Goal: Task Accomplishment & Management: Complete application form

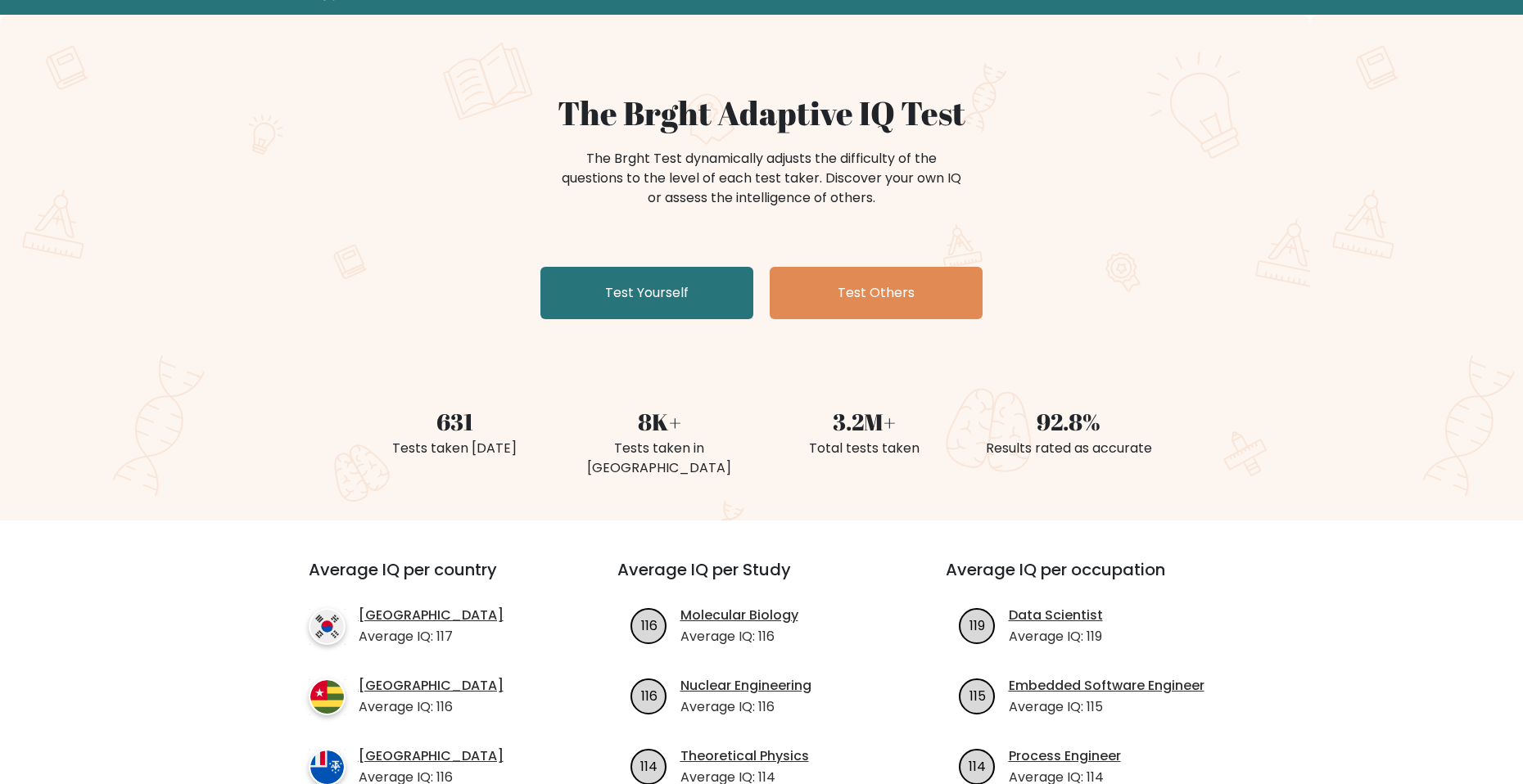
scroll to position [82, 0]
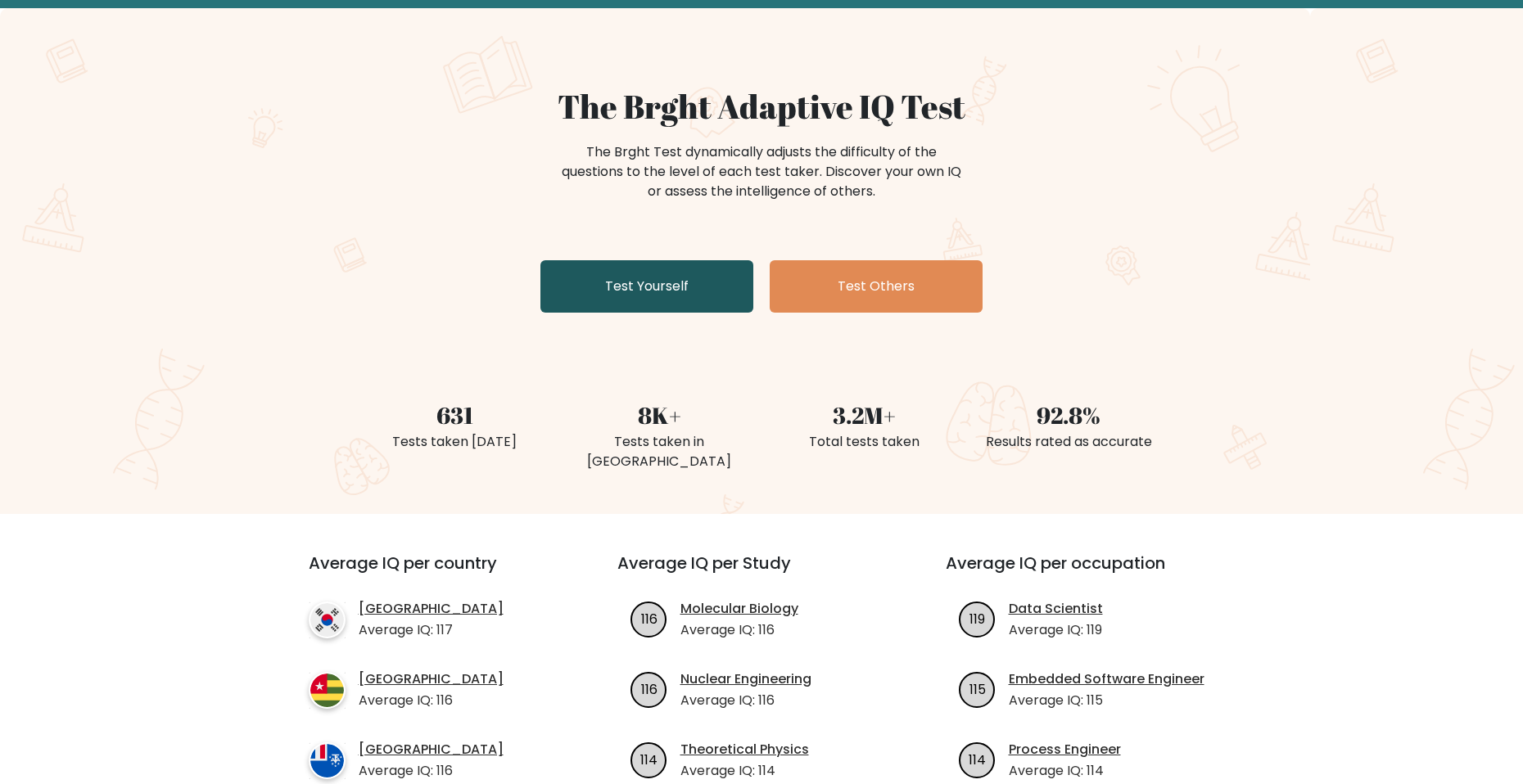
click at [638, 290] on link "Test Yourself" at bounding box center [647, 286] width 212 height 52
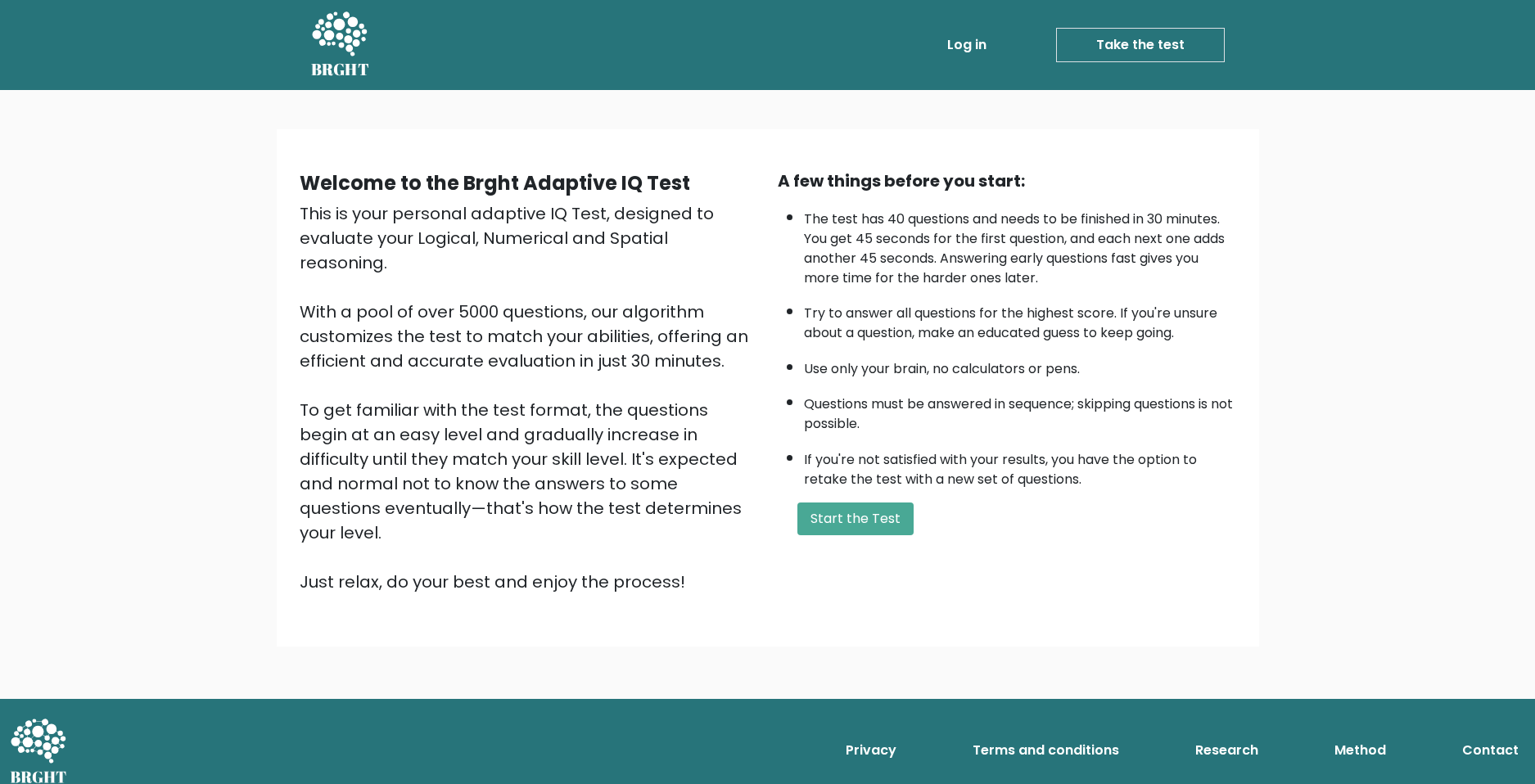
click at [793, 508] on form "Start the Test" at bounding box center [1007, 519] width 459 height 33
click at [816, 506] on button "Start the Test" at bounding box center [855, 519] width 117 height 33
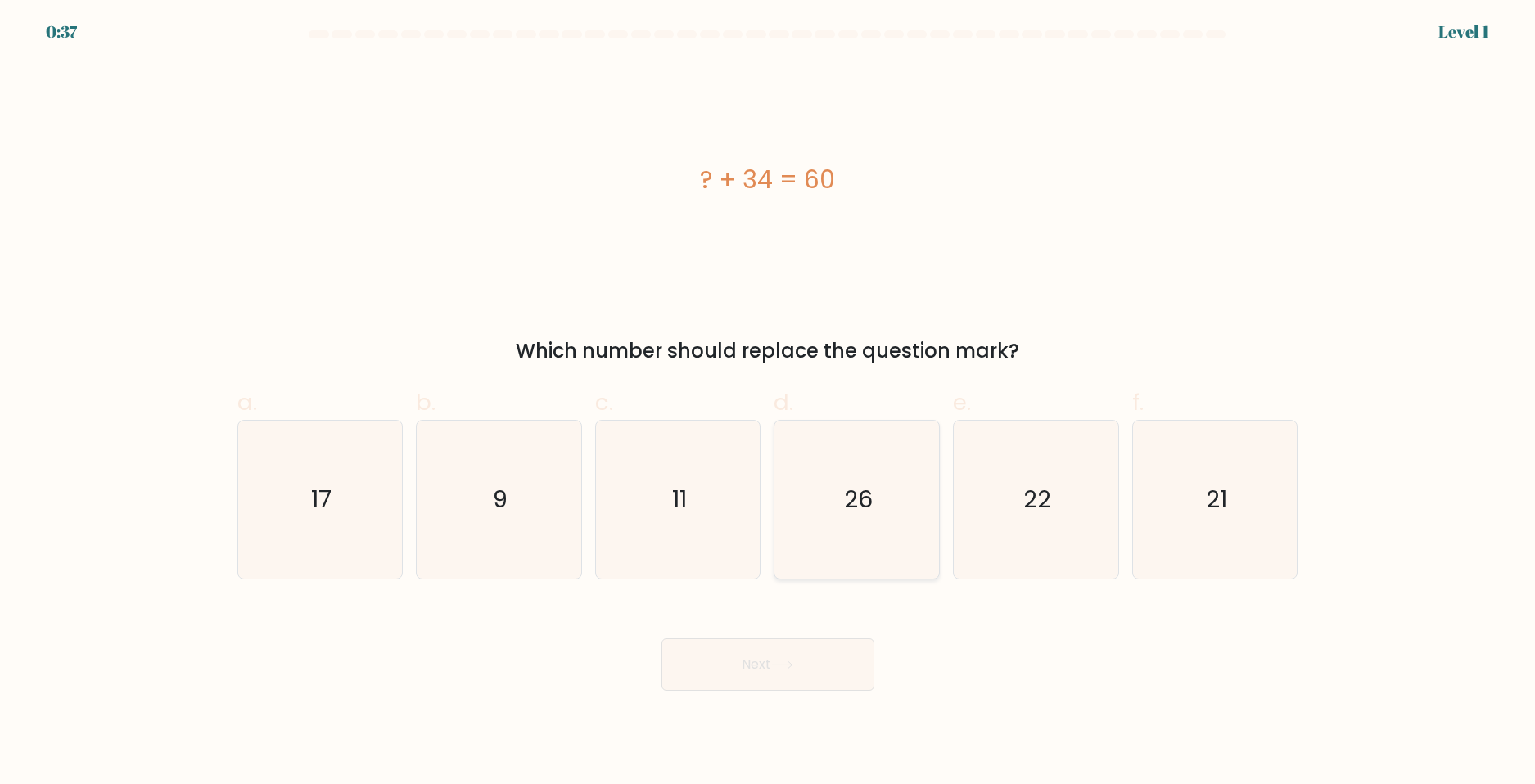
click at [842, 526] on icon "26" at bounding box center [856, 500] width 158 height 158
click at [769, 403] on input "d. 26" at bounding box center [768, 397] width 1 height 10
radio input "true"
click at [799, 655] on button "Next" at bounding box center [768, 664] width 212 height 52
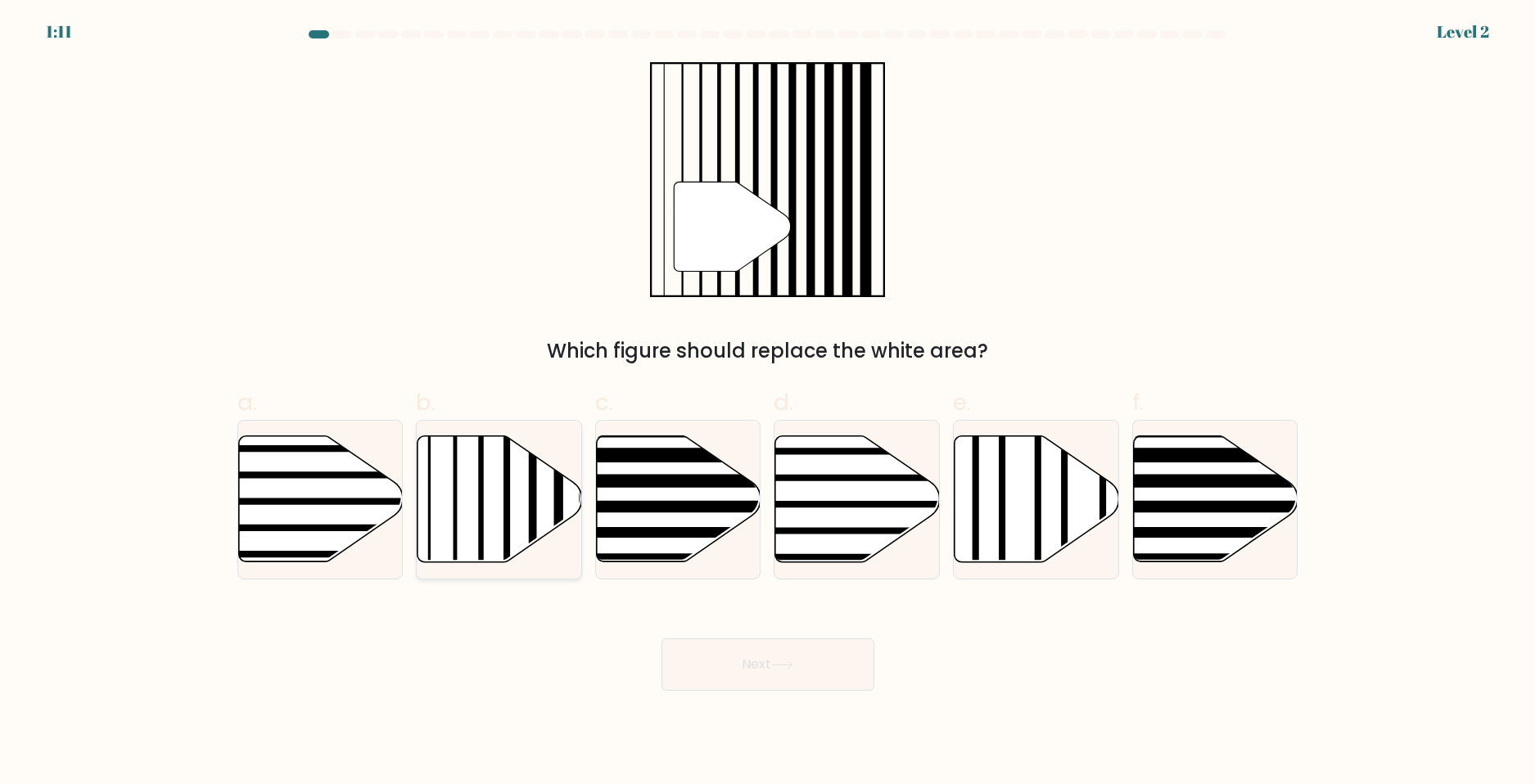
click at [517, 506] on icon at bounding box center [500, 499] width 165 height 126
click at [768, 403] on input "b." at bounding box center [768, 397] width 1 height 10
radio input "true"
click at [777, 658] on button "Next" at bounding box center [768, 664] width 212 height 52
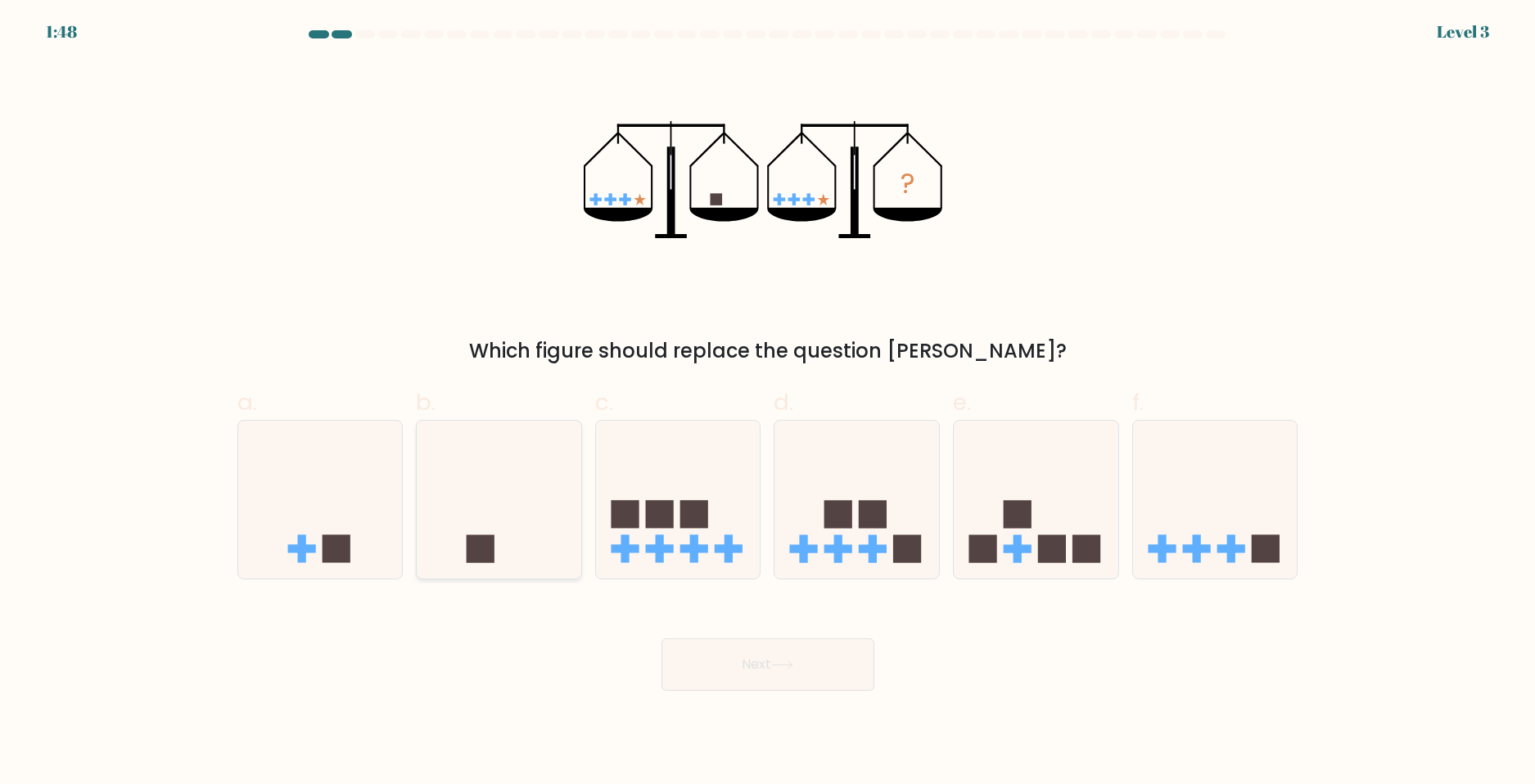
click at [470, 530] on icon at bounding box center [499, 499] width 165 height 136
click at [768, 403] on input "b." at bounding box center [768, 397] width 1 height 10
radio input "true"
drag, startPoint x: 777, startPoint y: 663, endPoint x: 572, endPoint y: 646, distance: 205.7
click at [505, 641] on div "Next" at bounding box center [768, 645] width 1081 height 92
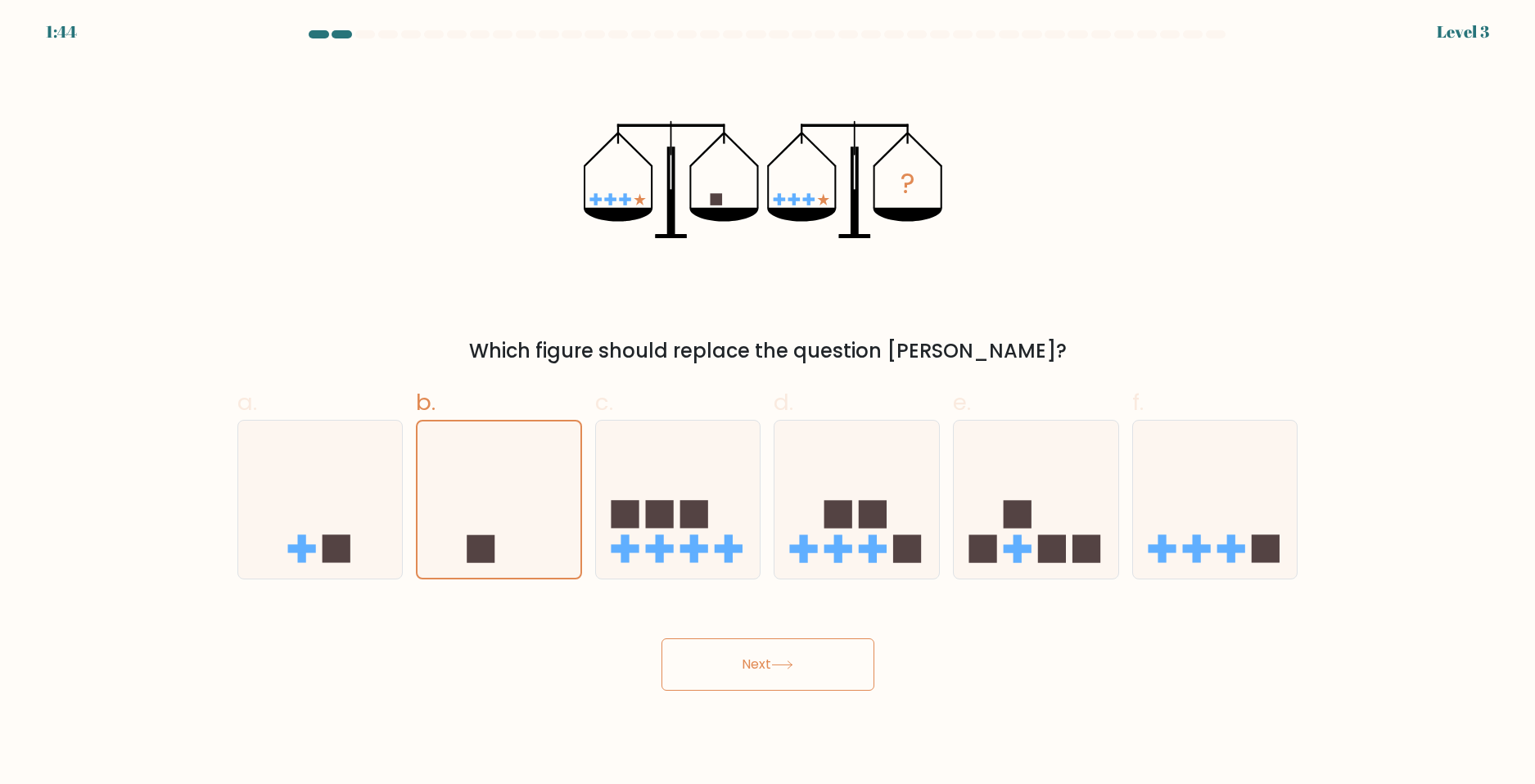
click at [698, 642] on button "Next" at bounding box center [768, 664] width 212 height 52
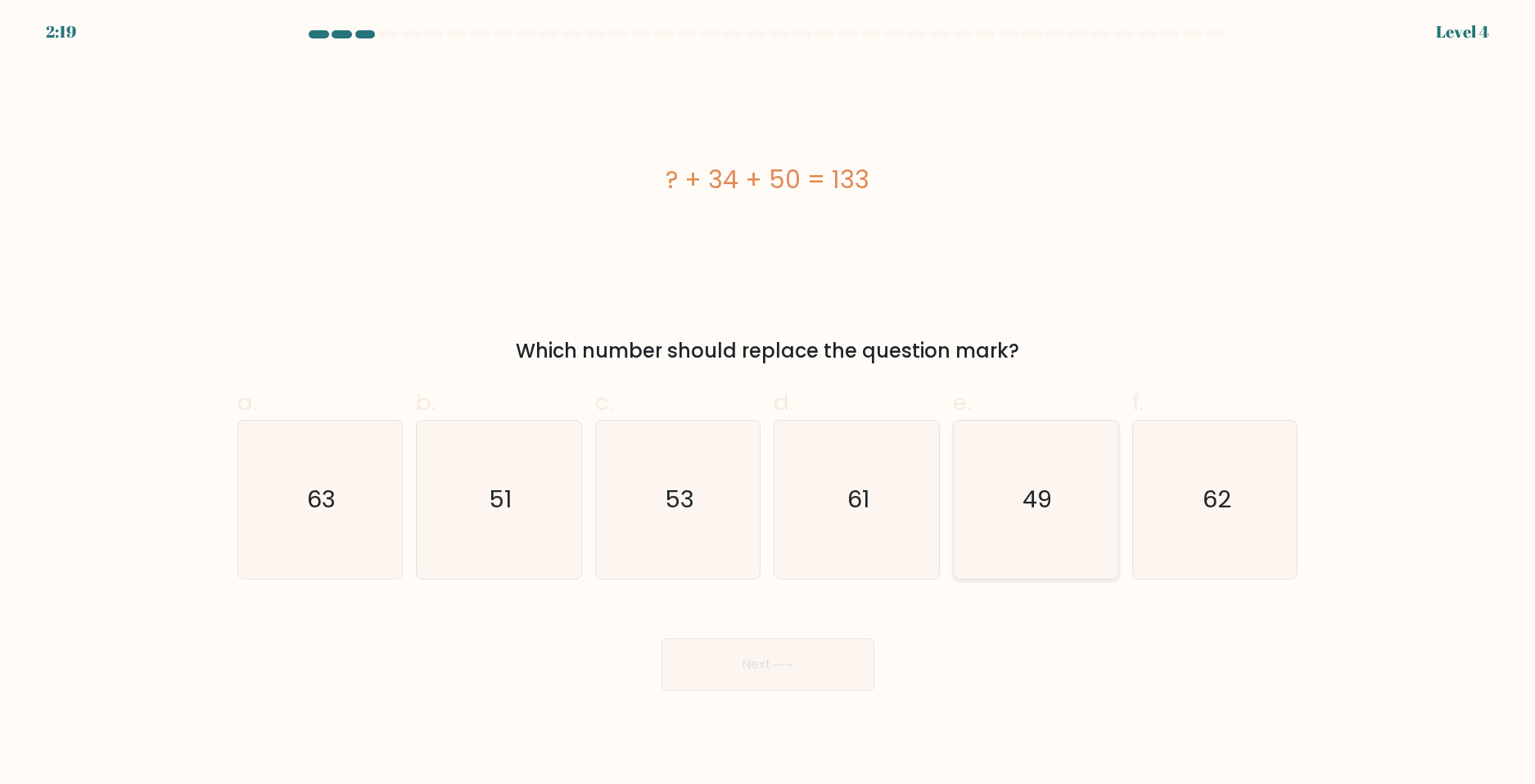
click at [1041, 496] on text "49" at bounding box center [1036, 499] width 29 height 33
click at [769, 403] on input "e. 49" at bounding box center [768, 397] width 1 height 10
radio input "true"
click at [791, 657] on button "Next" at bounding box center [768, 664] width 212 height 52
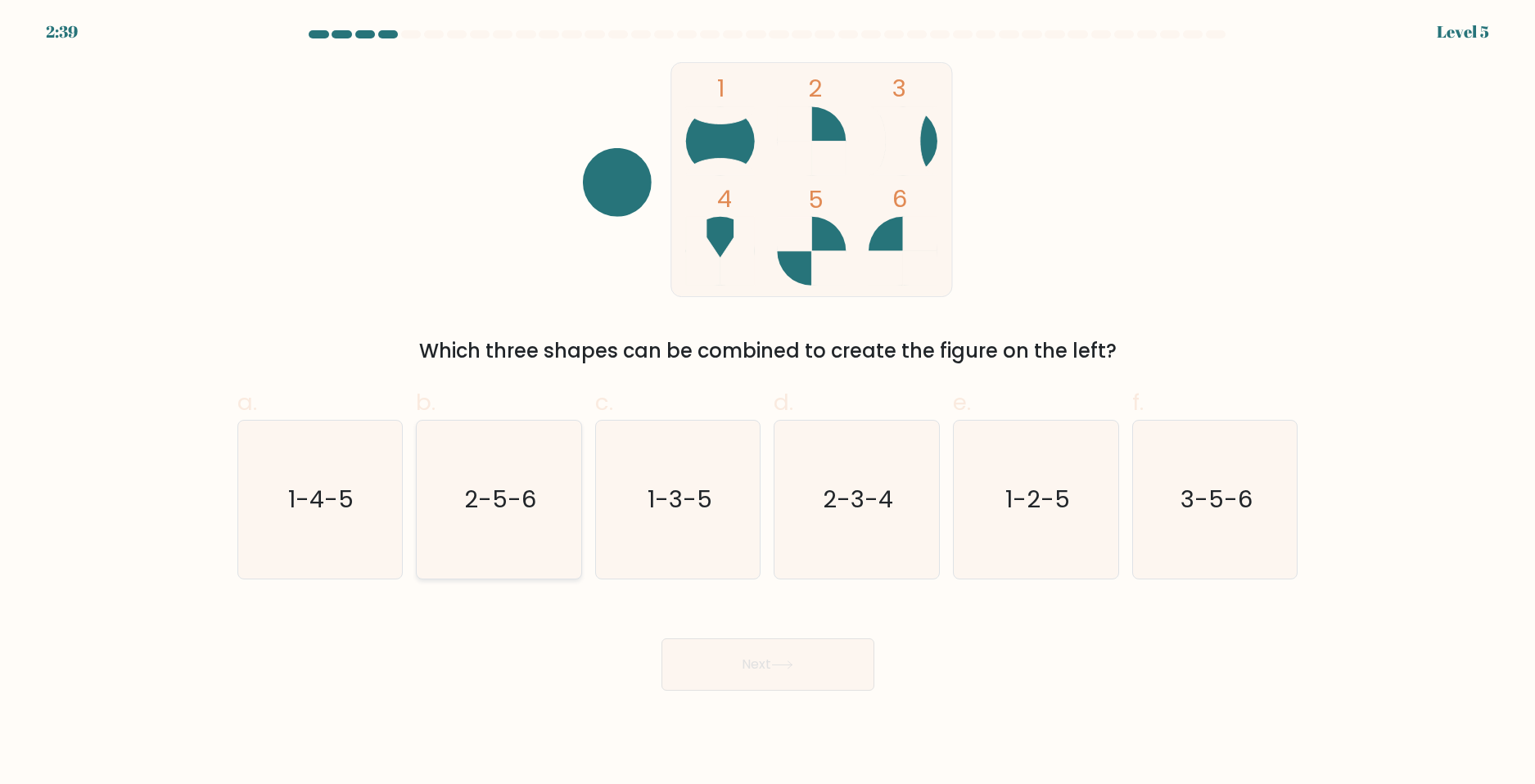
click at [471, 492] on text "2-5-6" at bounding box center [501, 499] width 72 height 33
click at [768, 403] on input "b. 2-5-6" at bounding box center [768, 397] width 1 height 10
radio input "true"
click at [729, 647] on button "Next" at bounding box center [768, 664] width 212 height 52
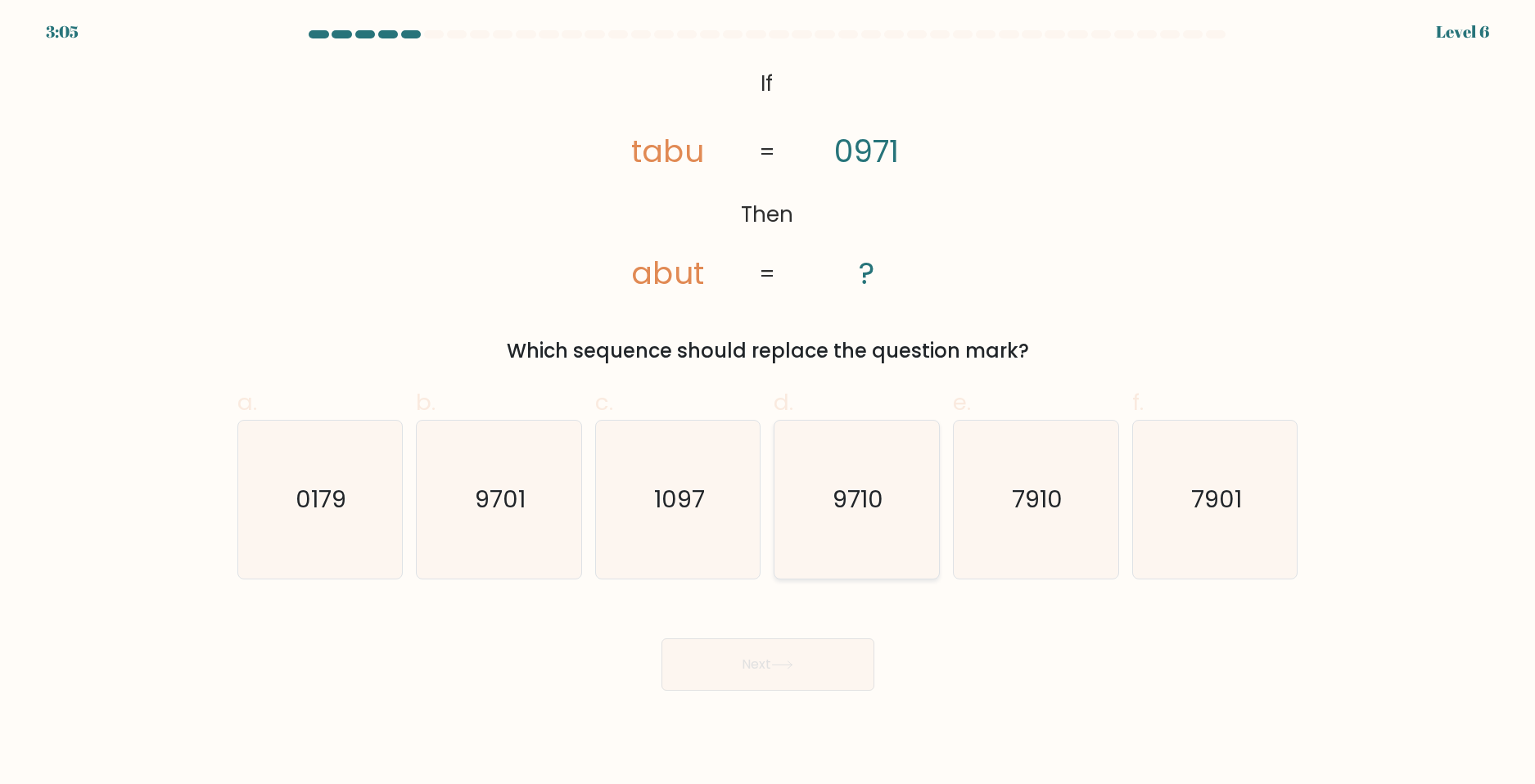
click at [858, 513] on text "9710" at bounding box center [859, 499] width 51 height 33
click at [769, 403] on input "d. 9710" at bounding box center [768, 397] width 1 height 10
radio input "true"
click at [807, 663] on button "Next" at bounding box center [768, 664] width 212 height 52
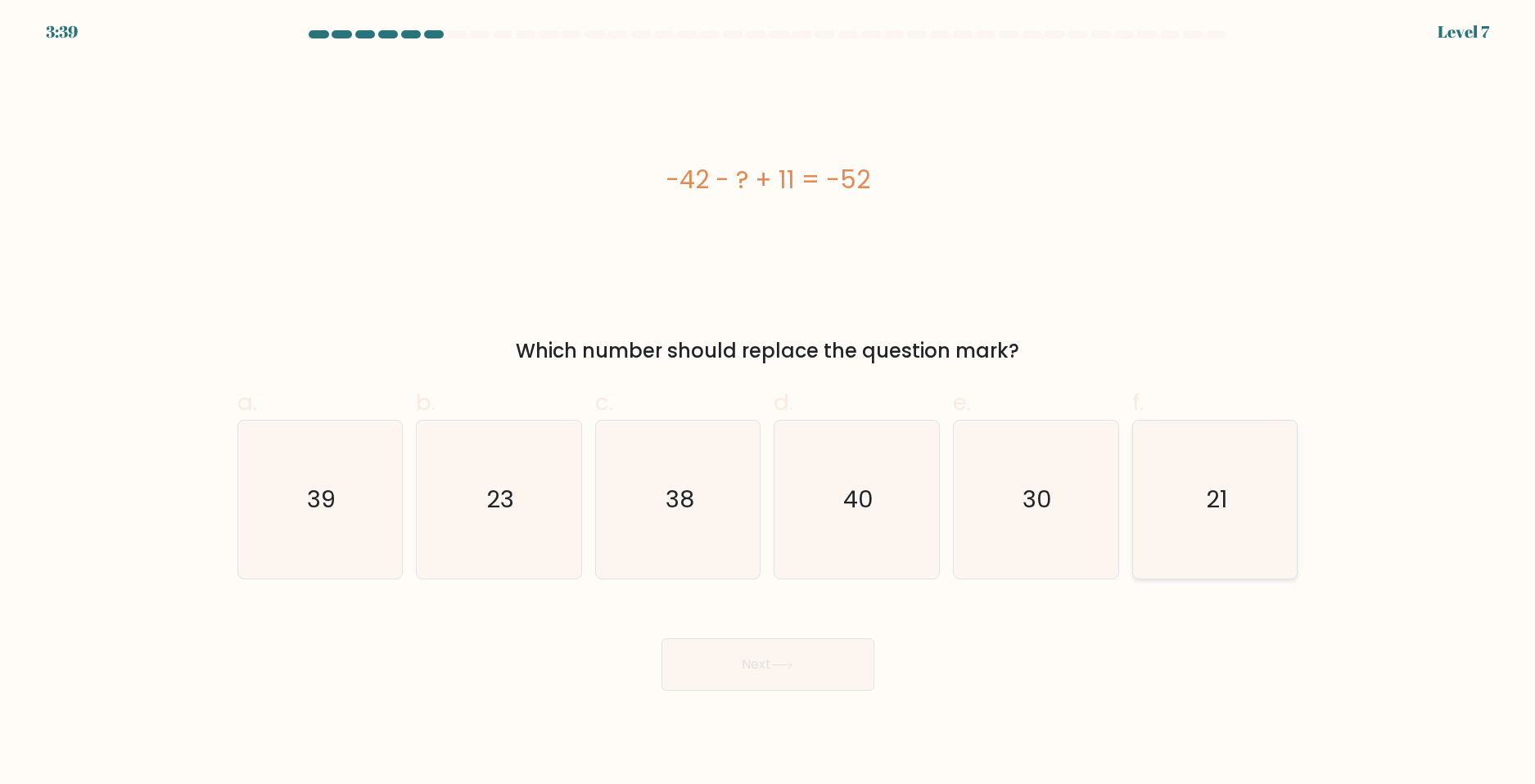
drag, startPoint x: 1100, startPoint y: 488, endPoint x: 1191, endPoint y: 502, distance: 92.1
click at [1100, 488] on icon "30" at bounding box center [1035, 500] width 158 height 158
click at [769, 403] on input "e. 30" at bounding box center [768, 397] width 1 height 10
radio input "true"
click at [1259, 519] on icon "21" at bounding box center [1215, 500] width 158 height 158
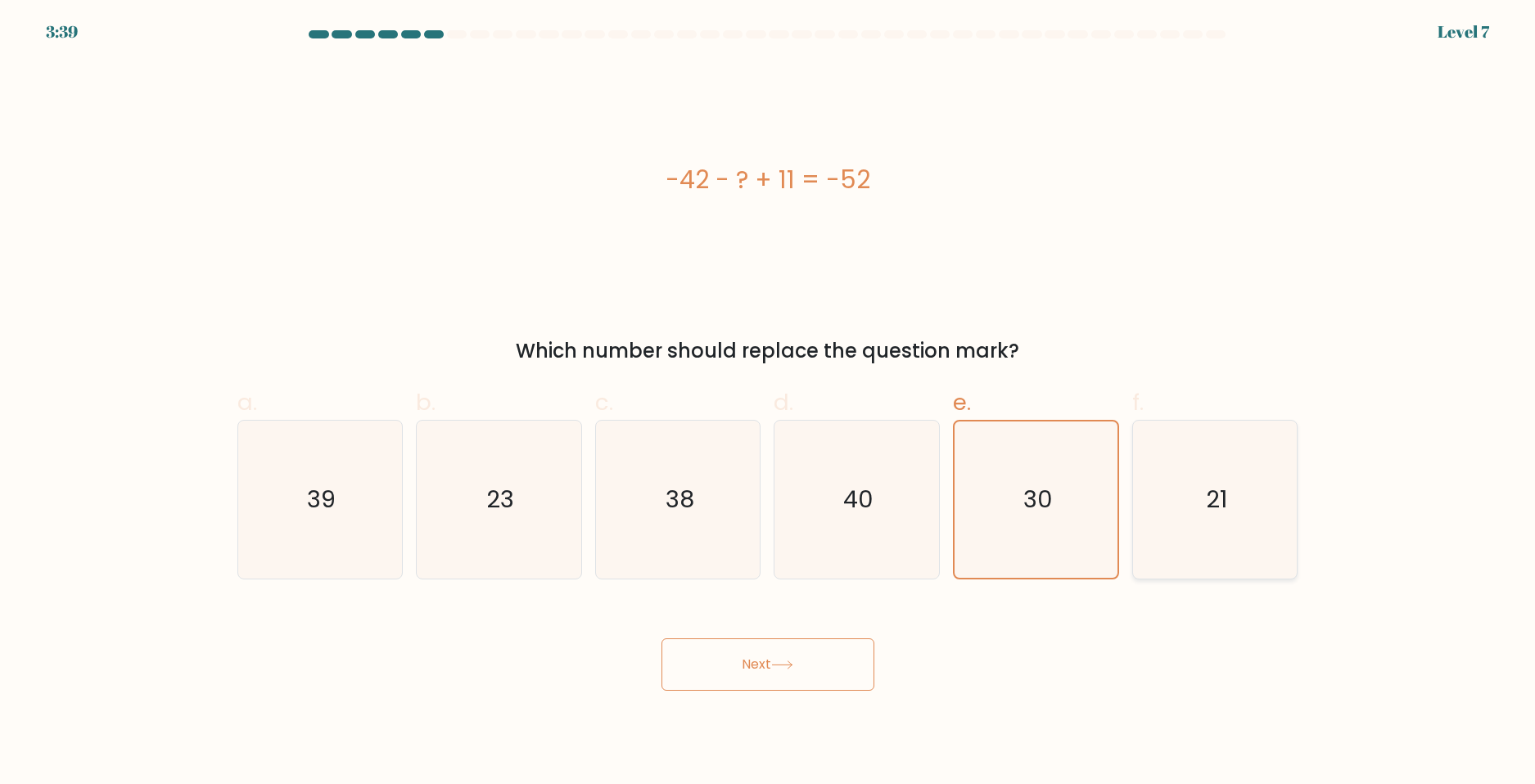
click at [769, 403] on input "f. 21" at bounding box center [768, 397] width 1 height 10
radio input "true"
drag, startPoint x: 774, startPoint y: 650, endPoint x: 762, endPoint y: 649, distance: 12.0
click at [753, 644] on button "Next" at bounding box center [768, 664] width 212 height 52
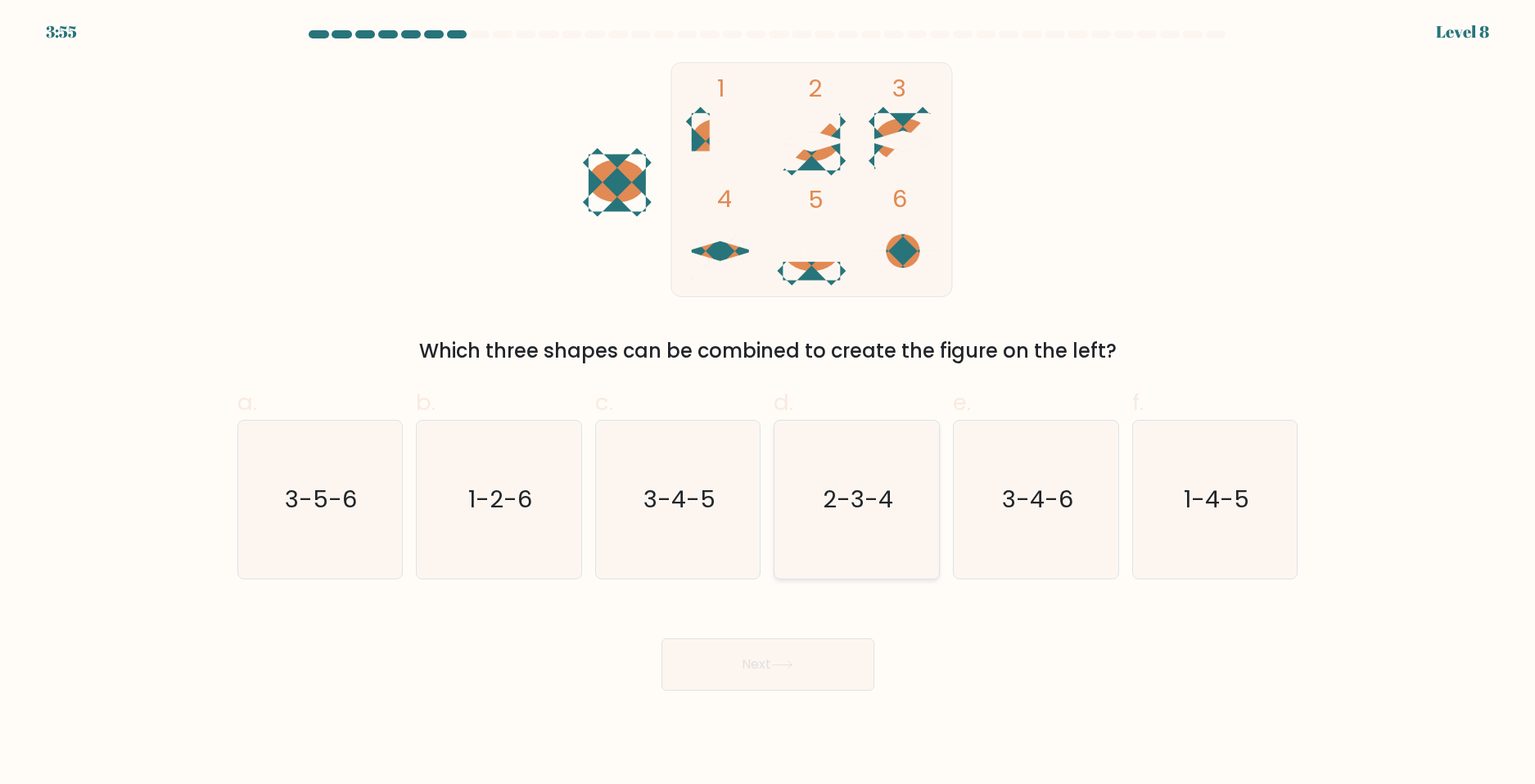
click at [856, 520] on icon "2-3-4" at bounding box center [856, 500] width 158 height 158
click at [769, 403] on input "d. 2-3-4" at bounding box center [768, 397] width 1 height 10
radio input "true"
click at [783, 656] on button "Next" at bounding box center [768, 664] width 212 height 52
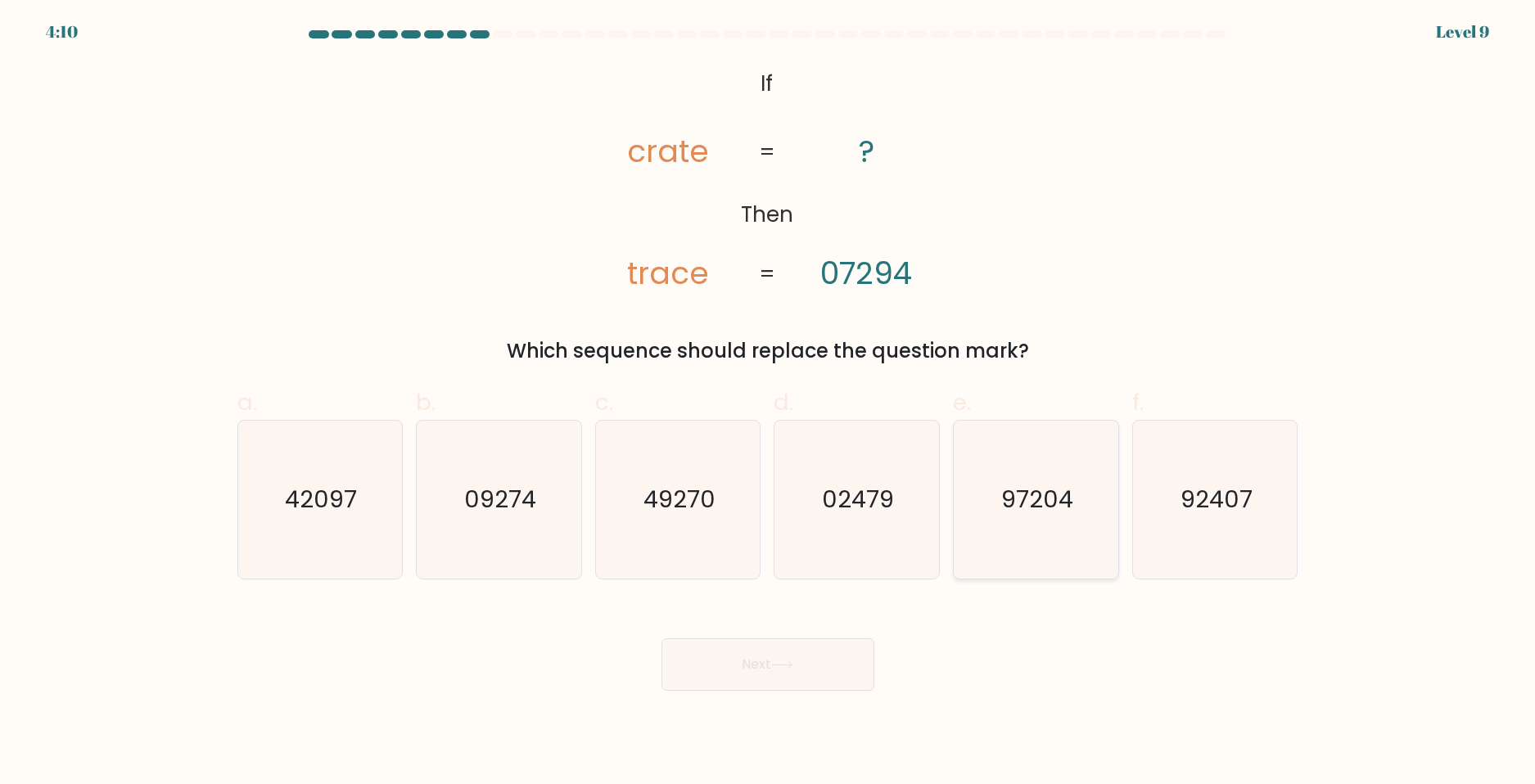
click at [1015, 535] on icon "97204" at bounding box center [1035, 500] width 158 height 158
click at [769, 403] on input "e. 97204" at bounding box center [768, 397] width 1 height 10
radio input "true"
click at [886, 520] on icon "02479" at bounding box center [856, 500] width 158 height 158
click at [769, 403] on input "d. 02479" at bounding box center [768, 397] width 1 height 10
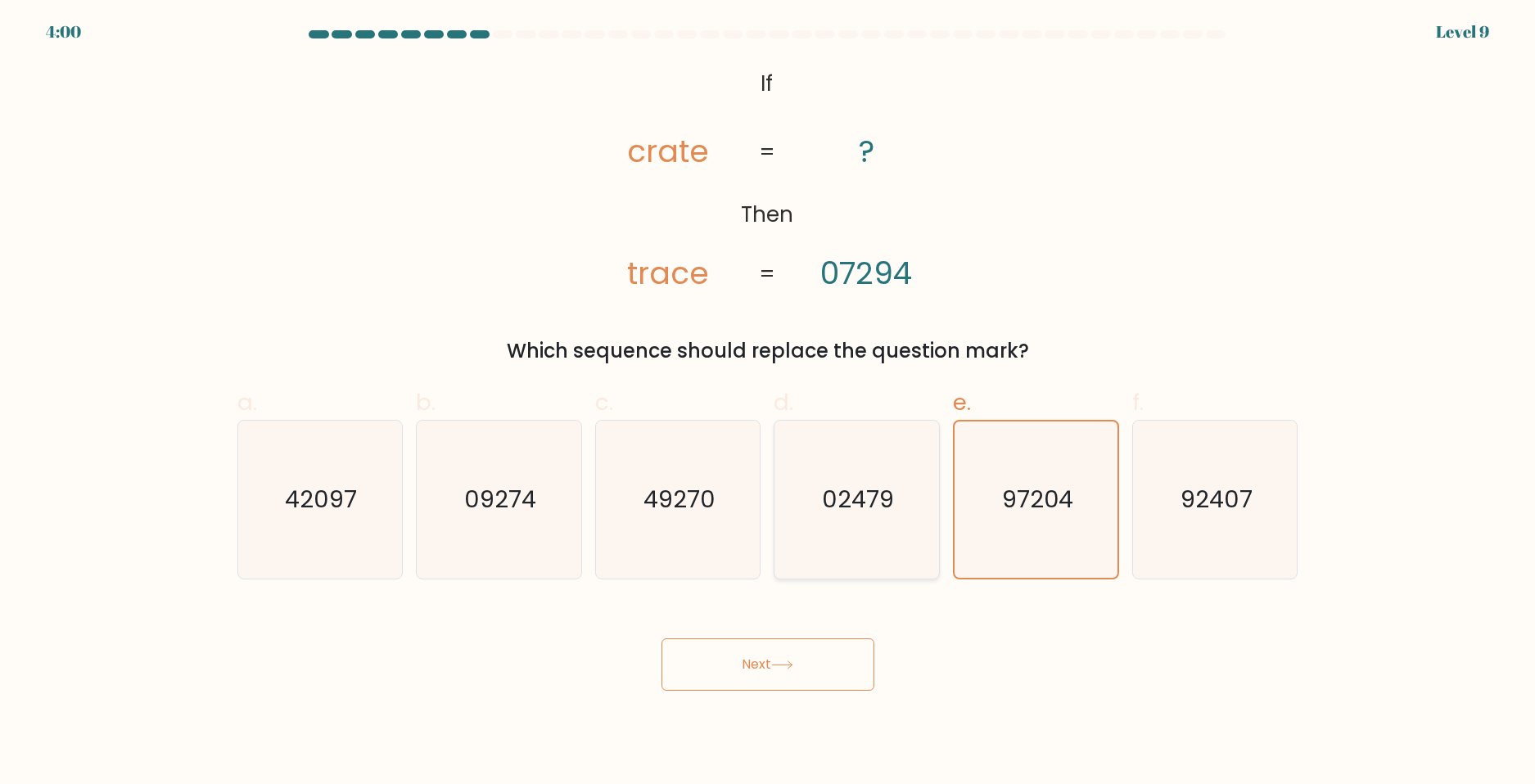
radio input "true"
click at [1069, 545] on icon "97204" at bounding box center [1035, 500] width 158 height 158
click at [769, 403] on input "e. 97204" at bounding box center [768, 397] width 1 height 10
radio input "true"
click at [797, 653] on button "Next" at bounding box center [768, 664] width 212 height 52
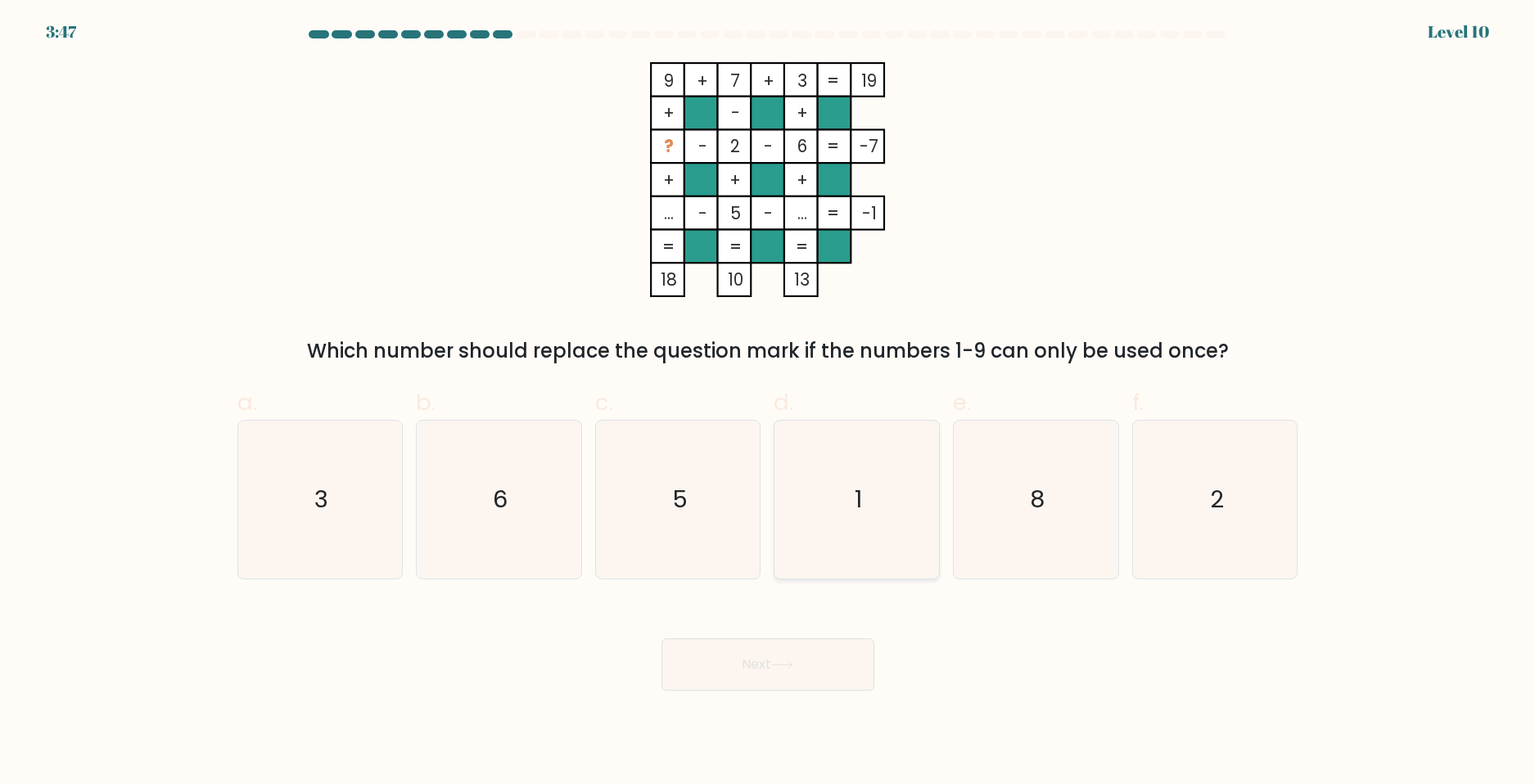
drag, startPoint x: 836, startPoint y: 513, endPoint x: 825, endPoint y: 520, distance: 13.0
click at [825, 520] on icon "1" at bounding box center [856, 500] width 158 height 158
click at [769, 403] on input "d. 1" at bounding box center [768, 397] width 1 height 10
radio input "true"
click at [779, 656] on button "Next" at bounding box center [768, 664] width 212 height 52
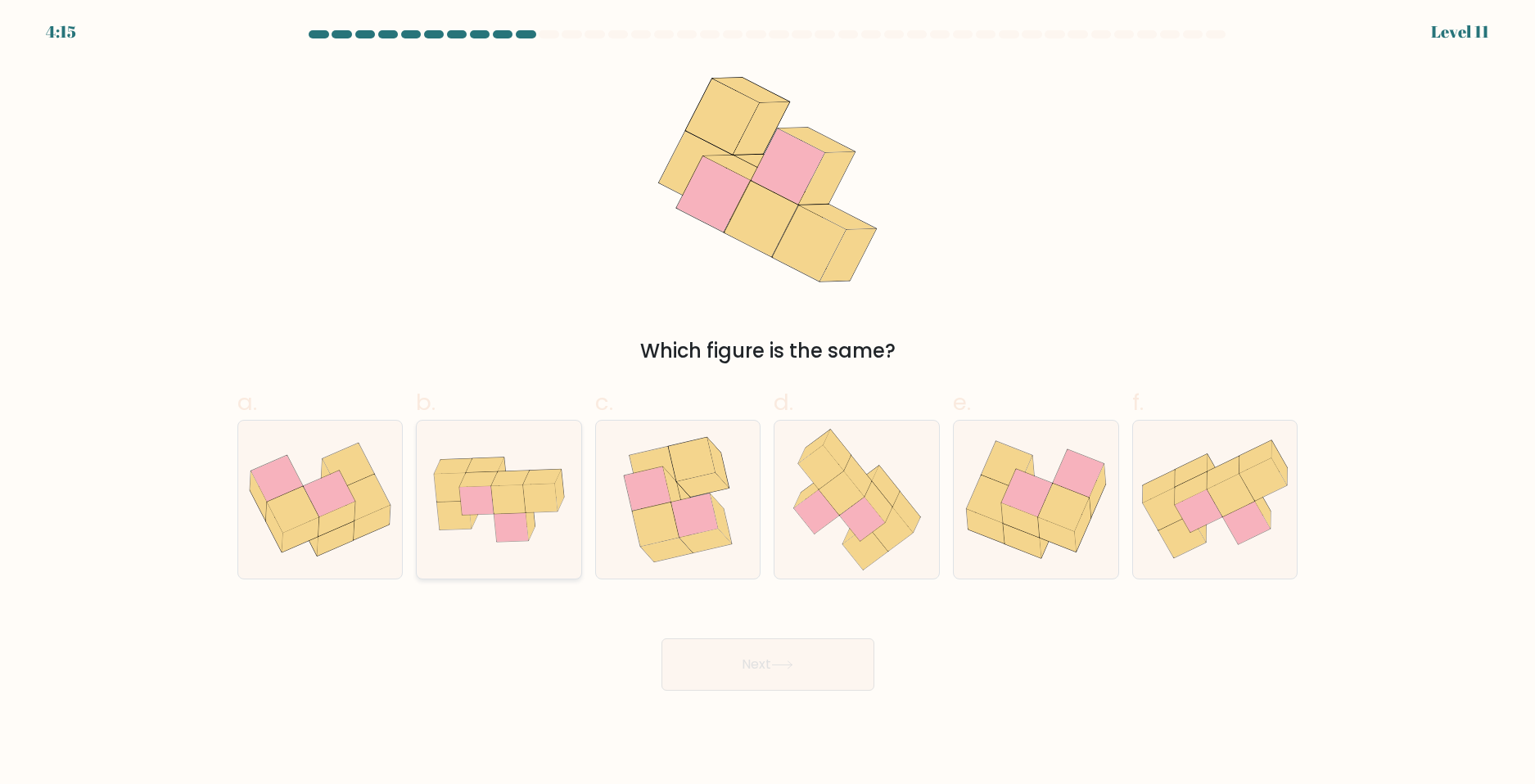
click at [494, 465] on icon at bounding box center [484, 465] width 38 height 15
click at [768, 403] on input "b." at bounding box center [768, 397] width 1 height 10
radio input "true"
click at [735, 658] on button "Next" at bounding box center [768, 664] width 212 height 52
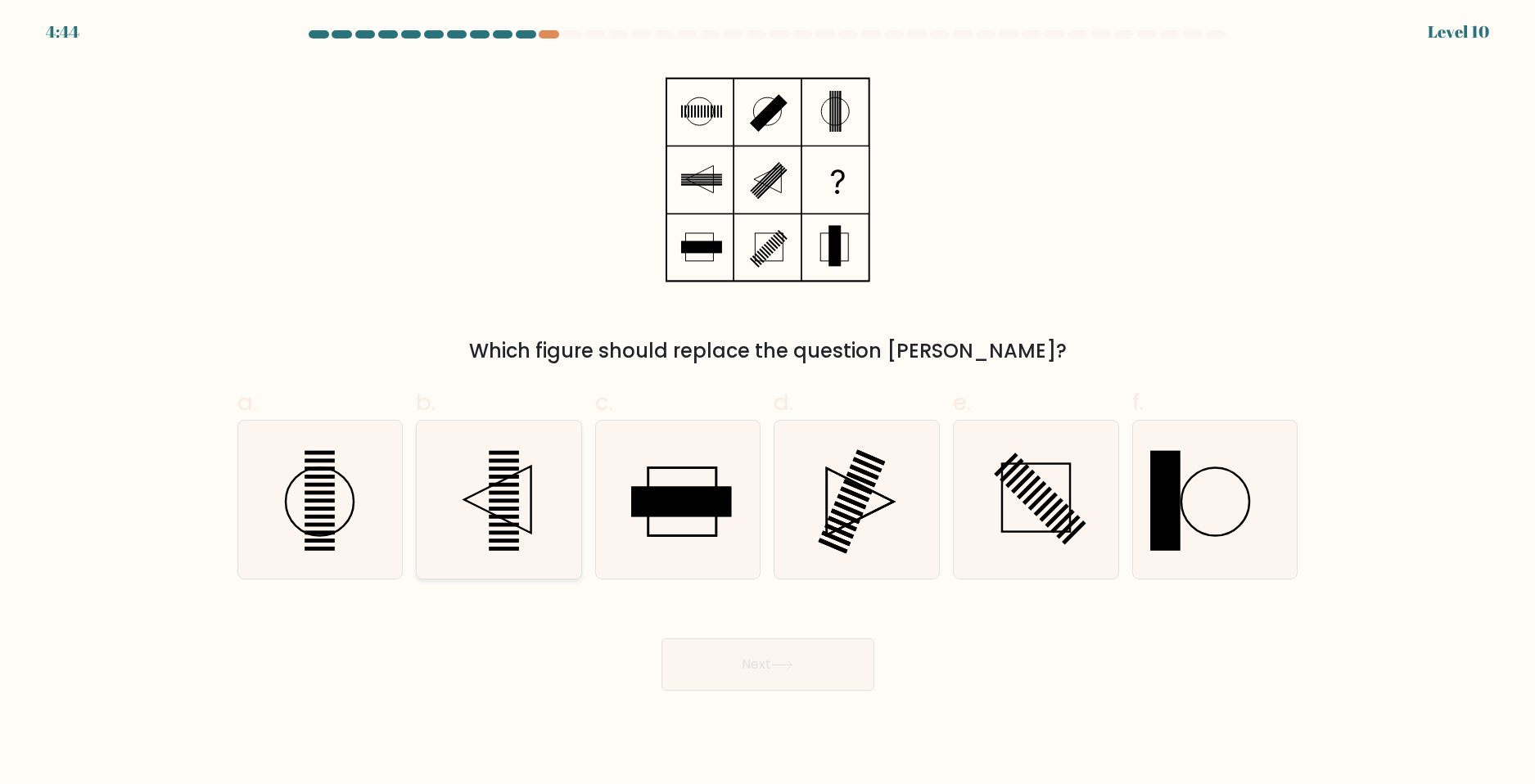
click at [529, 513] on icon at bounding box center [499, 500] width 158 height 158
click at [768, 403] on input "b." at bounding box center [768, 397] width 1 height 10
radio input "true"
click at [704, 635] on div "Next" at bounding box center [768, 645] width 1081 height 92
click at [710, 645] on button "Next" at bounding box center [768, 664] width 212 height 52
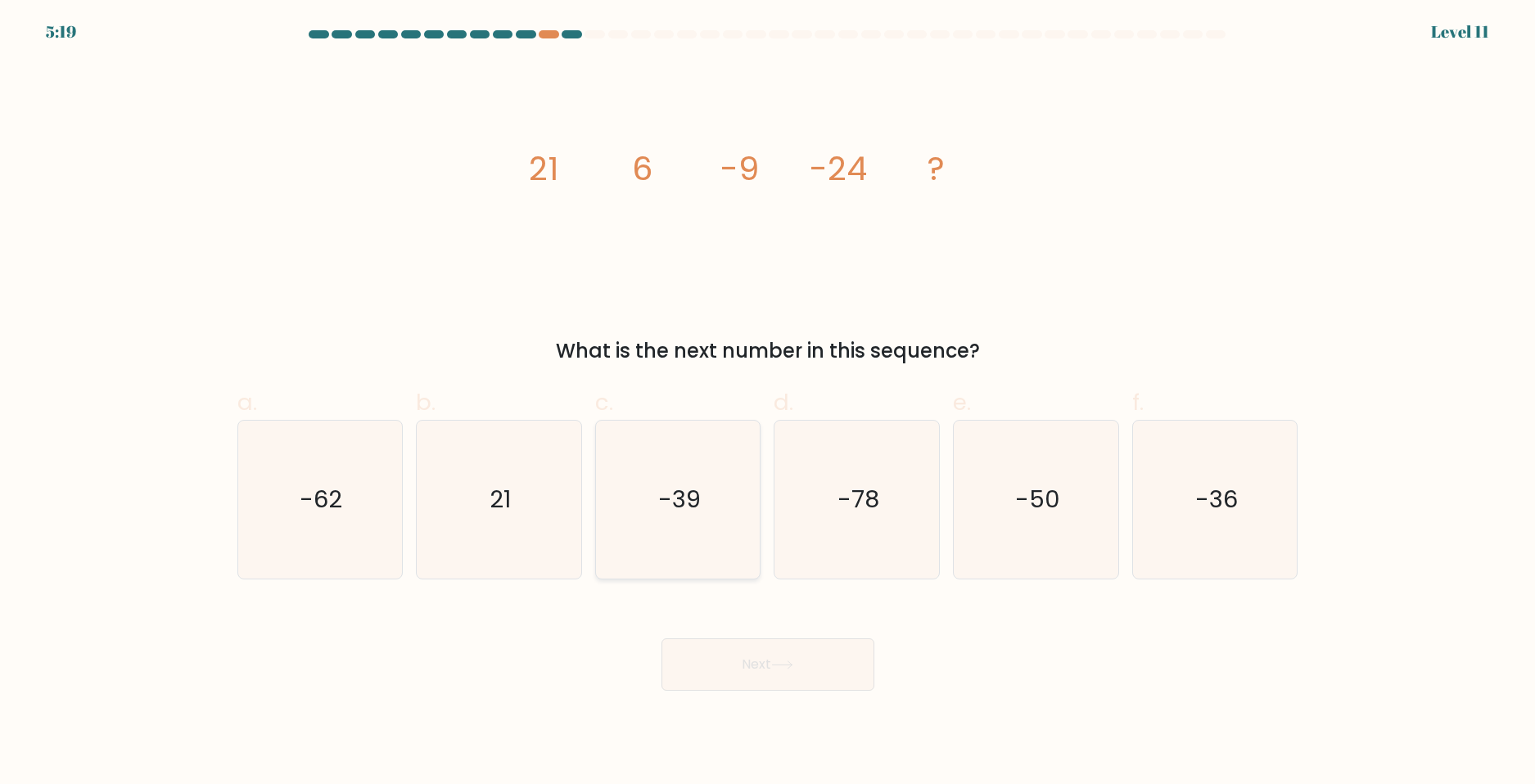
click at [658, 531] on icon "-39" at bounding box center [678, 500] width 158 height 158
click at [768, 403] on input "c. -39" at bounding box center [768, 397] width 1 height 10
radio input "true"
click at [722, 702] on body "5:19 Level 11" at bounding box center [767, 392] width 1535 height 784
click at [726, 678] on button "Next" at bounding box center [768, 664] width 212 height 52
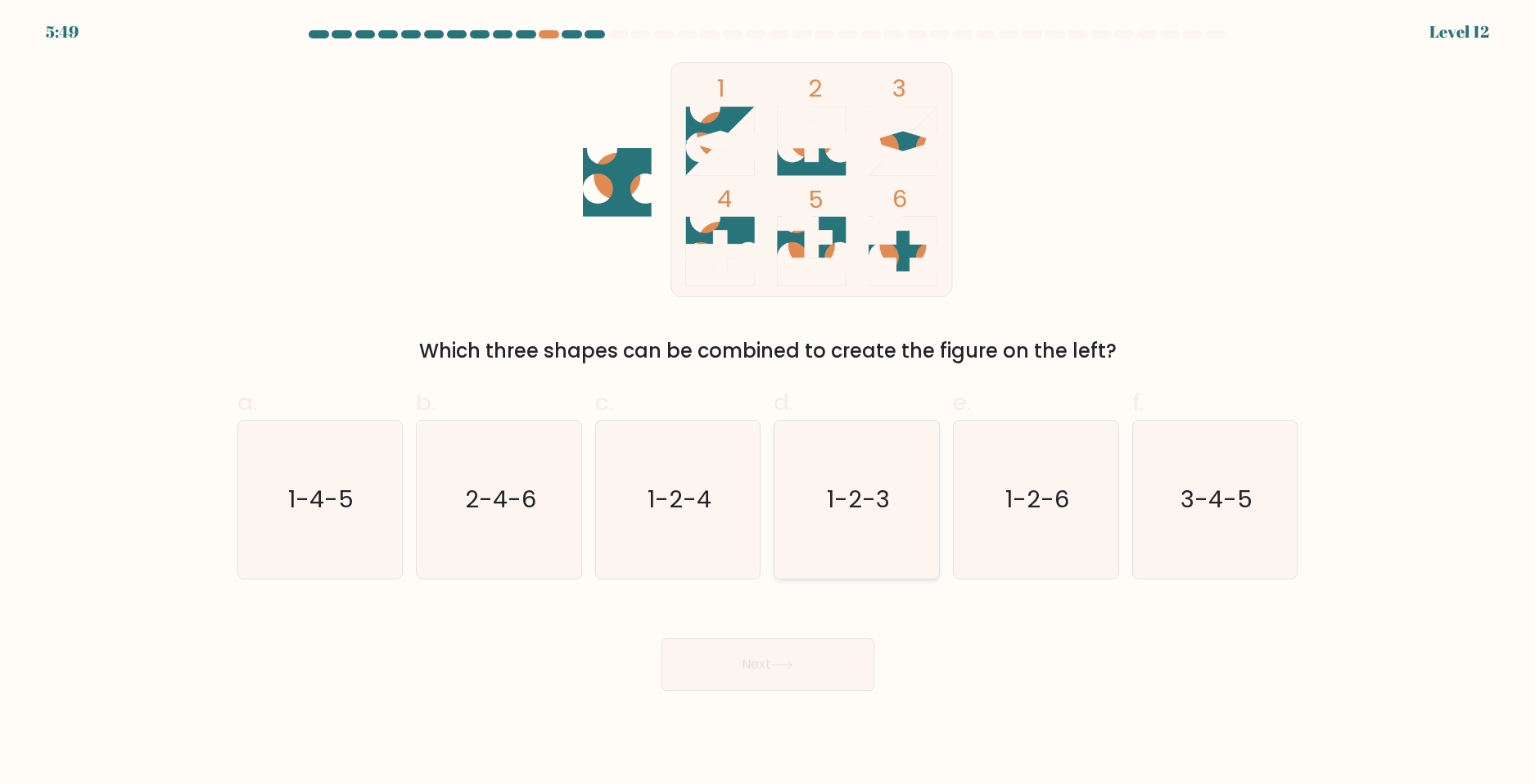
click at [872, 447] on icon "1-2-3" at bounding box center [856, 500] width 158 height 158
click at [769, 403] on input "d. 1-2-3" at bounding box center [768, 397] width 1 height 10
radio input "true"
drag, startPoint x: 817, startPoint y: 641, endPoint x: 998, endPoint y: 656, distance: 181.6
click at [998, 656] on div "Next" at bounding box center [768, 645] width 1081 height 92
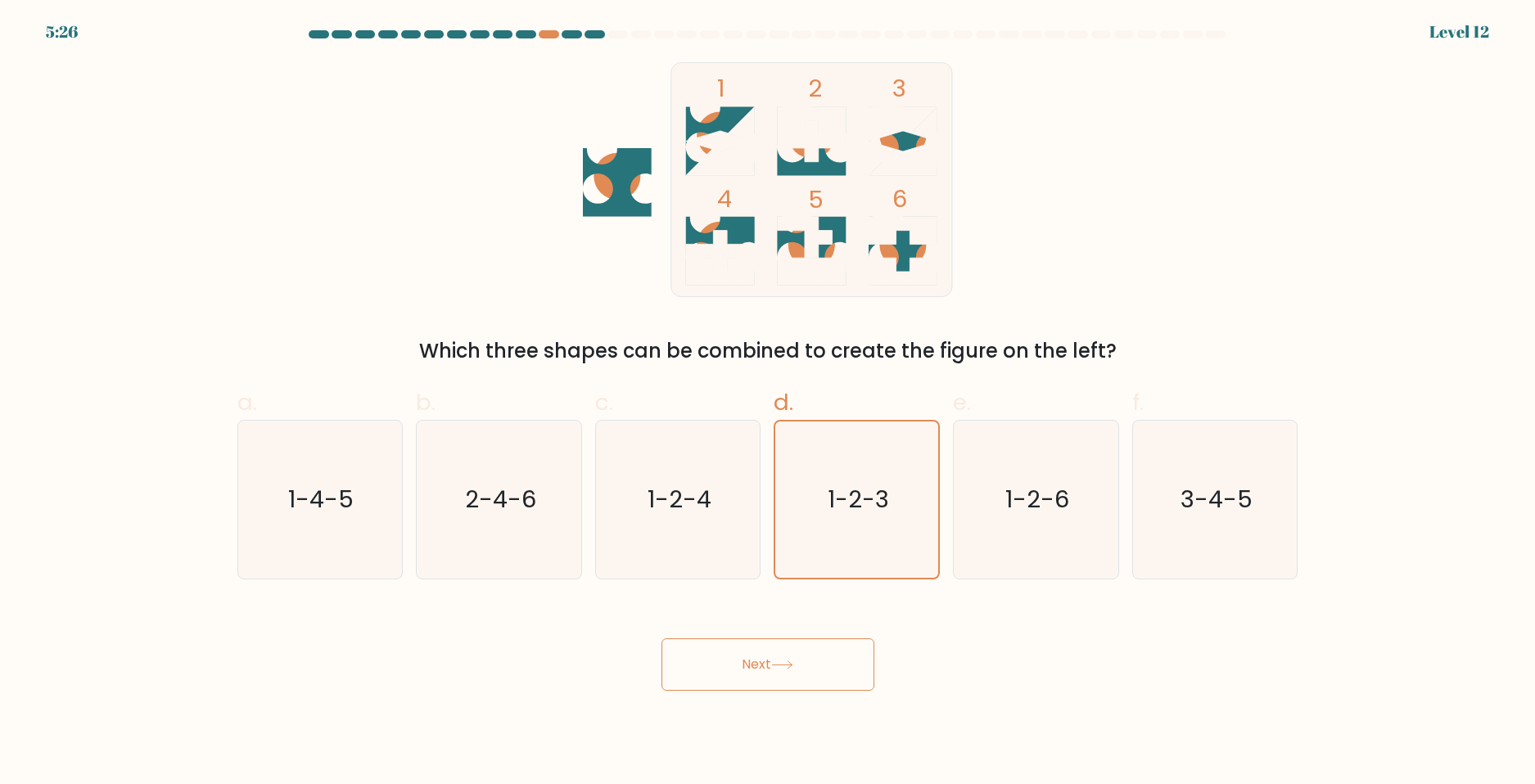
click at [782, 662] on icon at bounding box center [781, 665] width 22 height 9
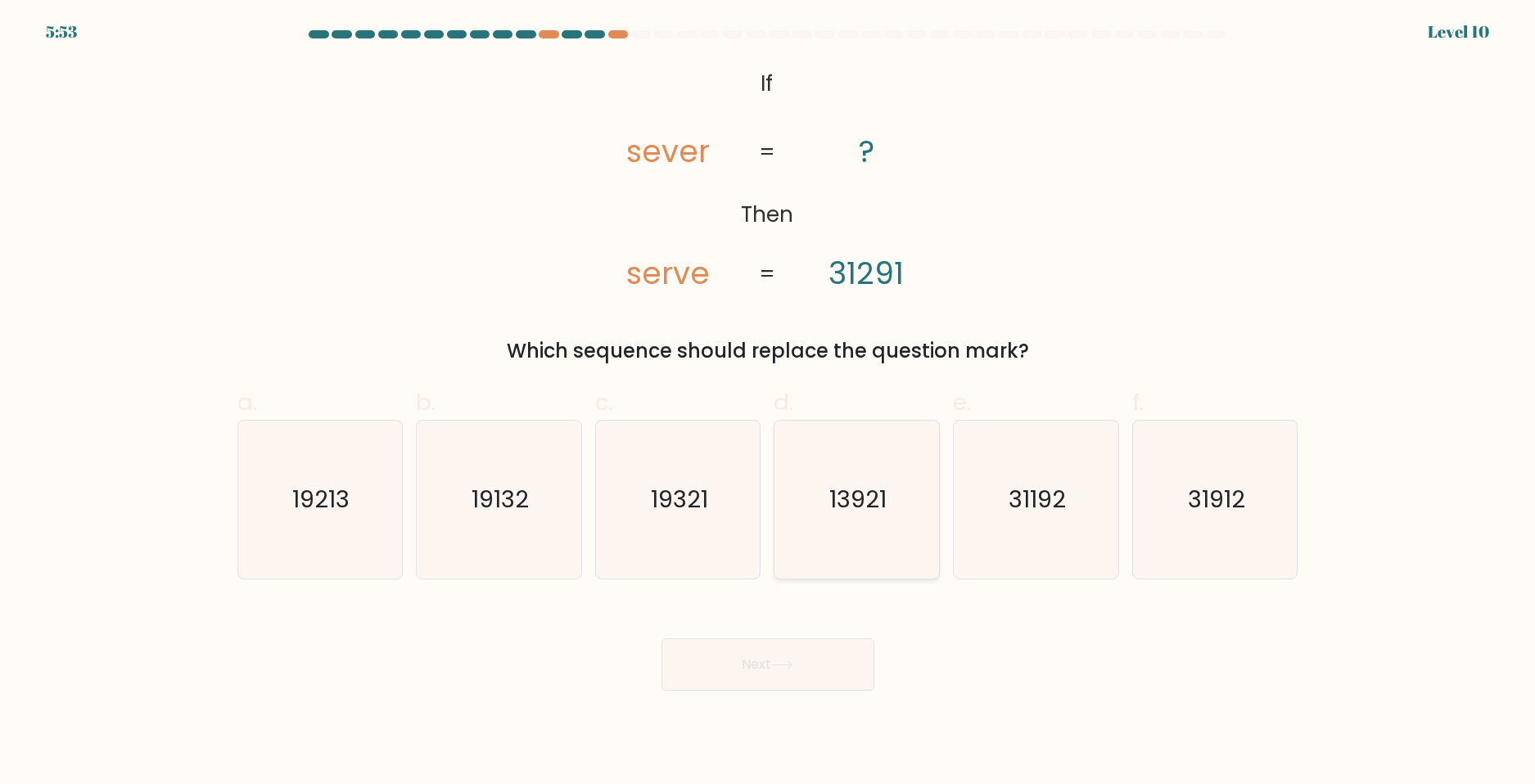
drag, startPoint x: 1032, startPoint y: 517, endPoint x: 883, endPoint y: 504, distance: 149.6
click at [1032, 513] on icon "31192" at bounding box center [1035, 500] width 158 height 158
click at [769, 403] on input "e. 31192" at bounding box center [768, 397] width 1 height 10
radio input "true"
click at [817, 647] on button "Next" at bounding box center [768, 664] width 212 height 52
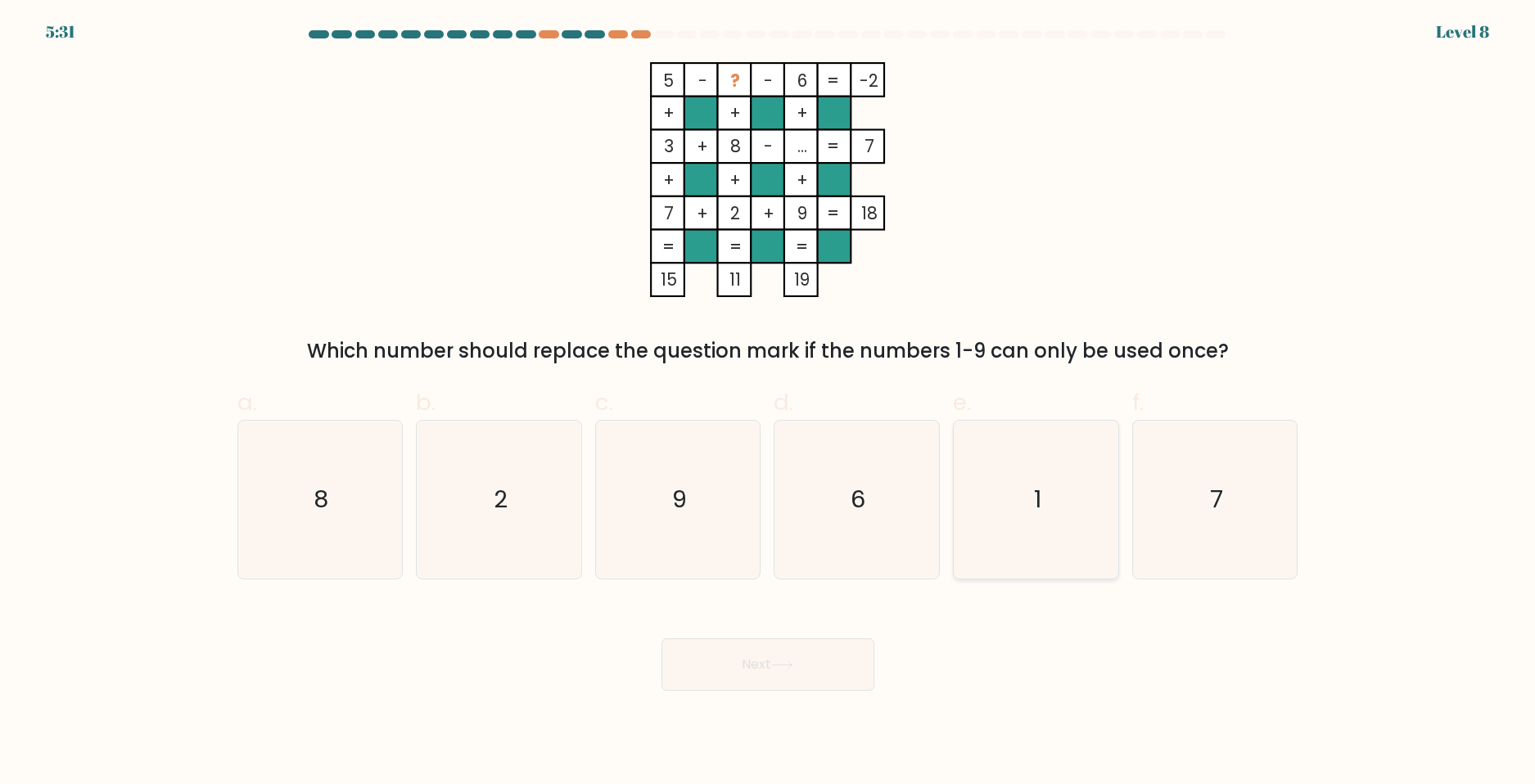
click at [998, 477] on icon "1" at bounding box center [1035, 500] width 158 height 158
click at [769, 403] on input "e. 1" at bounding box center [768, 397] width 1 height 10
radio input "true"
click at [824, 644] on button "Next" at bounding box center [768, 664] width 212 height 52
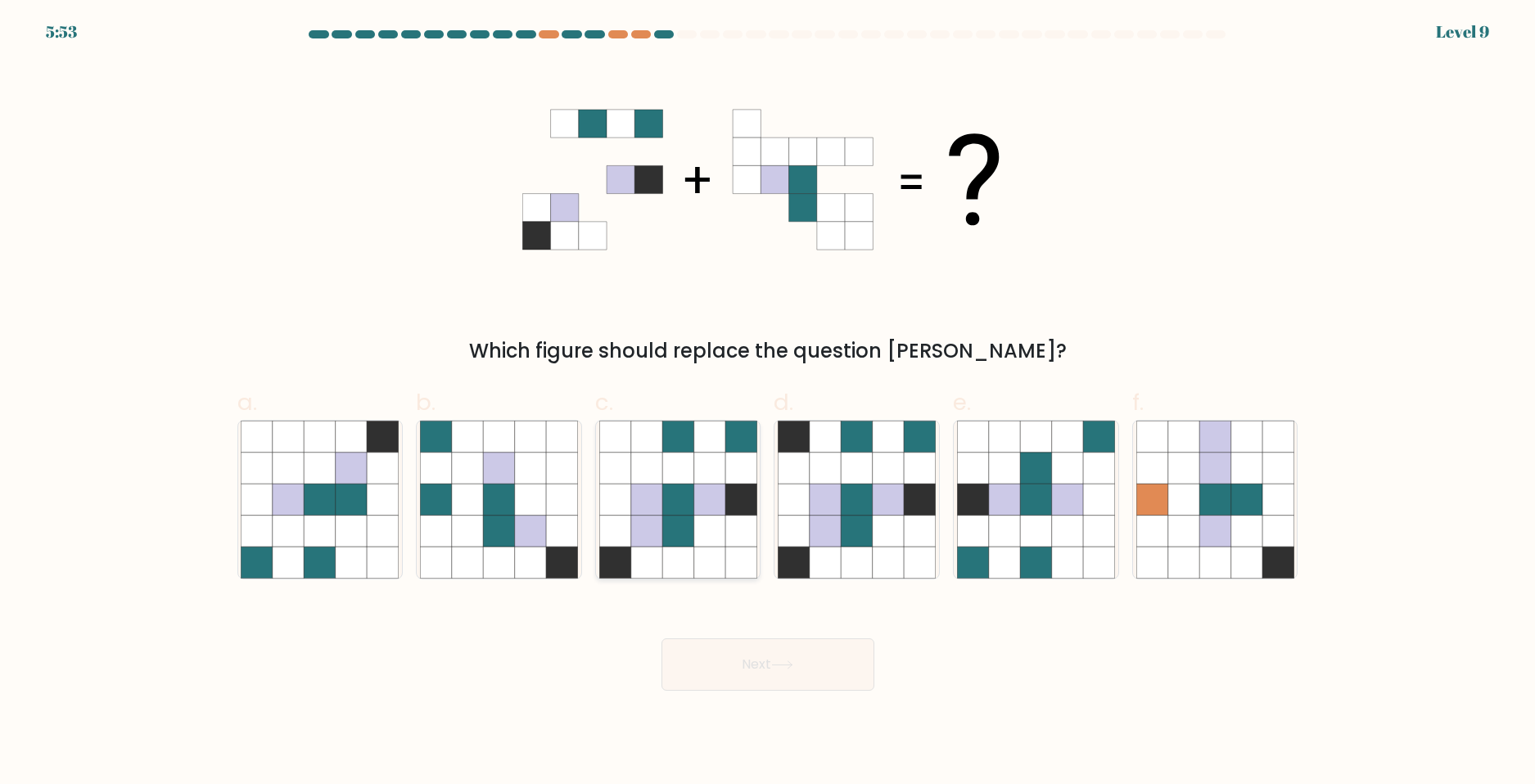
click at [654, 514] on icon at bounding box center [646, 499] width 31 height 31
click at [768, 403] on input "c." at bounding box center [768, 397] width 1 height 10
radio input "true"
drag, startPoint x: 715, startPoint y: 665, endPoint x: 576, endPoint y: 656, distance: 139.3
click at [576, 656] on div "Next" at bounding box center [768, 645] width 1081 height 92
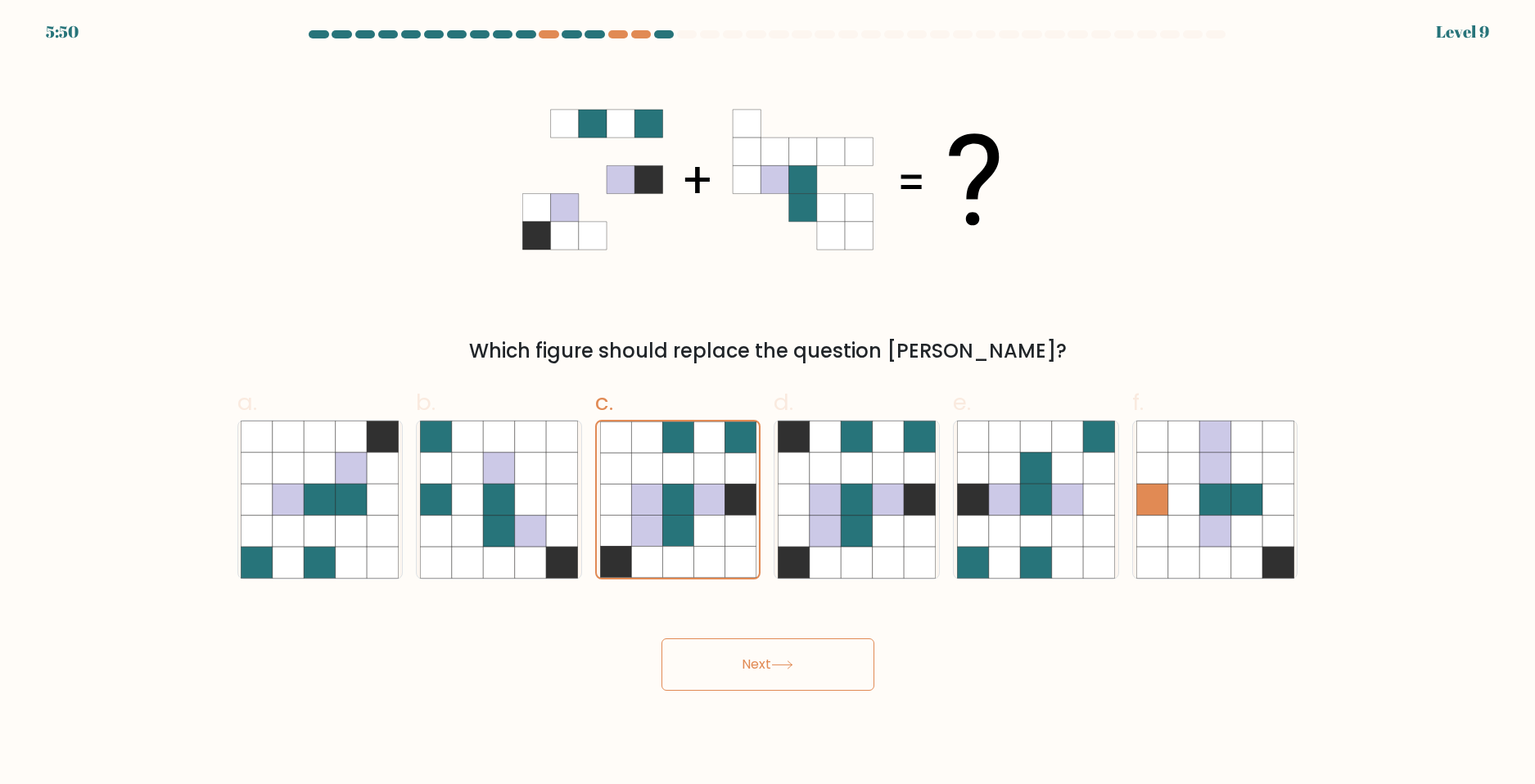
click at [704, 655] on button "Next" at bounding box center [768, 664] width 212 height 52
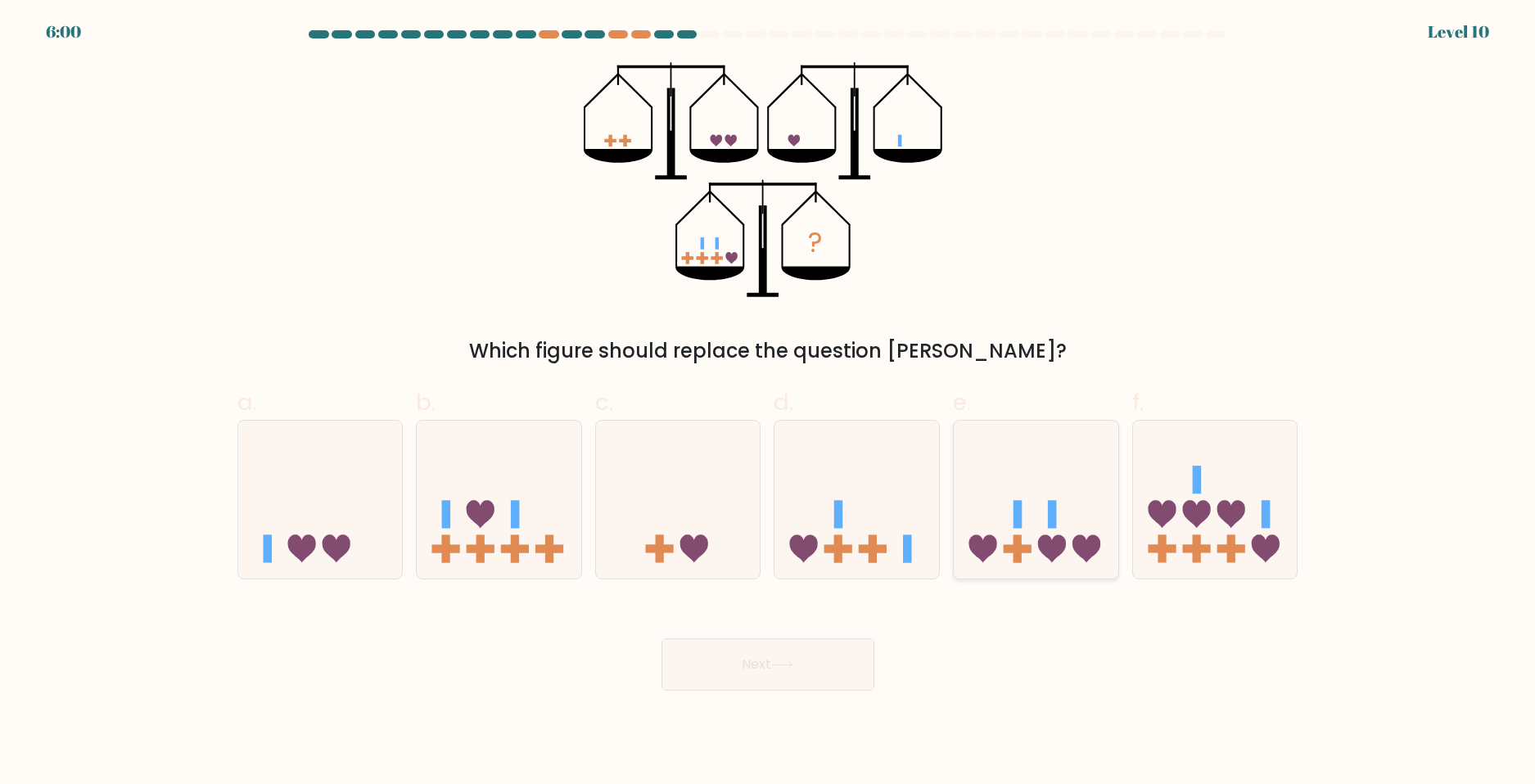
drag, startPoint x: 983, startPoint y: 474, endPoint x: 992, endPoint y: 519, distance: 45.9
click at [984, 475] on icon at bounding box center [1036, 499] width 165 height 136
click at [769, 403] on input "e." at bounding box center [768, 397] width 1 height 10
radio input "true"
click at [838, 627] on div "Next" at bounding box center [768, 645] width 1081 height 92
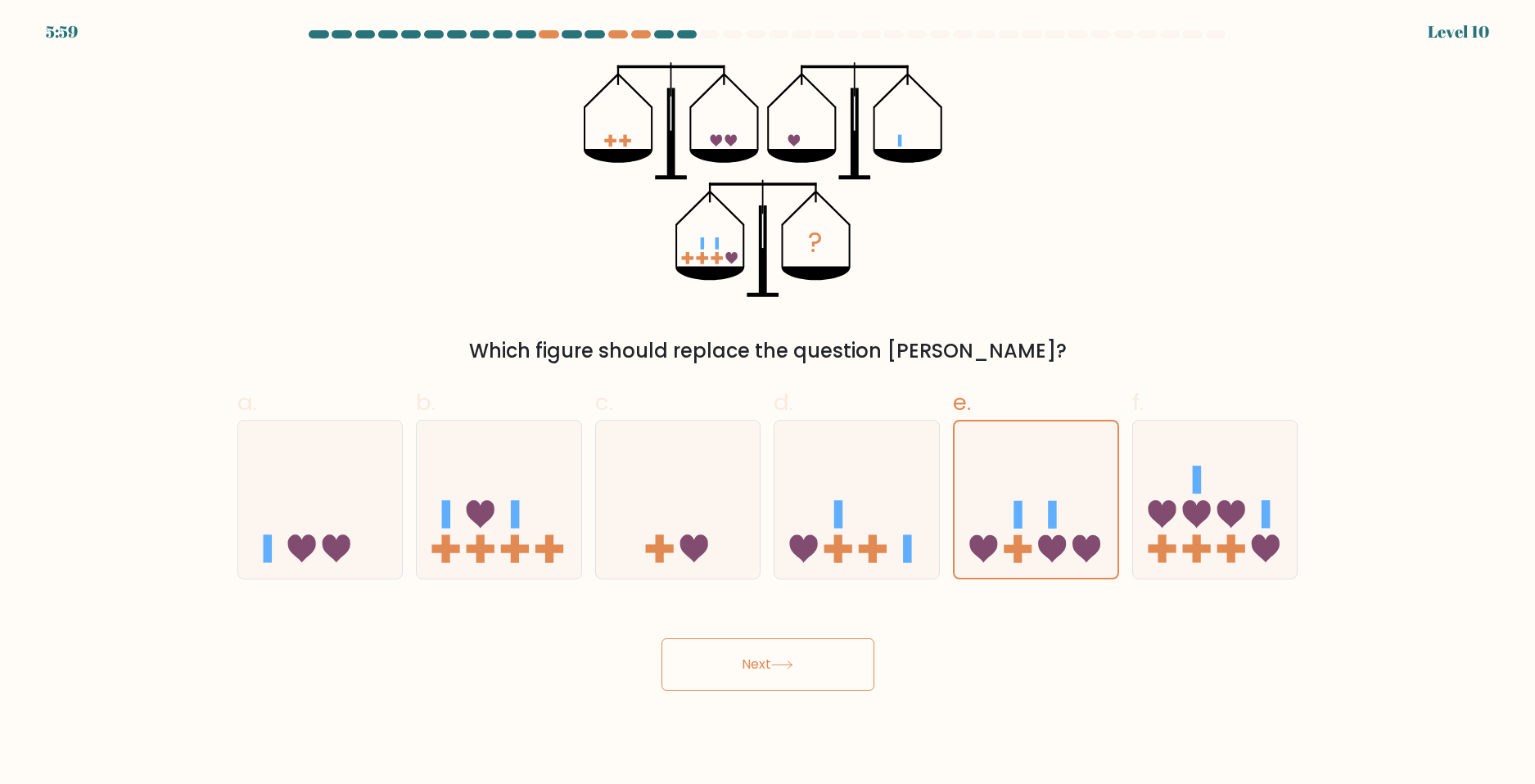
drag, startPoint x: 821, startPoint y: 647, endPoint x: 805, endPoint y: 660, distance: 20.6
click at [818, 647] on button "Next" at bounding box center [768, 664] width 212 height 52
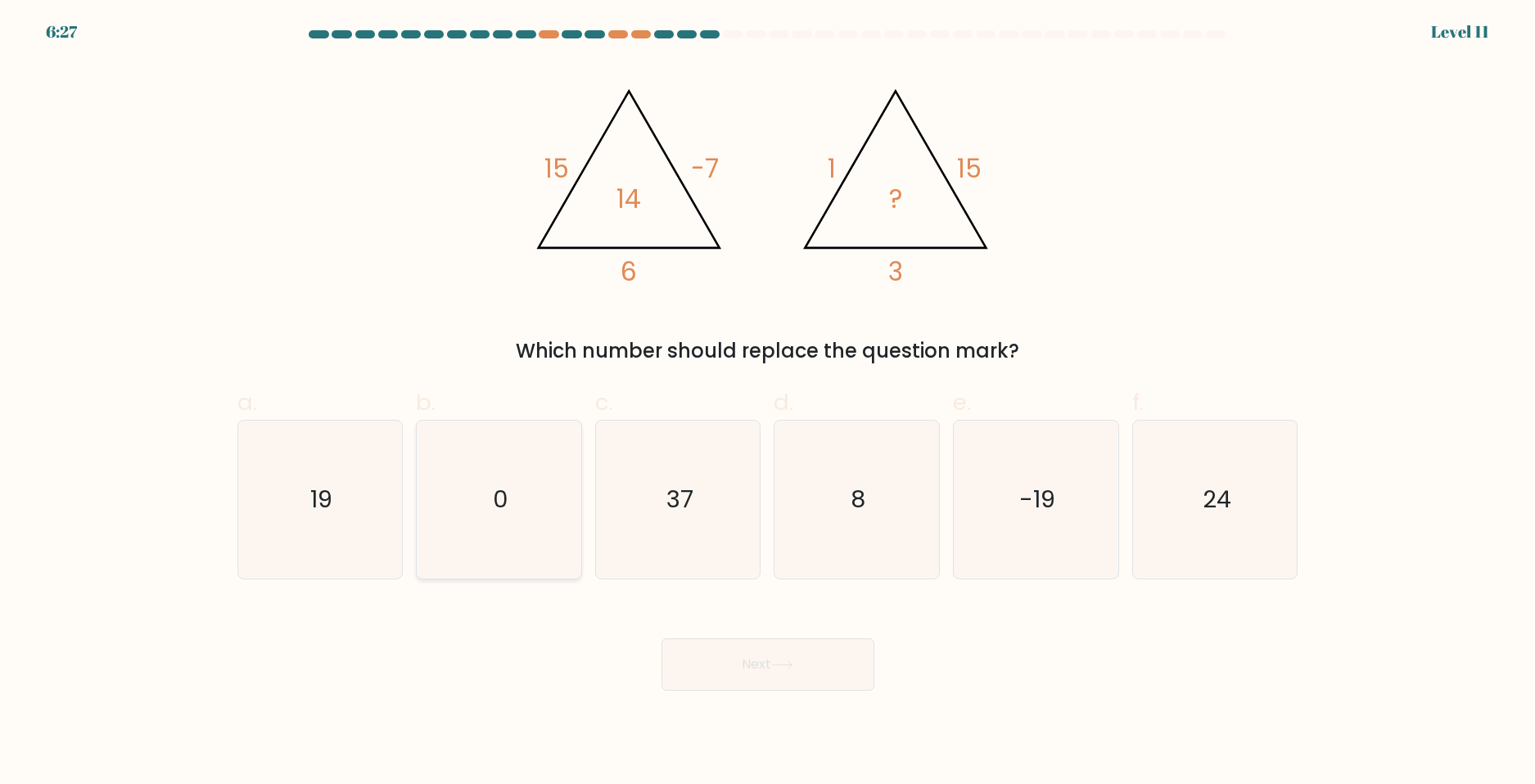
drag, startPoint x: 295, startPoint y: 514, endPoint x: 467, endPoint y: 564, distance: 179.1
click at [295, 513] on icon "19" at bounding box center [320, 500] width 158 height 158
click at [768, 403] on input "a. 19" at bounding box center [768, 397] width 1 height 10
radio input "true"
click at [735, 641] on button "Next" at bounding box center [768, 664] width 212 height 52
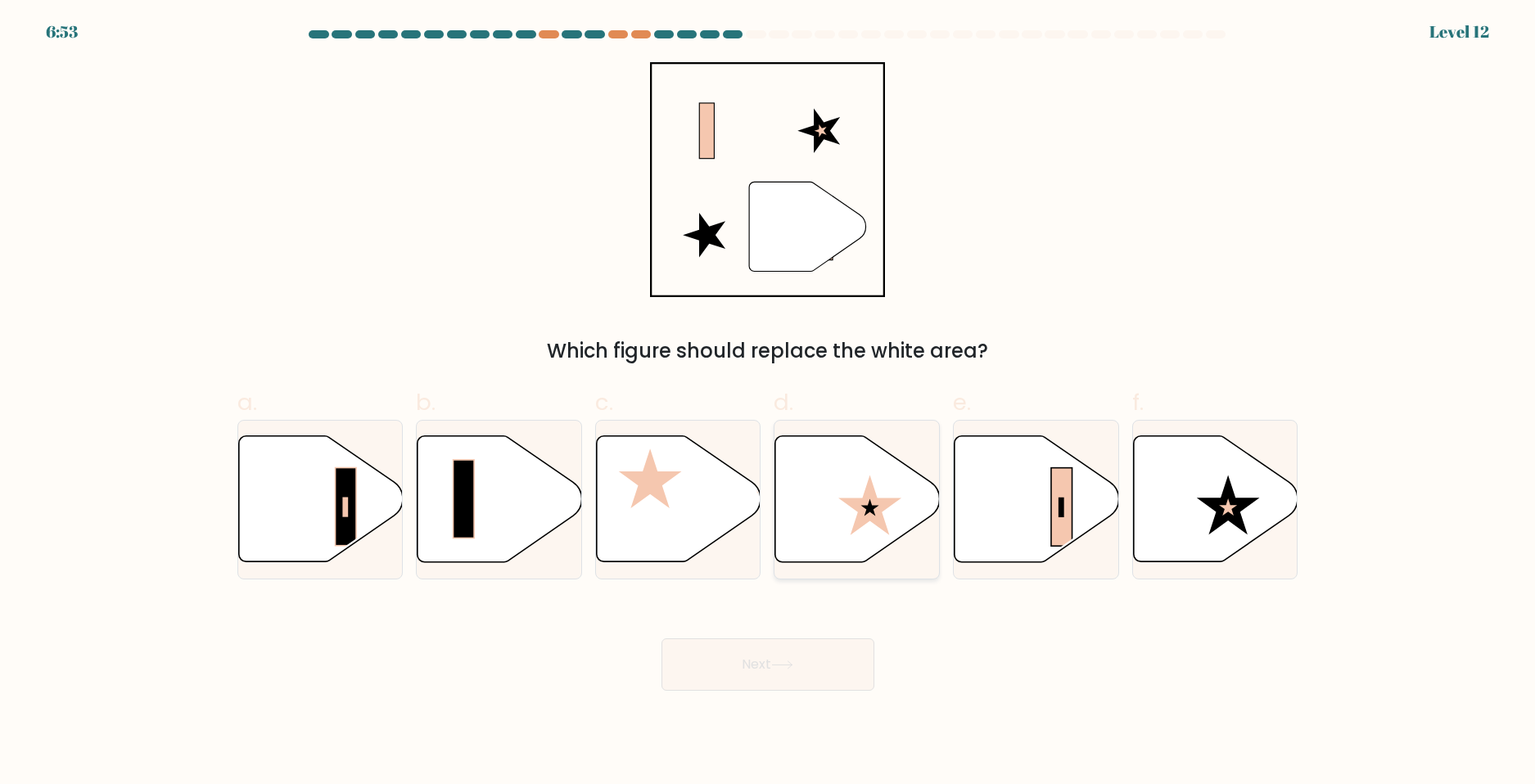
drag, startPoint x: 800, startPoint y: 466, endPoint x: 796, endPoint y: 477, distance: 11.7
click at [799, 472] on icon at bounding box center [858, 499] width 165 height 126
click at [769, 403] on input "d." at bounding box center [768, 397] width 1 height 10
radio input "true"
click at [728, 671] on button "Next" at bounding box center [768, 664] width 212 height 52
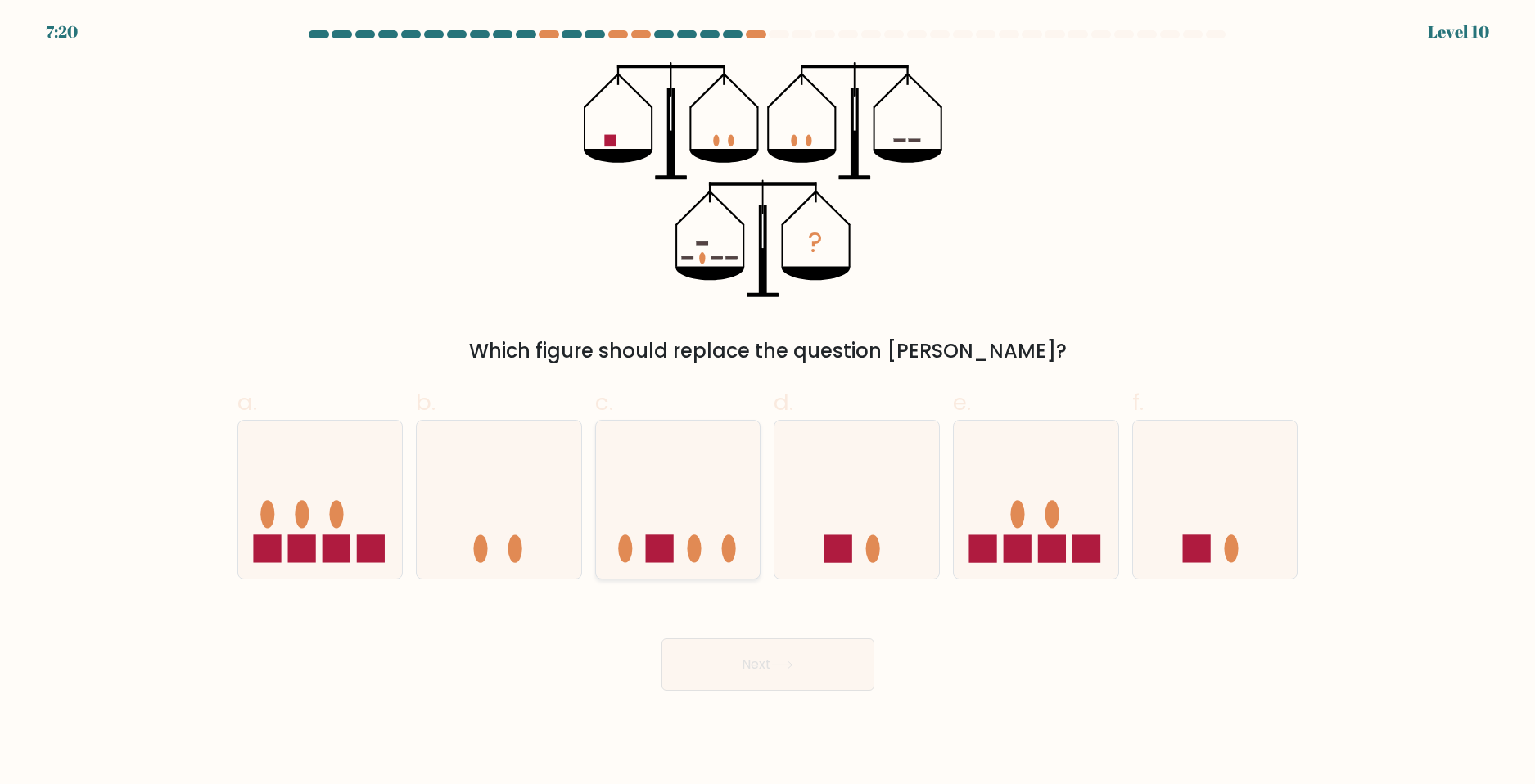
click at [650, 520] on icon at bounding box center [679, 499] width 165 height 136
click at [768, 403] on input "c." at bounding box center [768, 397] width 1 height 10
radio input "true"
click at [748, 647] on button "Next" at bounding box center [768, 664] width 212 height 52
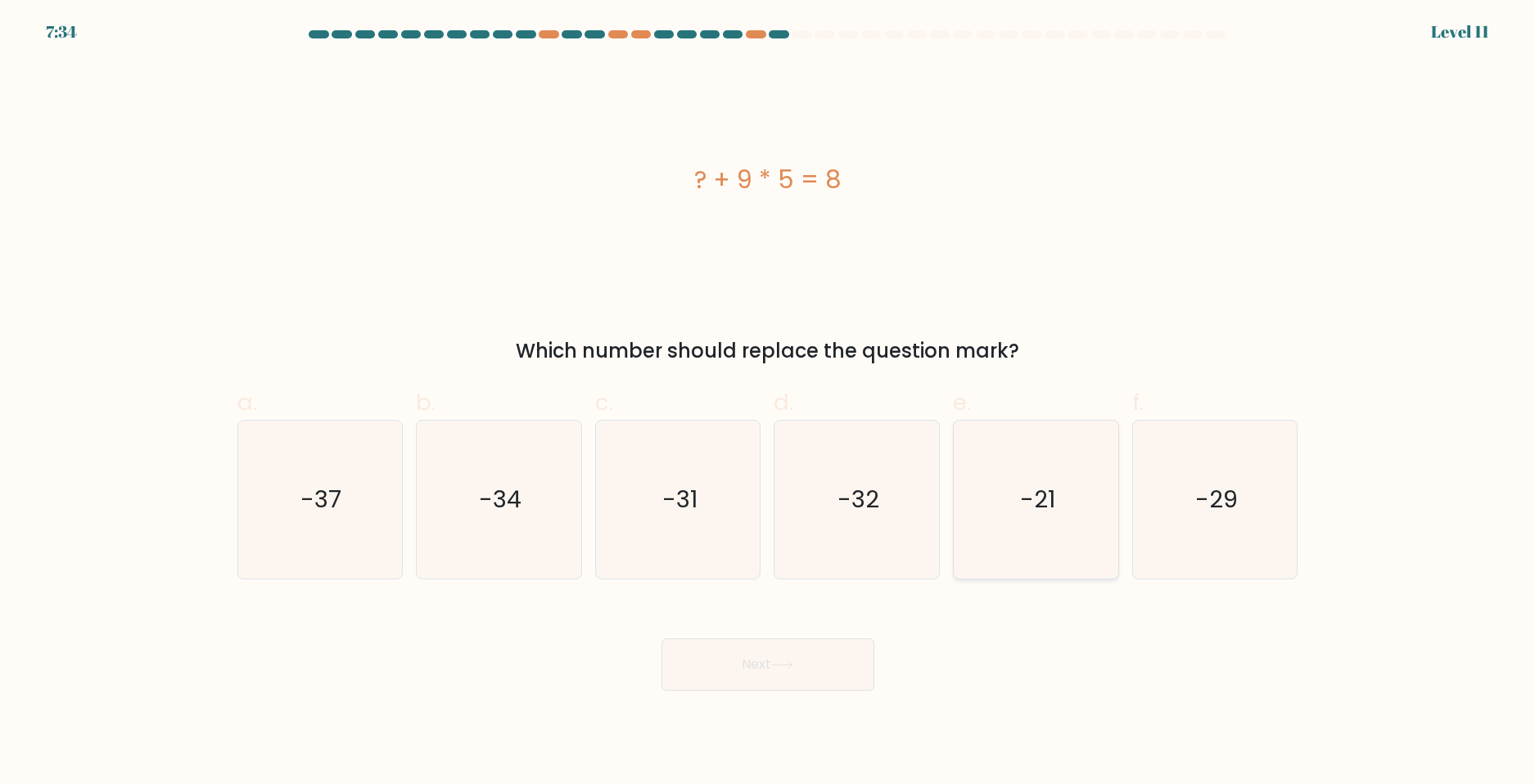
click at [1004, 503] on icon "-21" at bounding box center [1035, 500] width 158 height 158
click at [769, 403] on input "e. -21" at bounding box center [768, 397] width 1 height 10
radio input "true"
click at [338, 460] on icon "-37" at bounding box center [320, 500] width 158 height 158
click at [768, 403] on input "a. -37" at bounding box center [768, 397] width 1 height 10
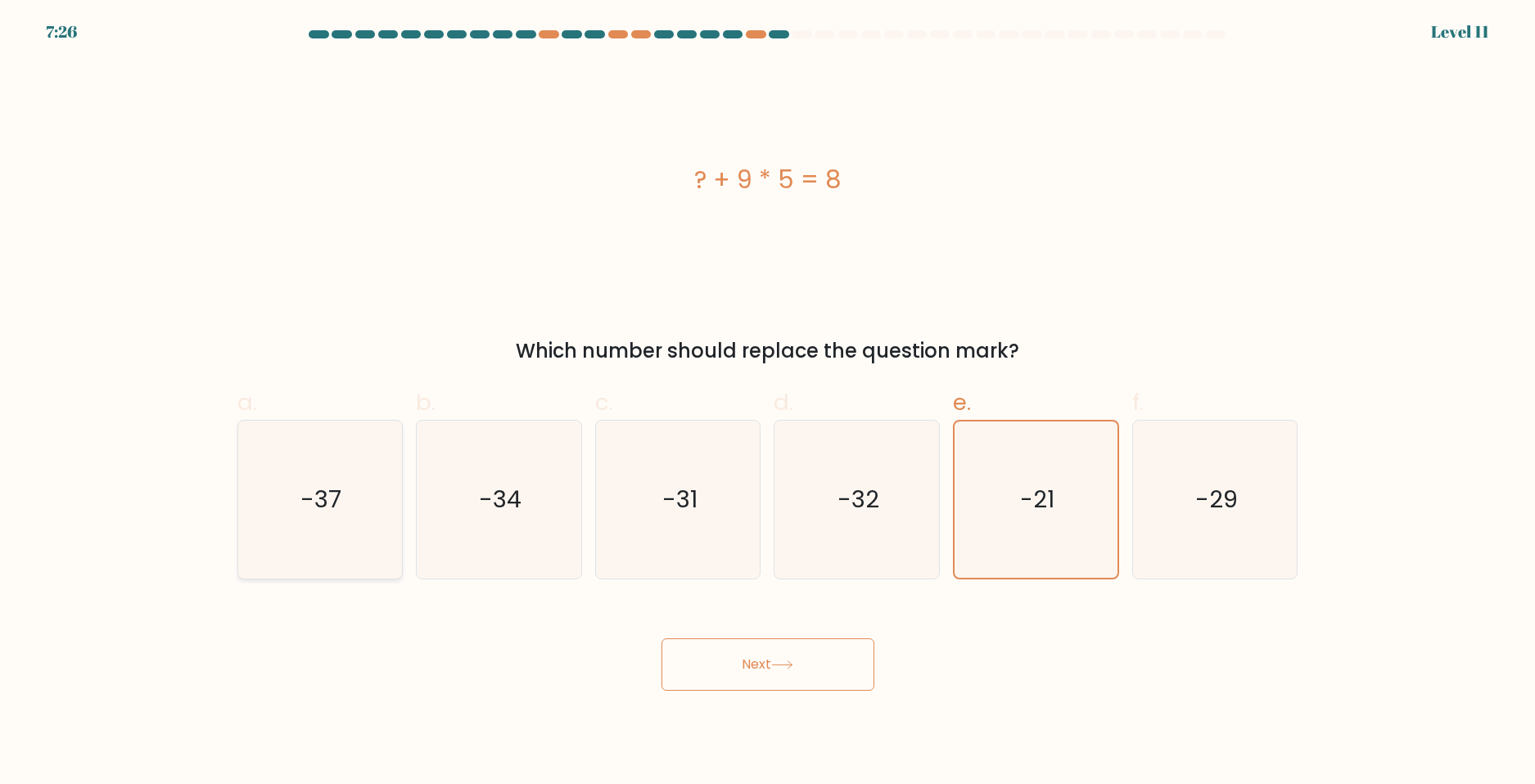
radio input "true"
click at [799, 455] on icon "-32" at bounding box center [856, 500] width 158 height 158
click at [769, 403] on input "d. -32" at bounding box center [768, 397] width 1 height 10
radio input "true"
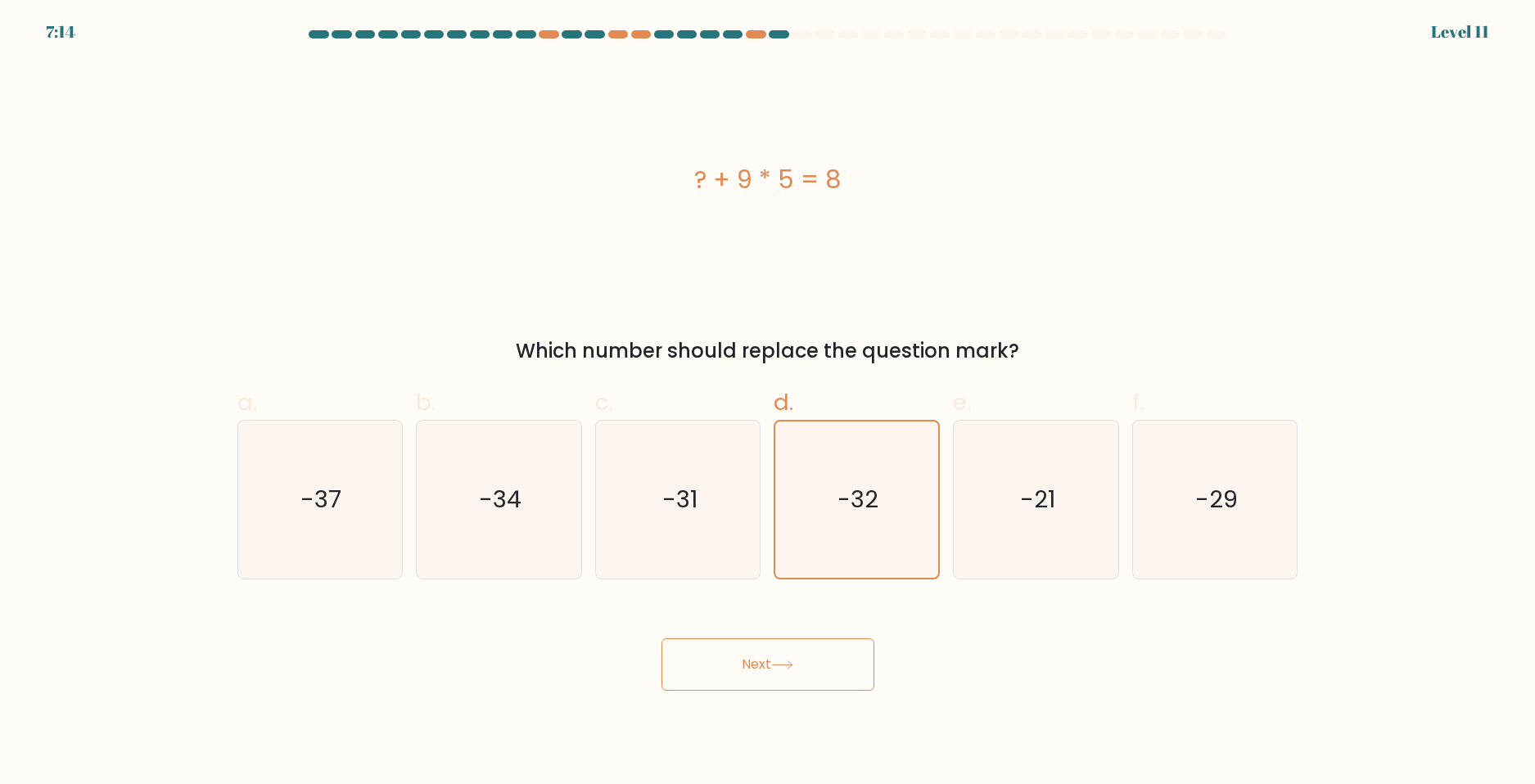
click at [788, 647] on button "Next" at bounding box center [768, 664] width 212 height 52
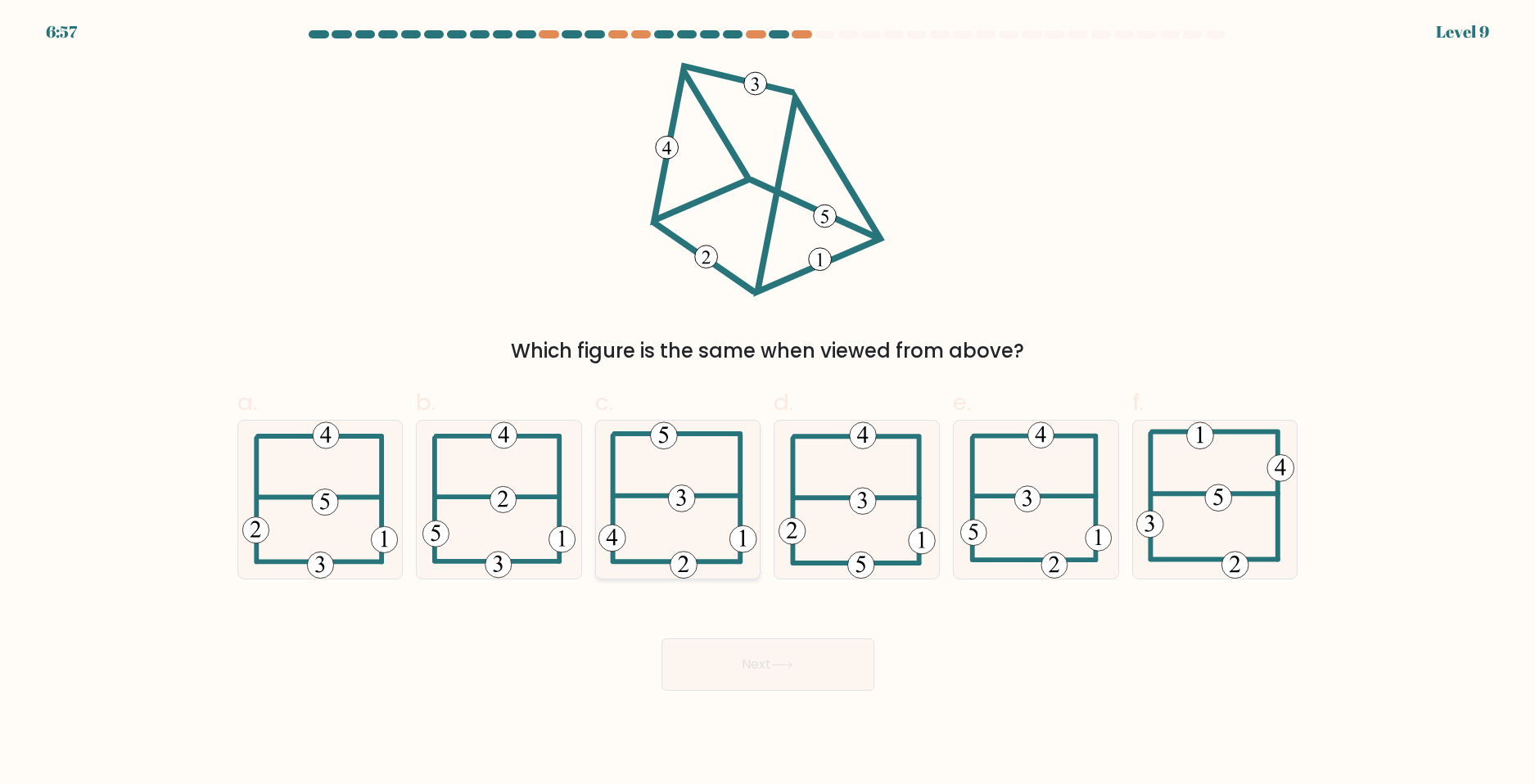
click at [693, 514] on icon at bounding box center [677, 500] width 158 height 158
click at [768, 403] on input "c." at bounding box center [768, 397] width 1 height 10
radio input "true"
click at [722, 659] on button "Next" at bounding box center [768, 664] width 212 height 52
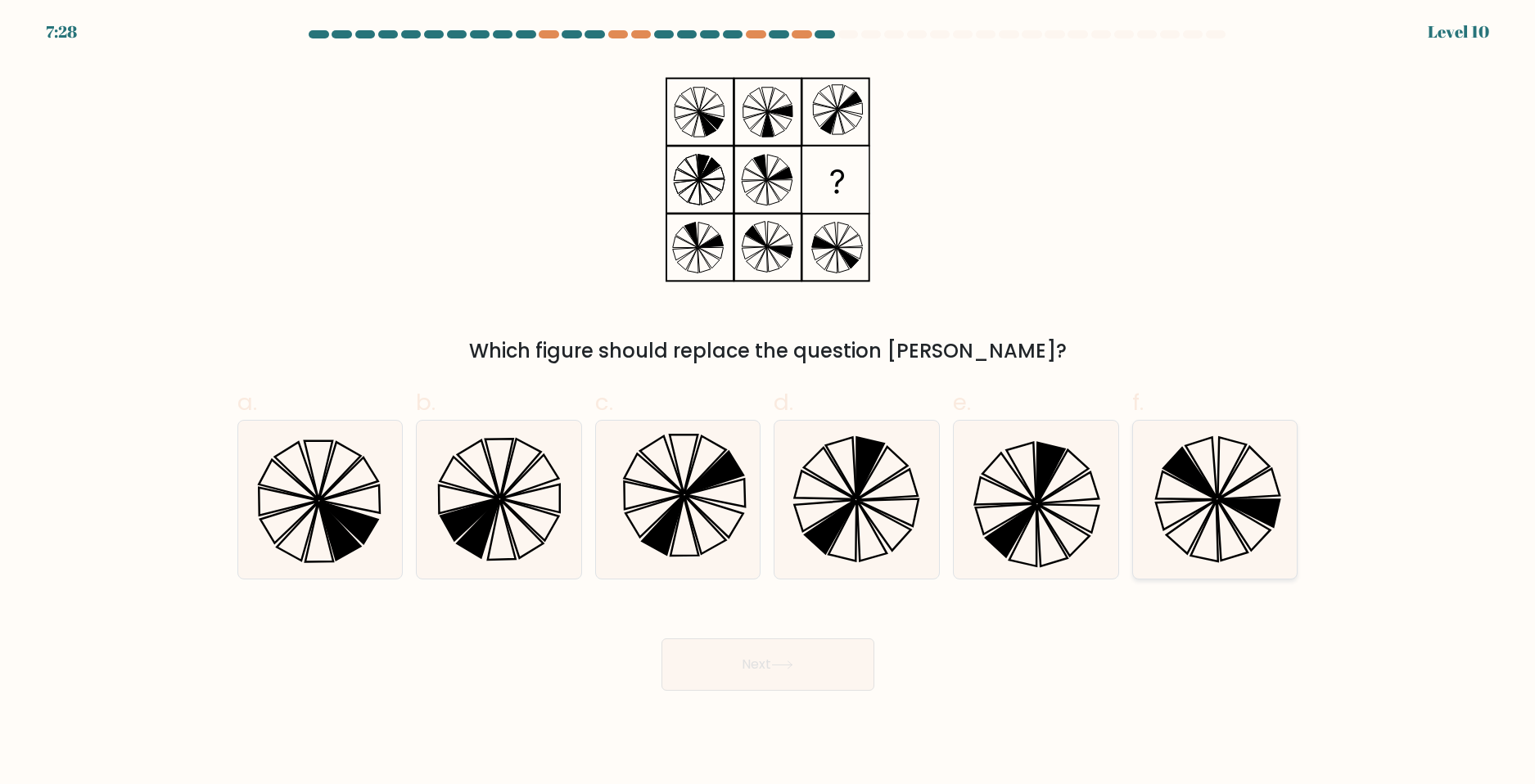
click at [1235, 504] on icon at bounding box center [1250, 513] width 61 height 27
click at [769, 403] on input "f." at bounding box center [768, 397] width 1 height 10
radio input "true"
click at [813, 656] on button "Next" at bounding box center [768, 664] width 212 height 52
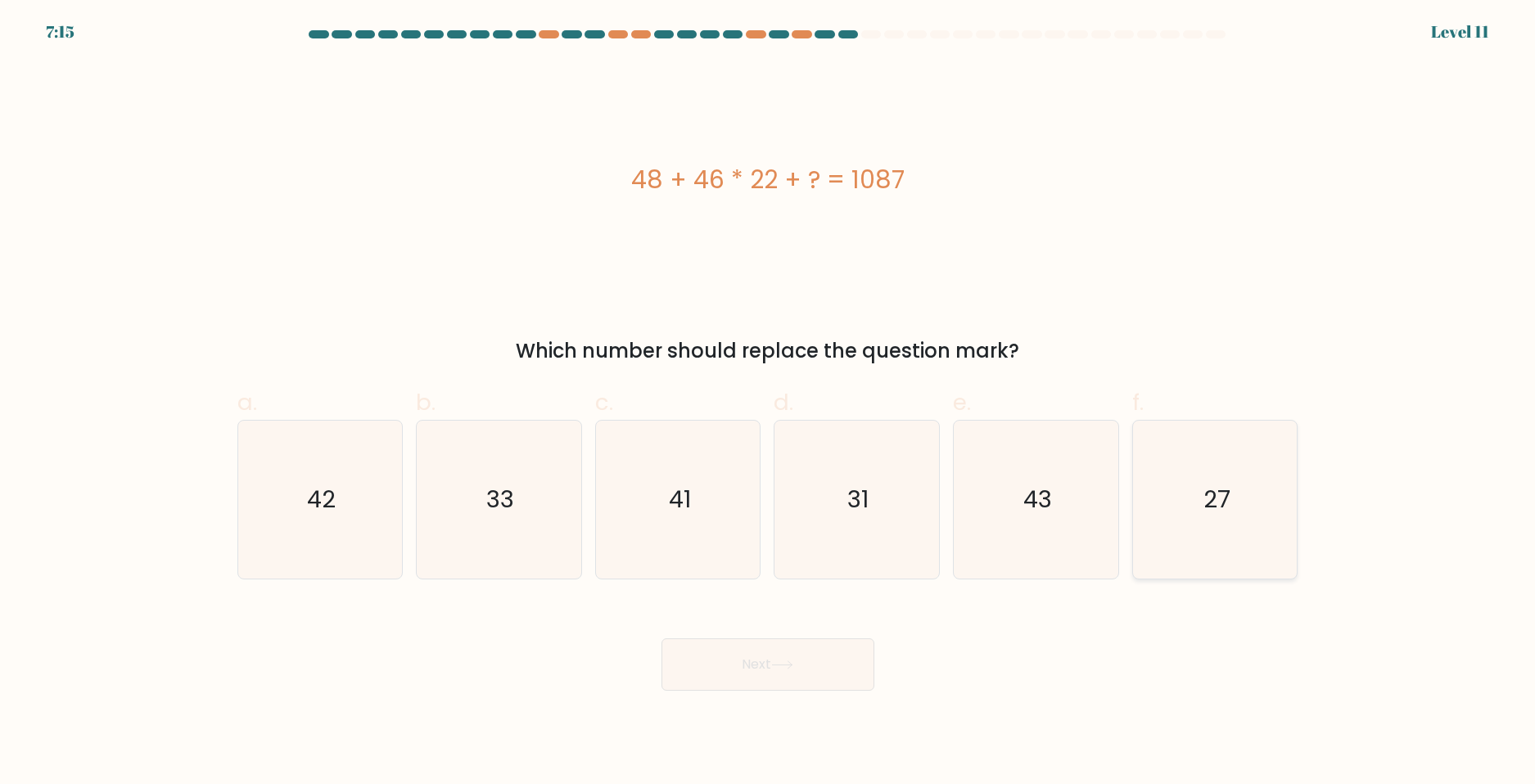
click at [1187, 499] on icon "27" at bounding box center [1215, 500] width 158 height 158
click at [769, 403] on input "f. 27" at bounding box center [768, 397] width 1 height 10
radio input "true"
click at [825, 659] on button "Next" at bounding box center [768, 664] width 212 height 52
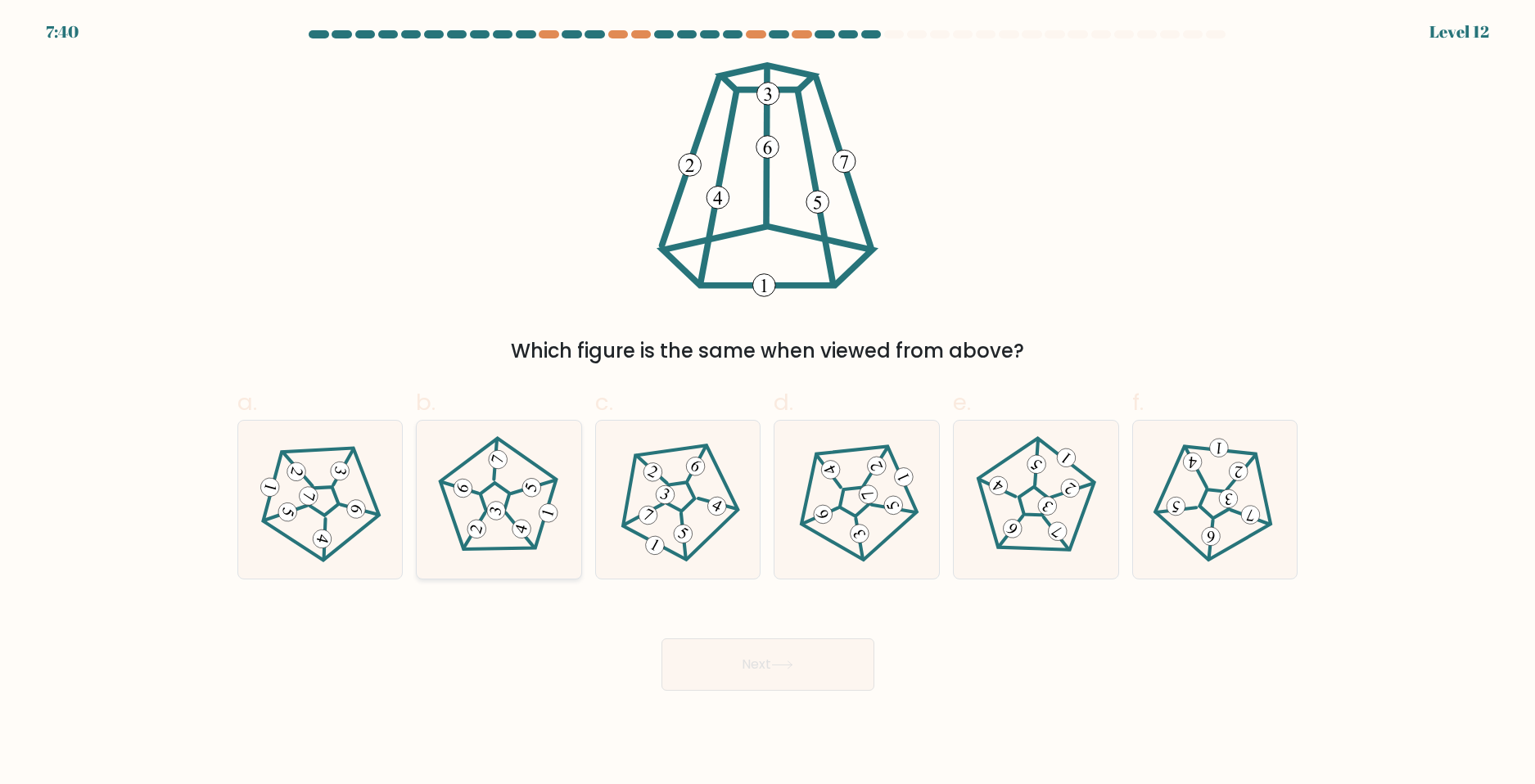
click at [541, 516] on 778 at bounding box center [548, 513] width 23 height 23
click at [768, 403] on input "b." at bounding box center [768, 397] width 1 height 10
radio input "true"
click at [780, 654] on button "Next" at bounding box center [768, 664] width 212 height 52
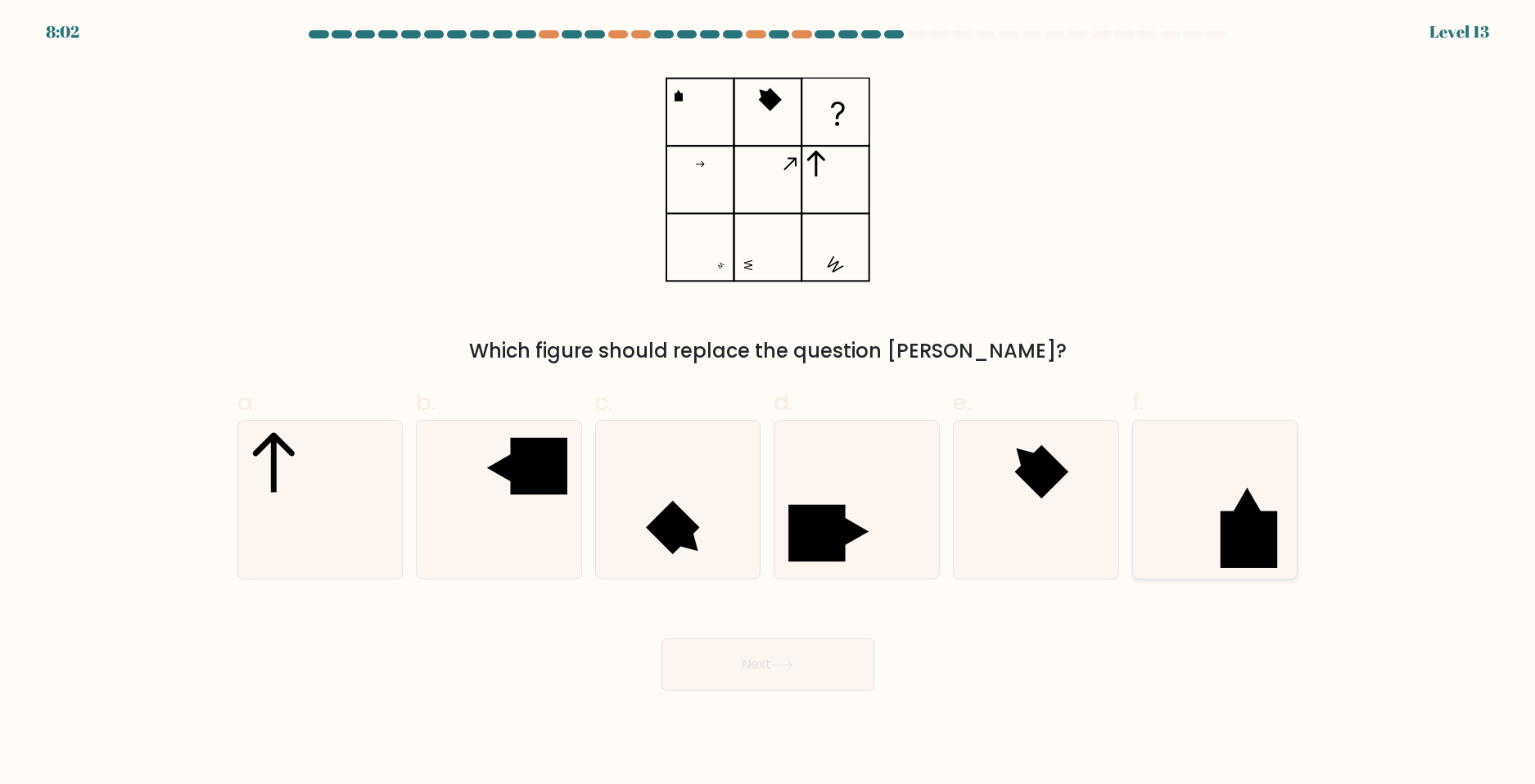
click at [1250, 497] on icon at bounding box center [1246, 501] width 28 height 26
click at [769, 403] on input "f." at bounding box center [768, 397] width 1 height 10
radio input "true"
click at [794, 661] on icon at bounding box center [781, 665] width 22 height 9
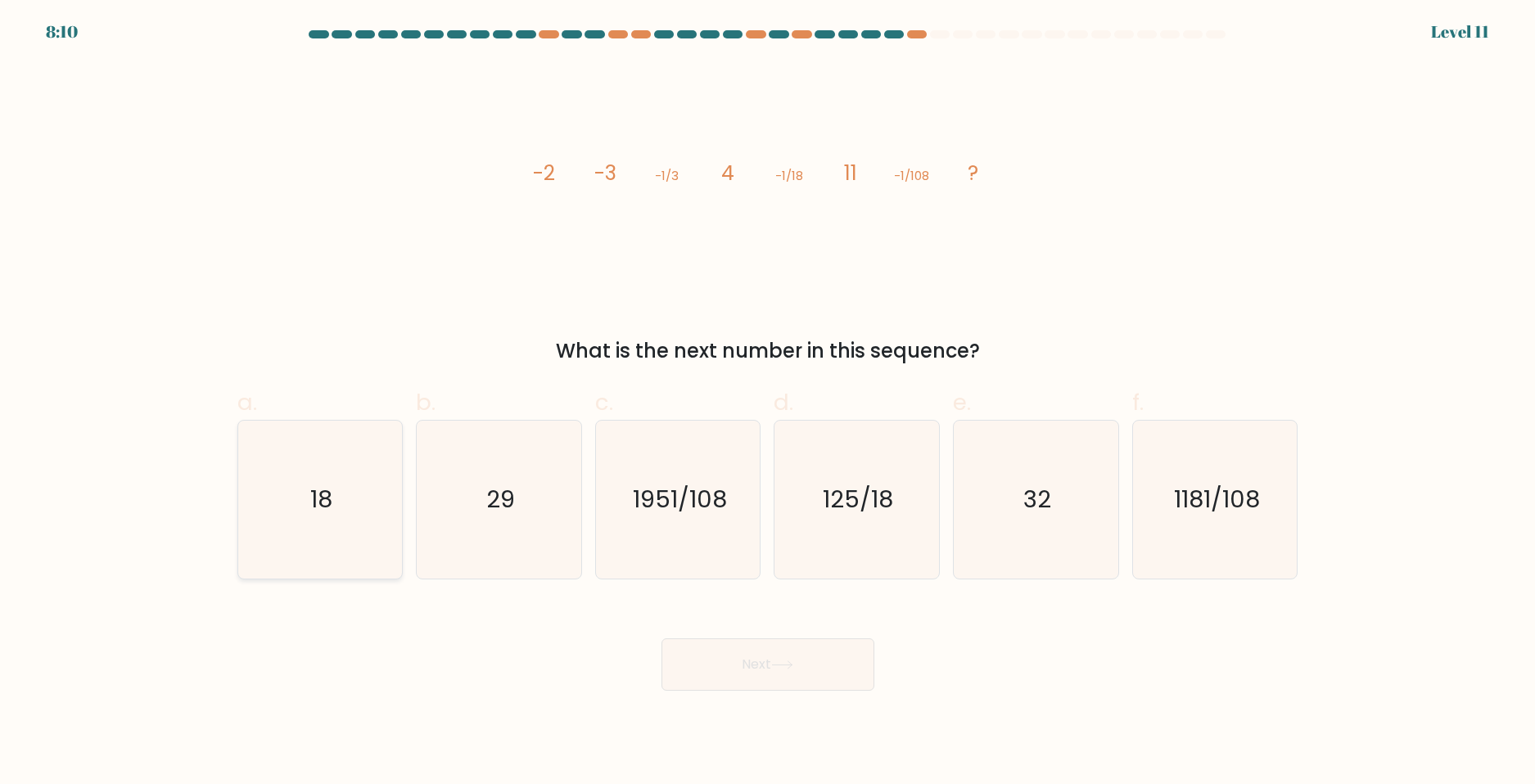
click at [351, 511] on icon "18" at bounding box center [320, 500] width 158 height 158
click at [768, 403] on input "a. 18" at bounding box center [768, 397] width 1 height 10
radio input "true"
click at [755, 687] on button "Next" at bounding box center [768, 664] width 212 height 52
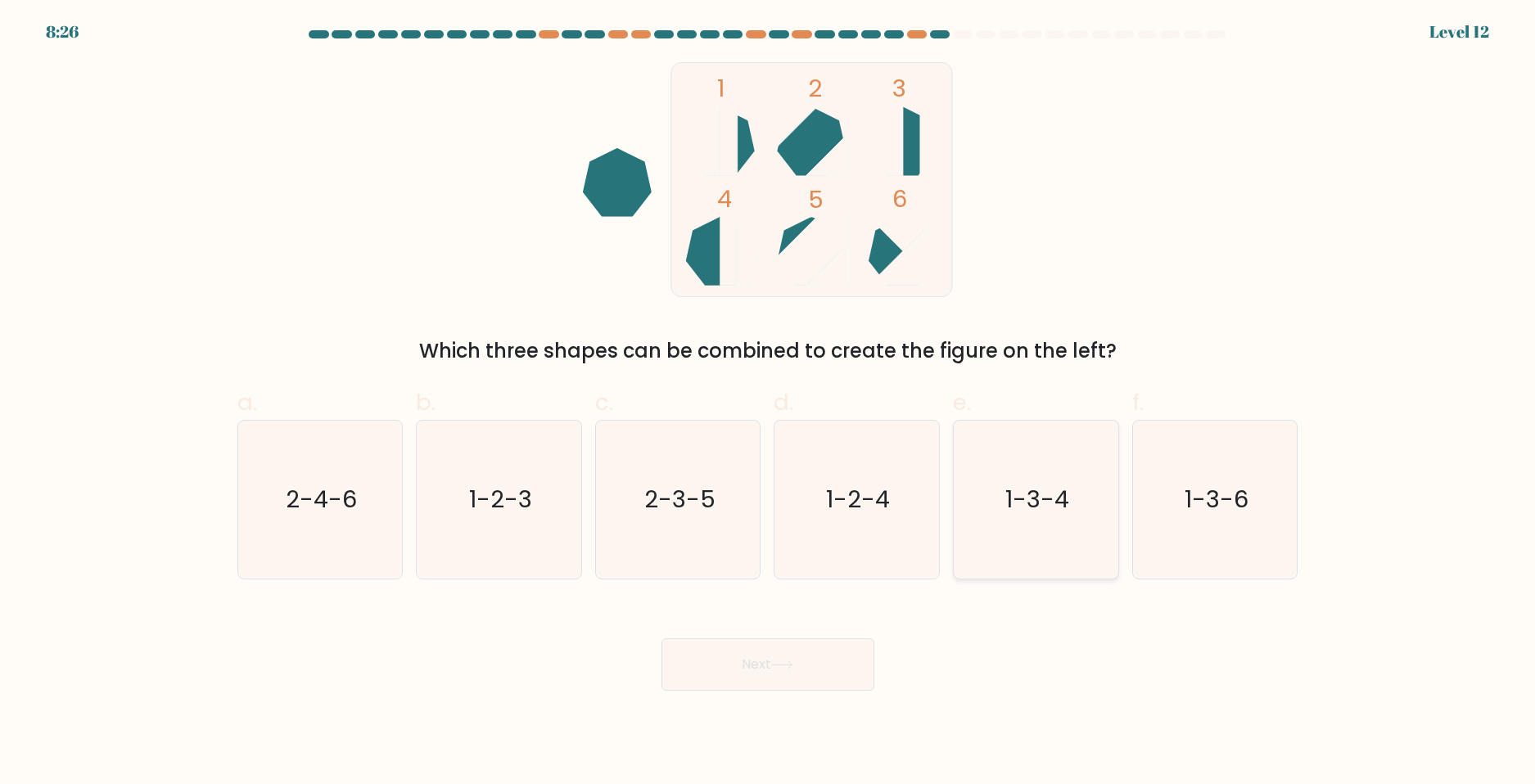
click at [1042, 556] on icon "1-3-4" at bounding box center [1035, 500] width 158 height 158
click at [769, 403] on input "e. 1-3-4" at bounding box center [768, 397] width 1 height 10
radio input "true"
click at [819, 641] on button "Next" at bounding box center [768, 664] width 212 height 52
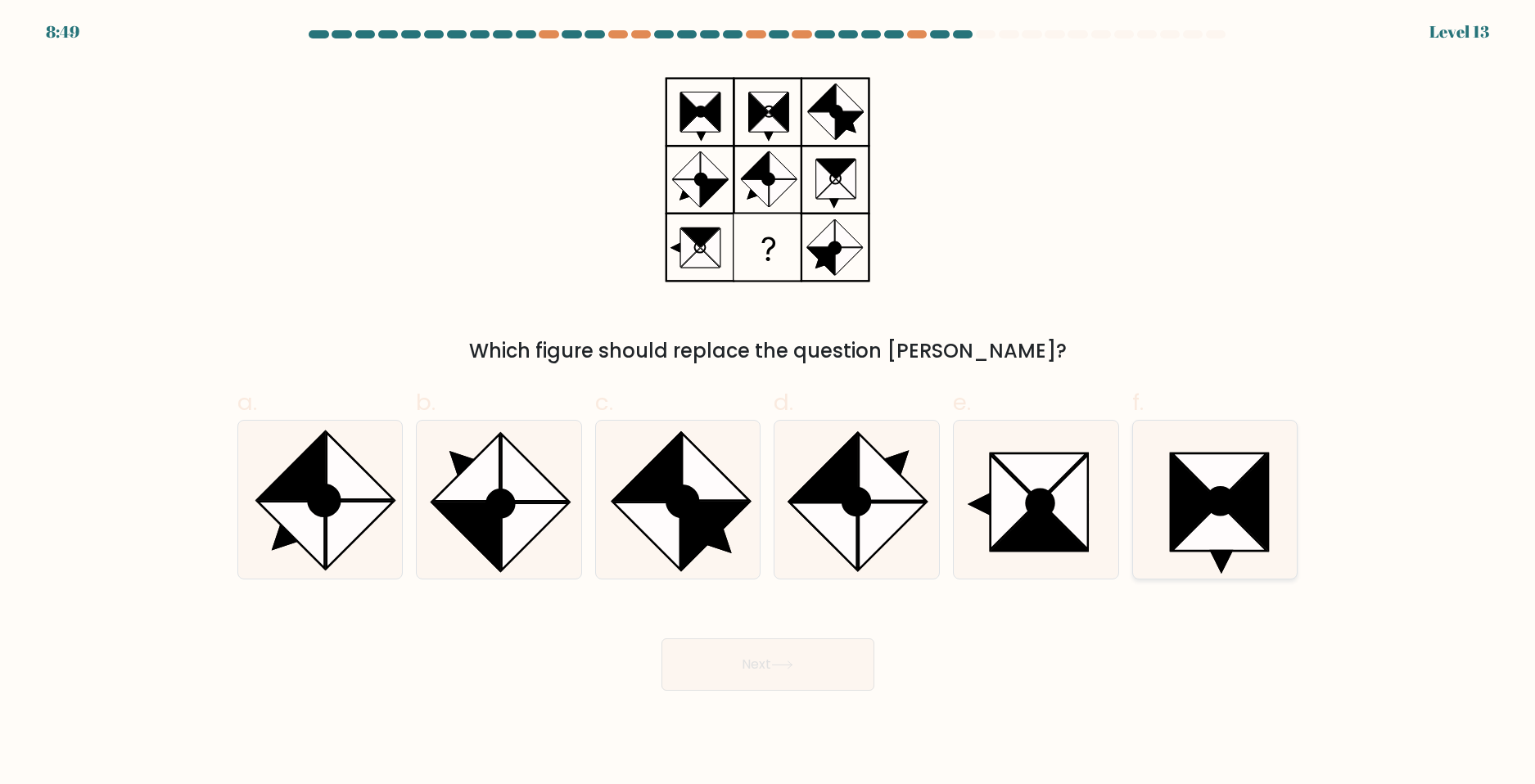
click at [1198, 530] on icon at bounding box center [1219, 527] width 95 height 47
click at [769, 403] on input "f." at bounding box center [768, 397] width 1 height 10
radio input "true"
drag, startPoint x: 790, startPoint y: 658, endPoint x: 782, endPoint y: 668, distance: 12.8
click at [788, 660] on button "Next" at bounding box center [768, 664] width 212 height 52
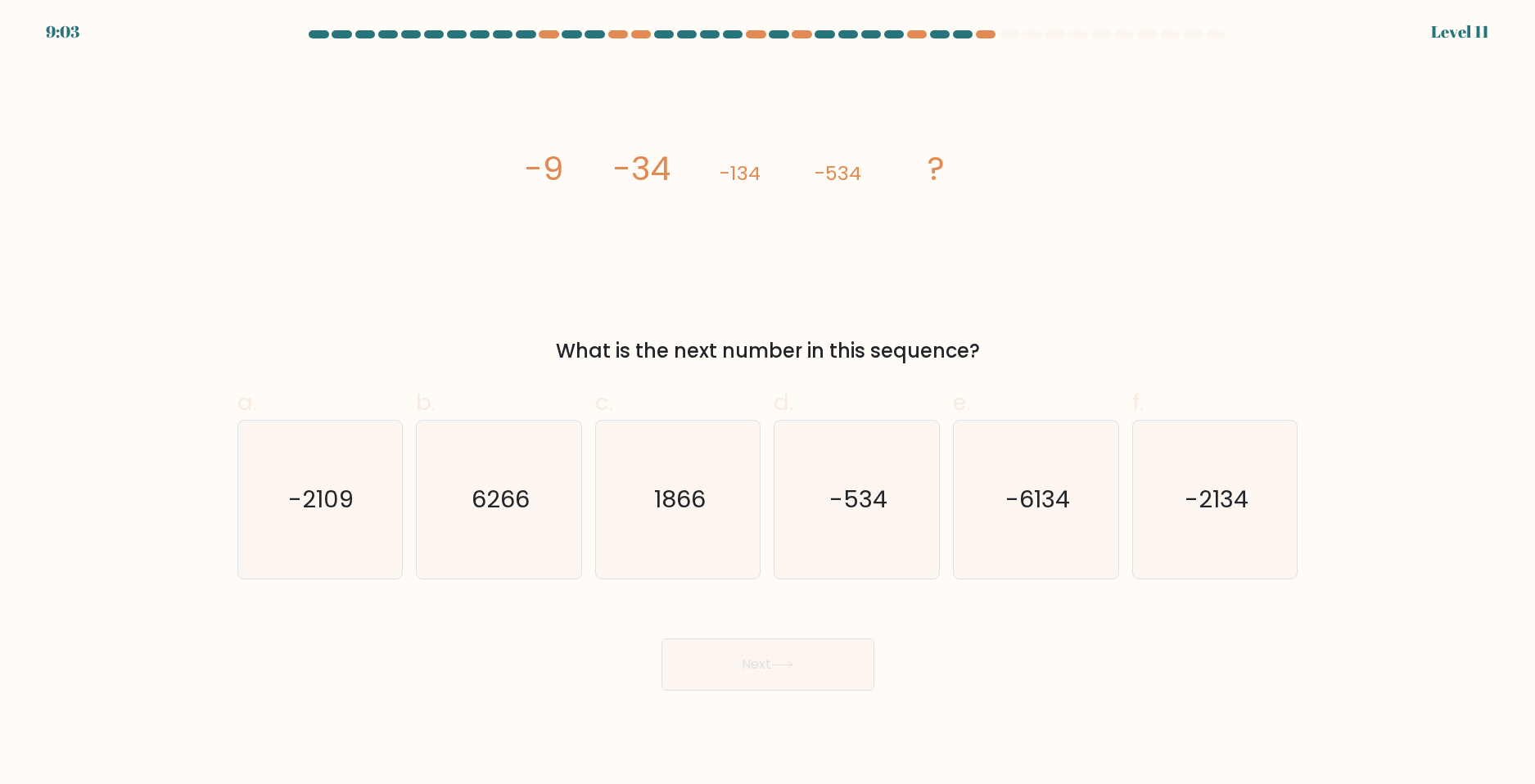
drag, startPoint x: 930, startPoint y: 630, endPoint x: 921, endPoint y: 629, distance: 9.1
click at [926, 636] on div "Next" at bounding box center [768, 645] width 1081 height 92
click at [312, 531] on icon "-2109" at bounding box center [320, 500] width 158 height 158
click at [768, 403] on input "a. -2109" at bounding box center [768, 397] width 1 height 10
radio input "true"
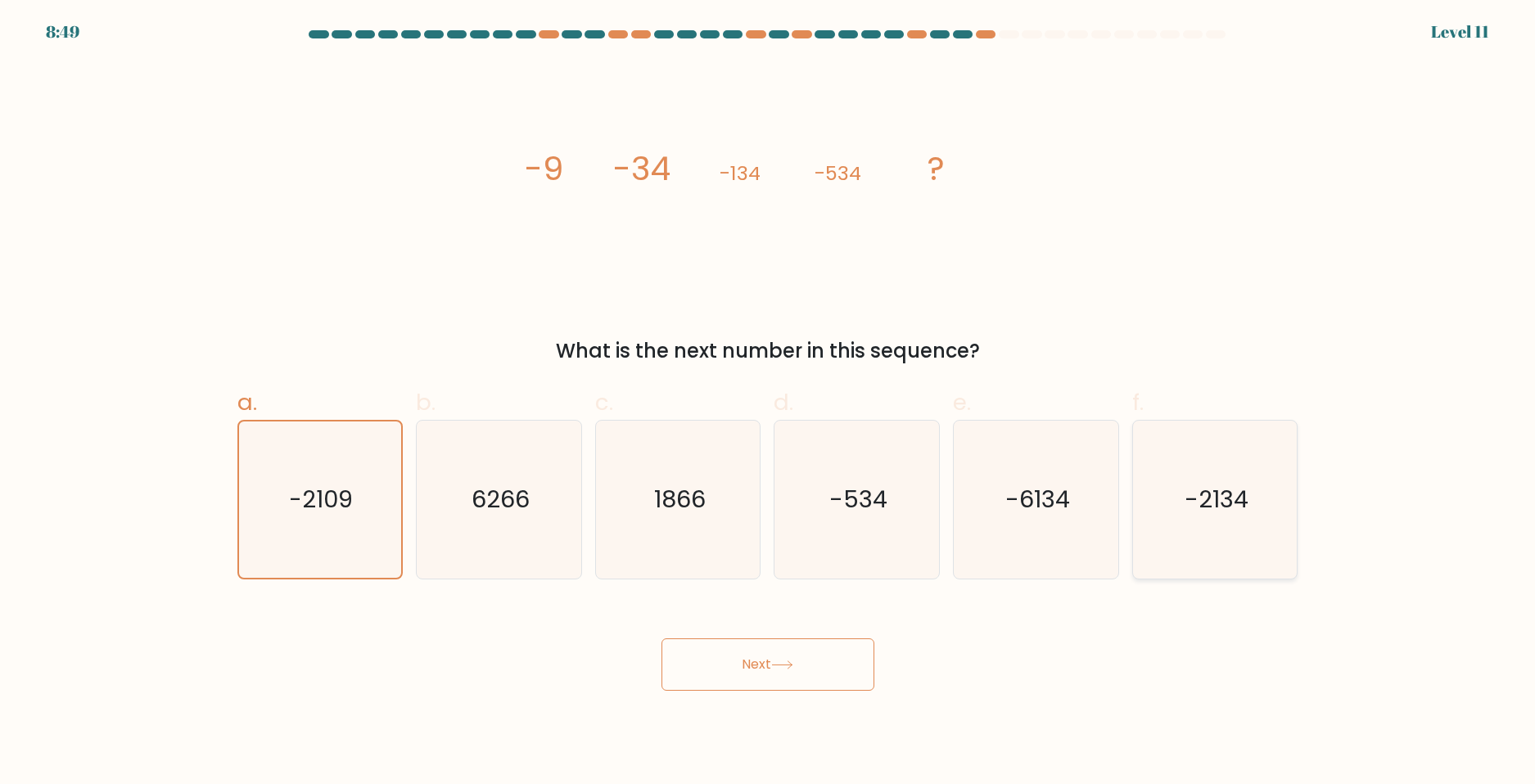
click at [1171, 514] on icon "-2134" at bounding box center [1215, 500] width 158 height 158
click at [769, 403] on input "f. -2134" at bounding box center [768, 397] width 1 height 10
radio input "true"
click at [846, 668] on button "Next" at bounding box center [768, 664] width 212 height 52
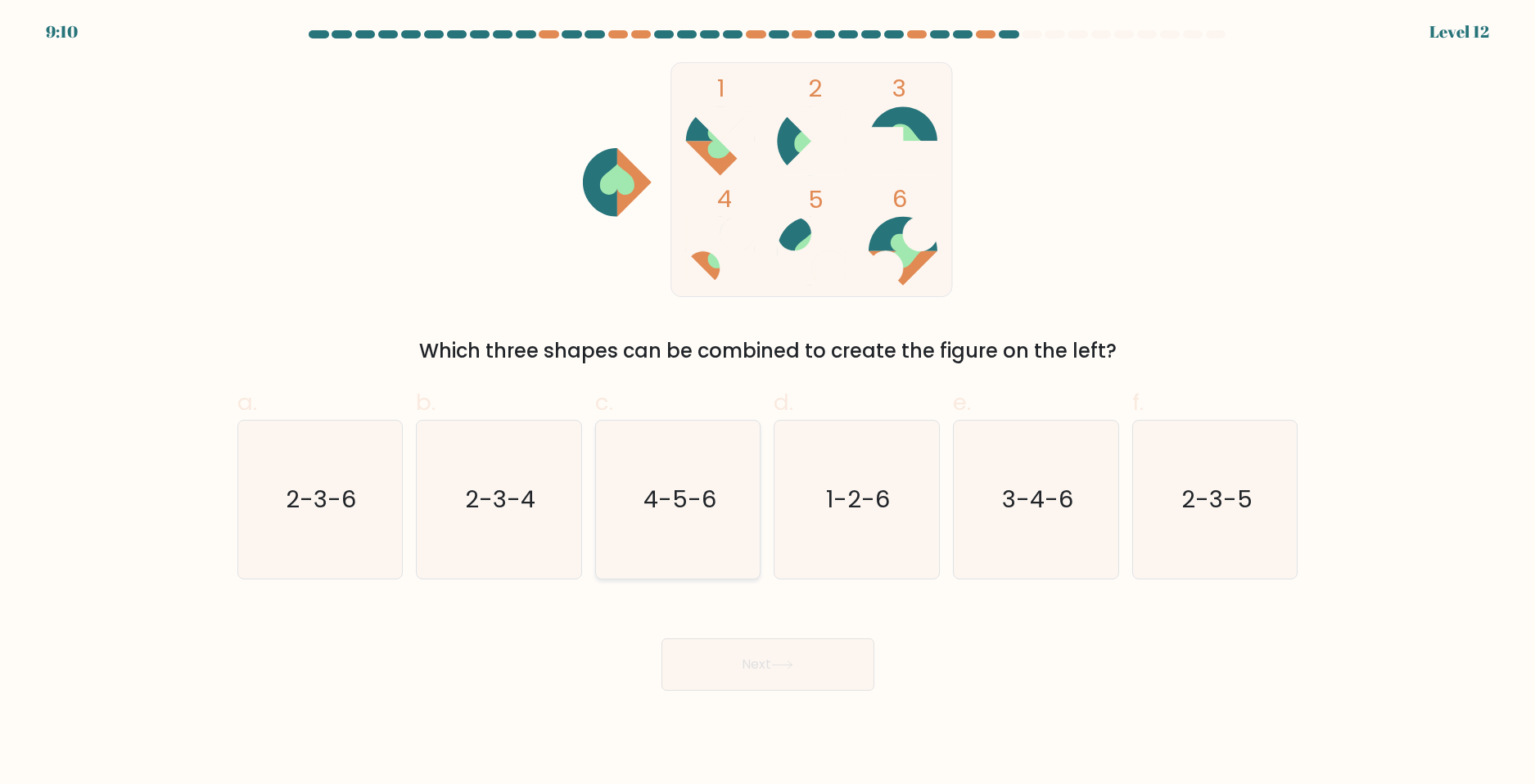
click at [692, 524] on icon "4-5-6" at bounding box center [678, 500] width 158 height 158
click at [768, 403] on input "c. 4-5-6" at bounding box center [768, 397] width 1 height 10
radio input "true"
click at [763, 663] on button "Next" at bounding box center [768, 664] width 212 height 52
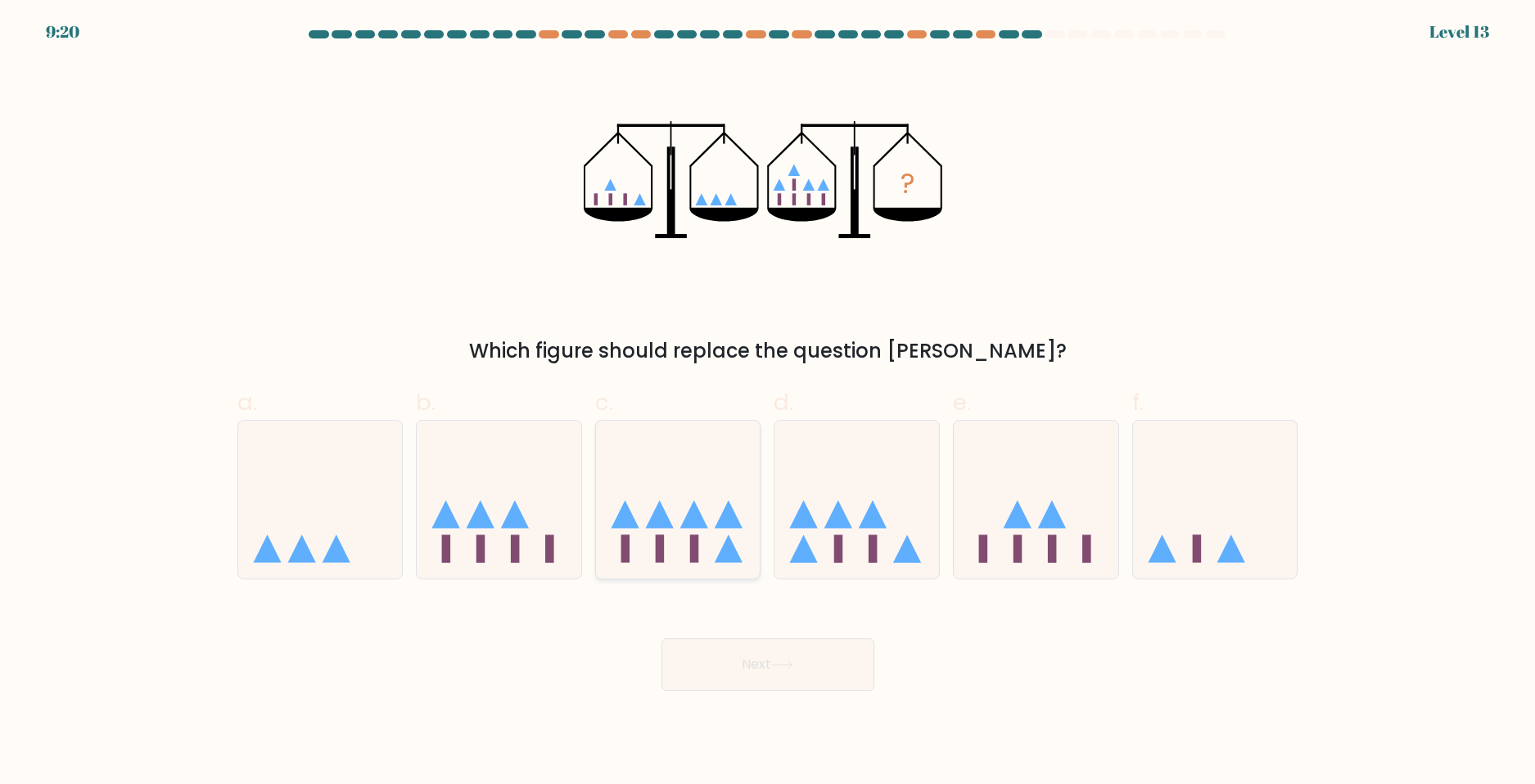
click at [681, 477] on icon at bounding box center [679, 499] width 165 height 136
click at [768, 403] on input "c." at bounding box center [768, 397] width 1 height 10
radio input "true"
click at [877, 488] on icon at bounding box center [857, 499] width 165 height 136
click at [769, 403] on input "d." at bounding box center [768, 397] width 1 height 10
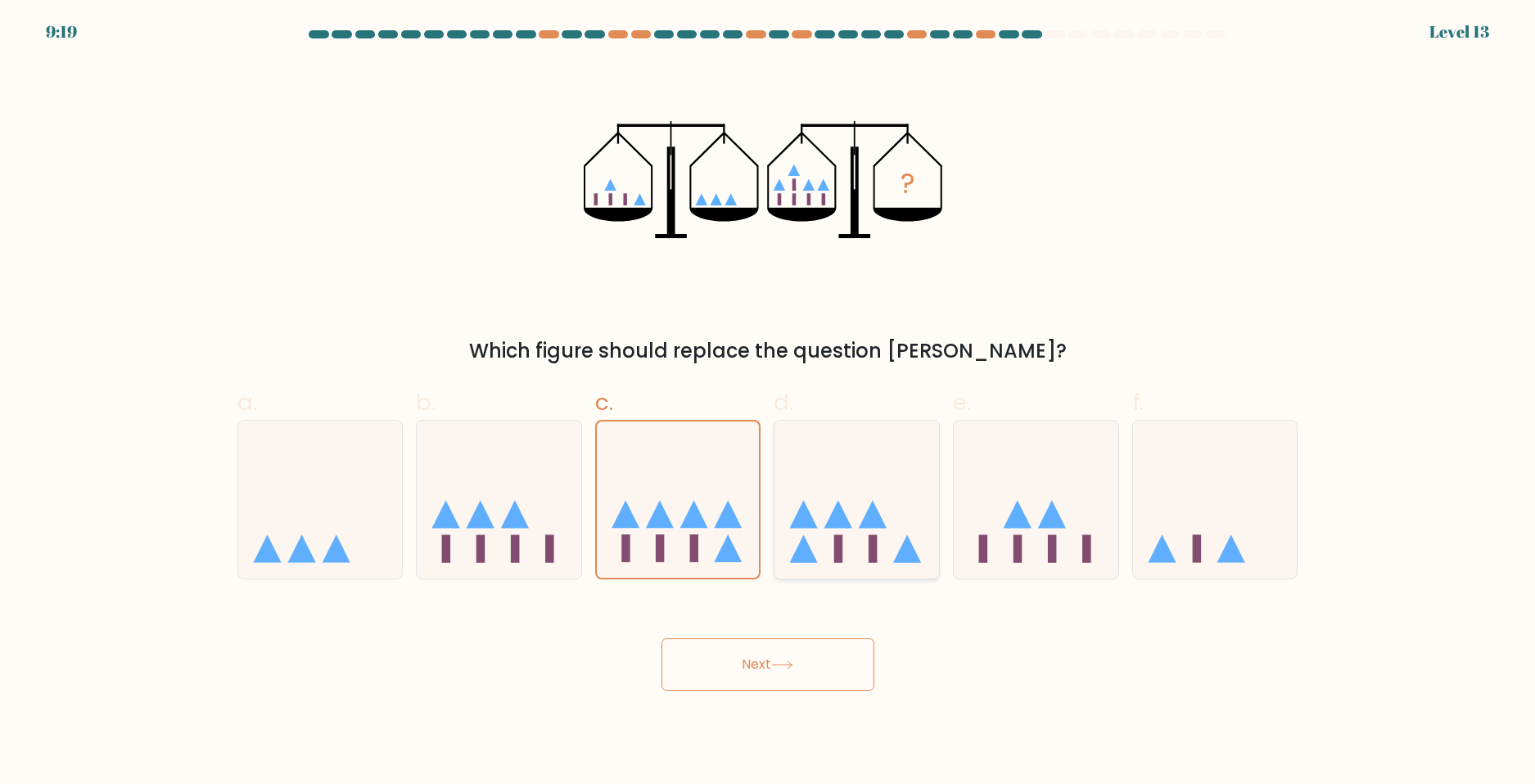
radio input "true"
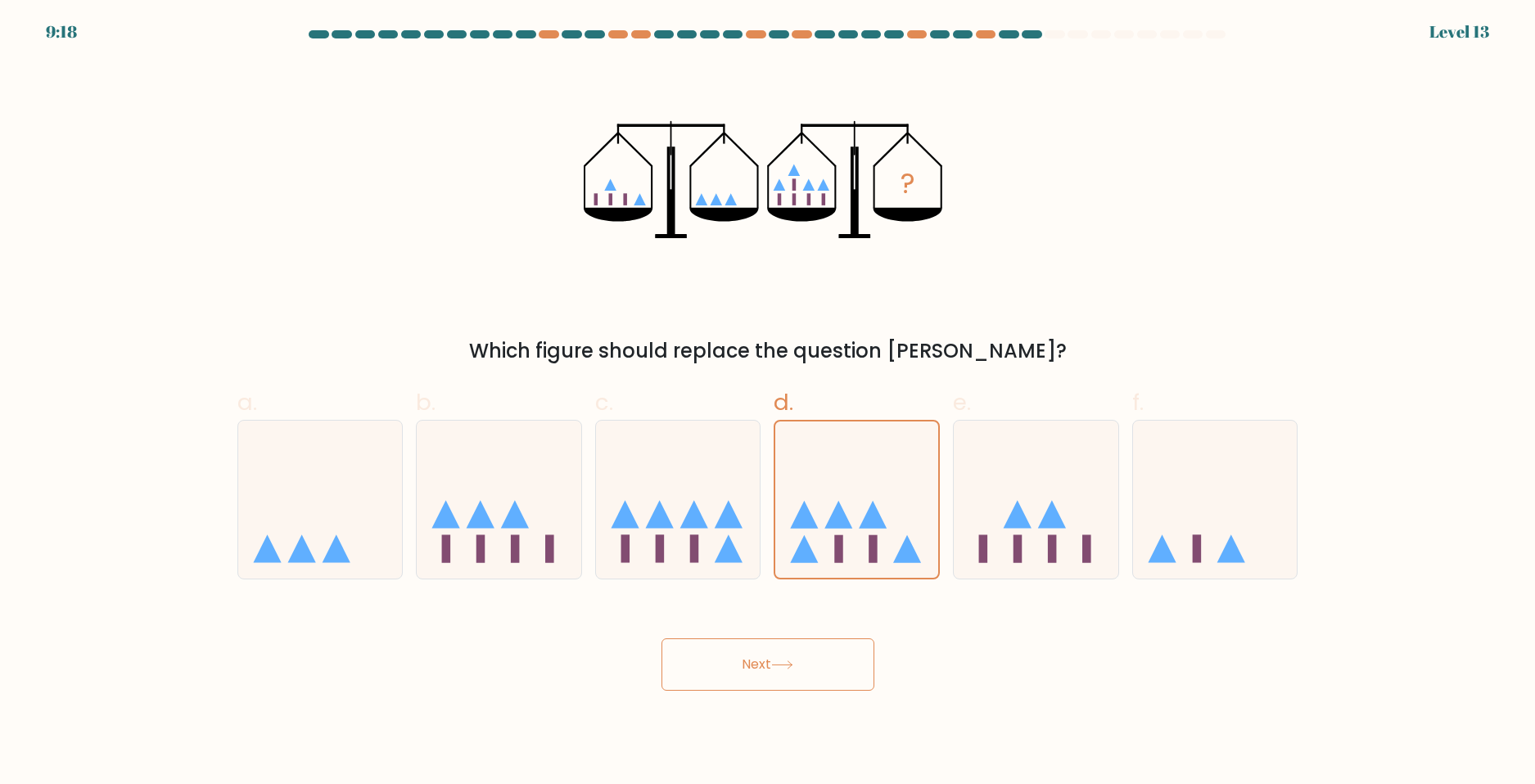
click at [806, 678] on button "Next" at bounding box center [768, 664] width 212 height 52
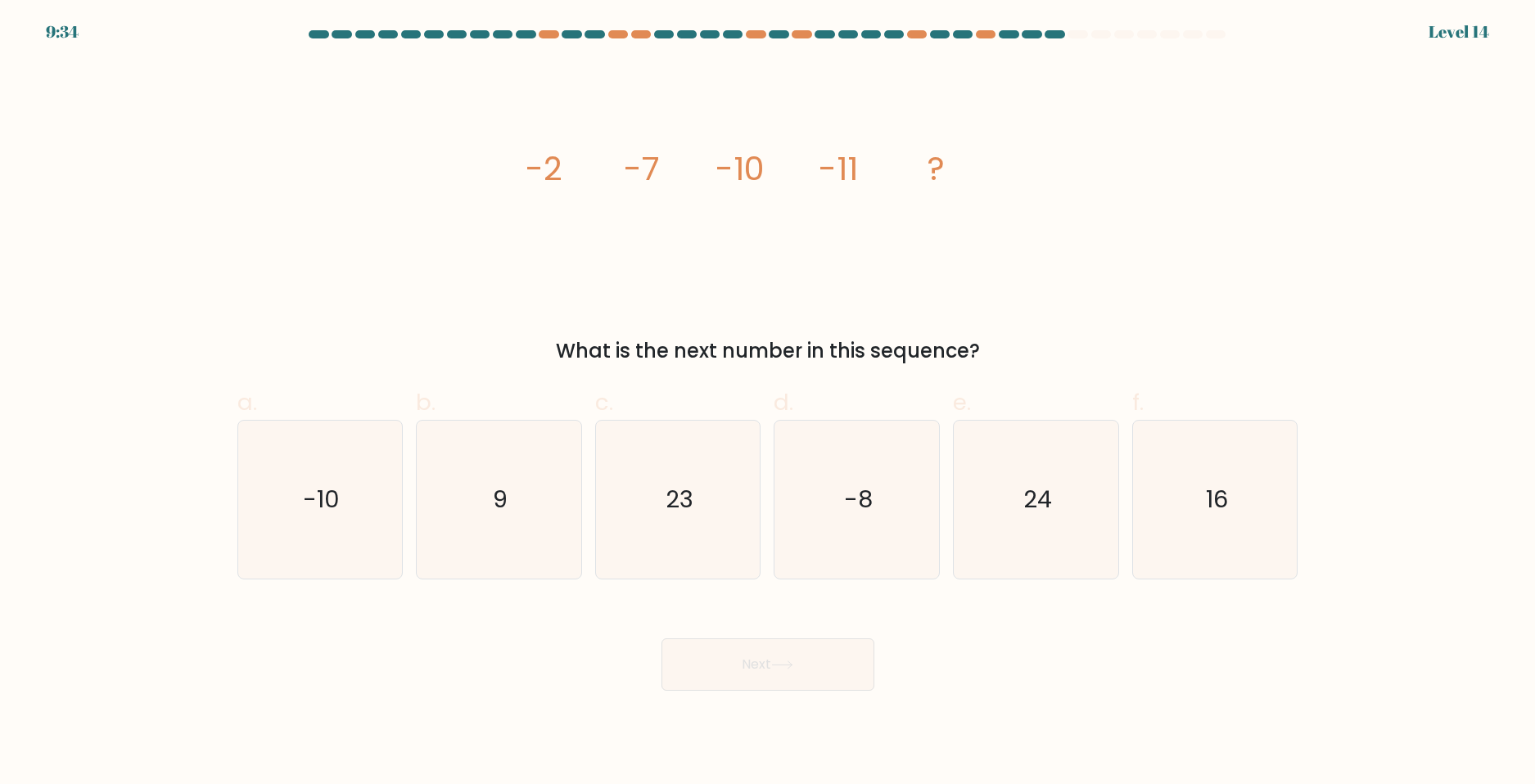
drag, startPoint x: 465, startPoint y: 599, endPoint x: 456, endPoint y: 595, distance: 9.8
click at [464, 596] on form at bounding box center [767, 360] width 1535 height 661
click at [867, 447] on icon "-8" at bounding box center [856, 500] width 158 height 158
click at [769, 403] on input "d. -8" at bounding box center [768, 397] width 1 height 10
radio input "true"
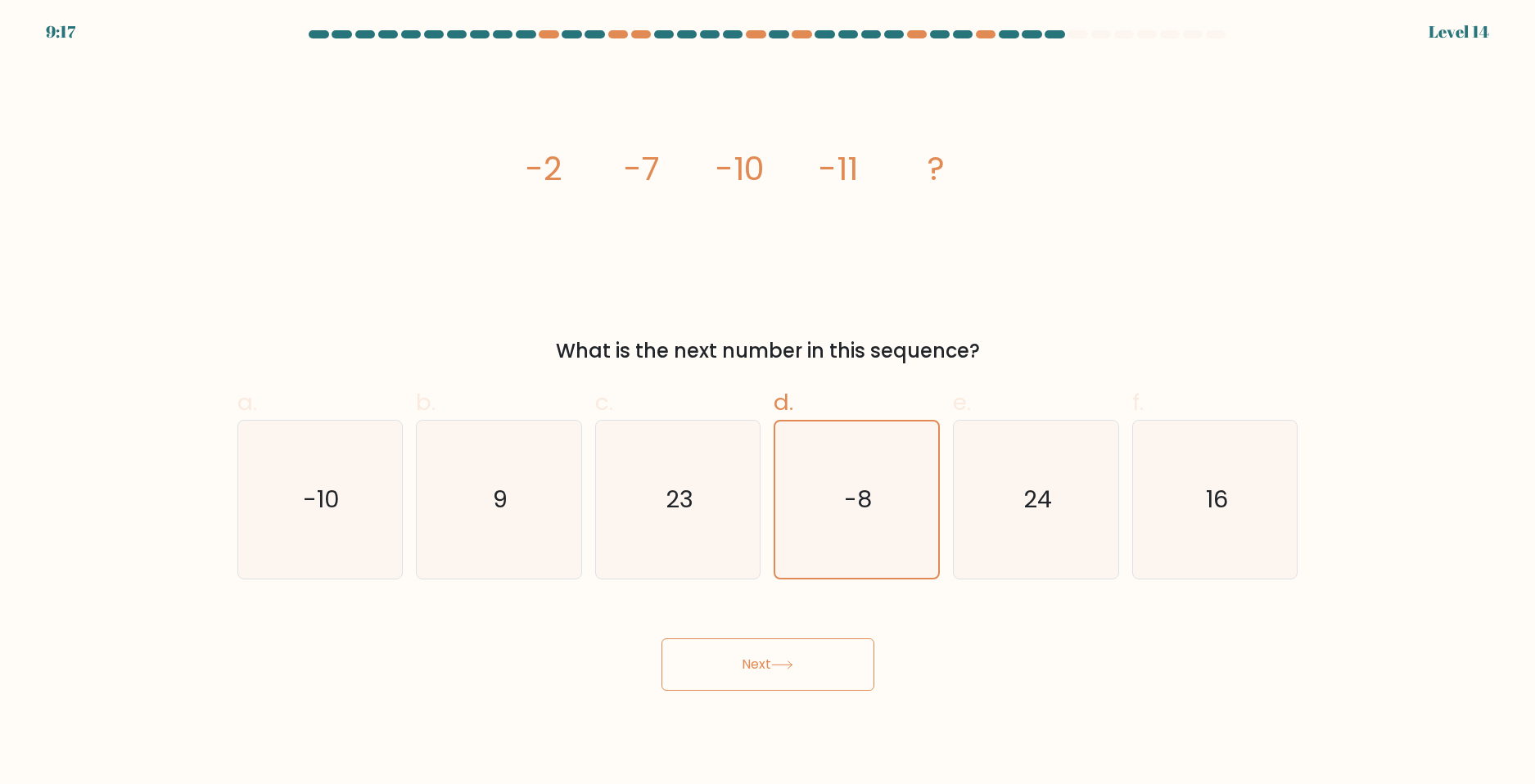
drag, startPoint x: 722, startPoint y: 673, endPoint x: 470, endPoint y: 683, distance: 252.2
click at [531, 692] on body "9:17 Level 14" at bounding box center [767, 392] width 1535 height 784
click at [284, 506] on icon "-10" at bounding box center [320, 500] width 158 height 158
click at [768, 403] on input "a. -10" at bounding box center [768, 397] width 1 height 10
radio input "true"
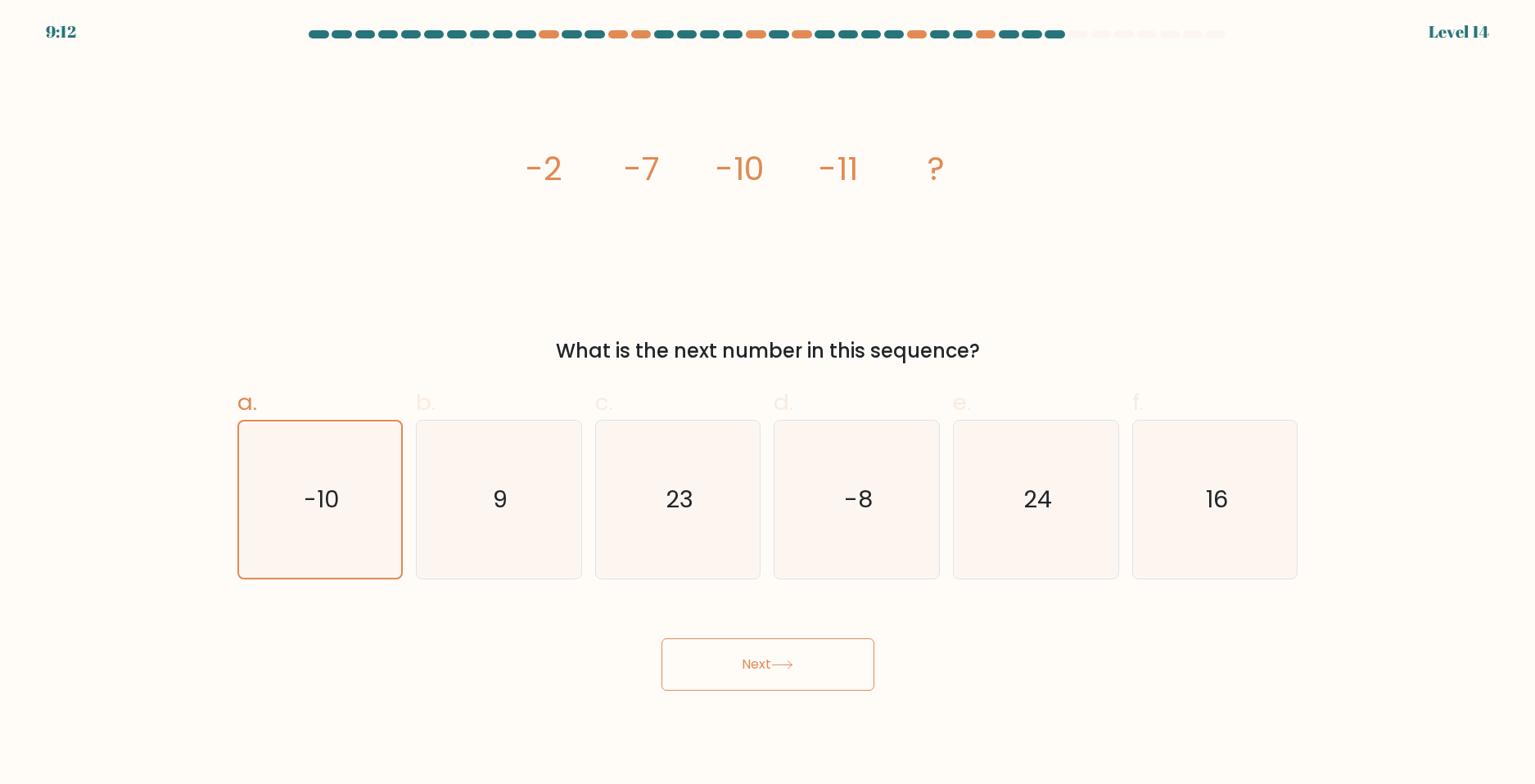
click at [777, 647] on button "Next" at bounding box center [768, 664] width 212 height 52
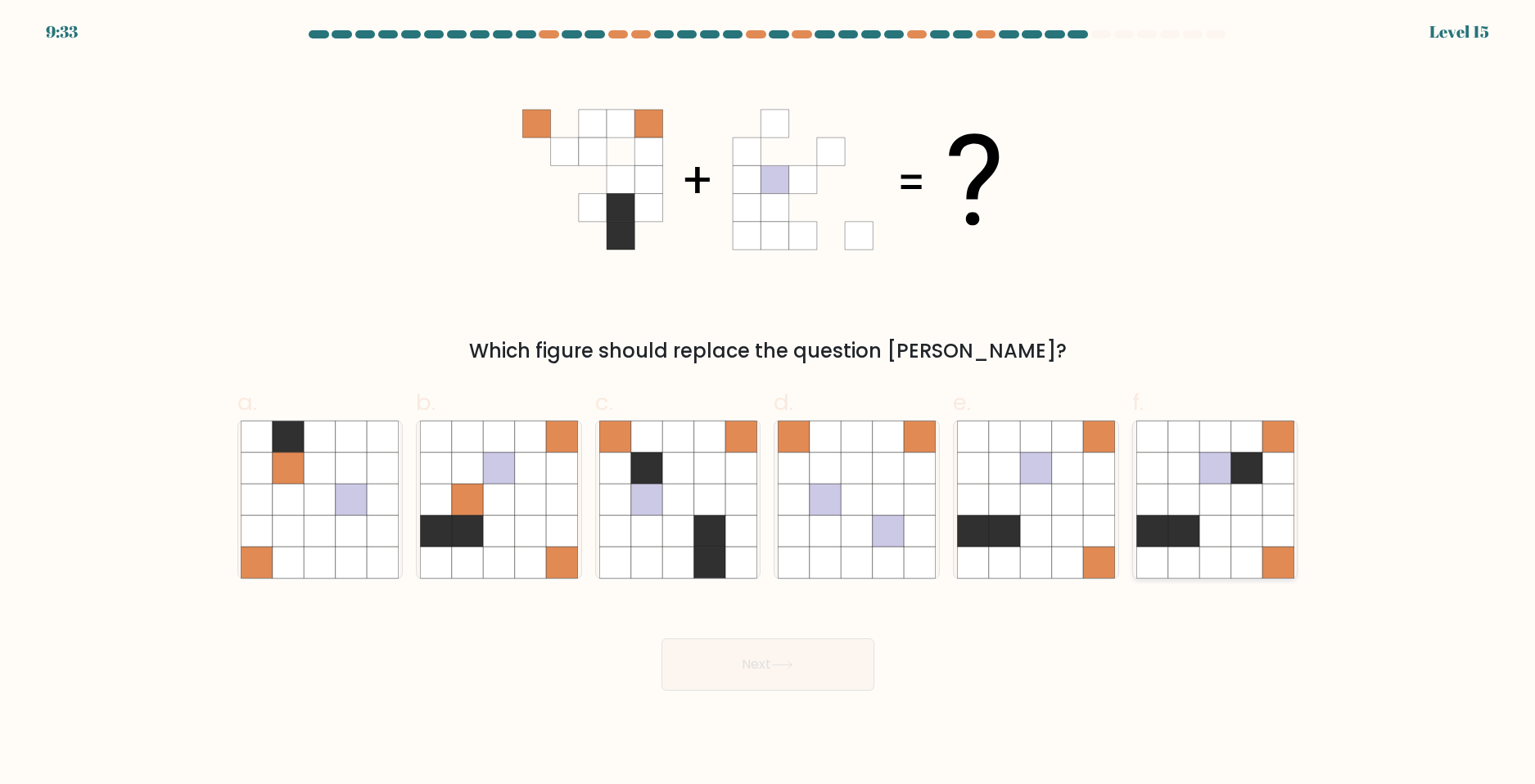
click at [1236, 503] on icon at bounding box center [1246, 499] width 31 height 31
click at [769, 403] on input "f." at bounding box center [768, 397] width 1 height 10
radio input "true"
click at [862, 665] on button "Next" at bounding box center [768, 664] width 212 height 52
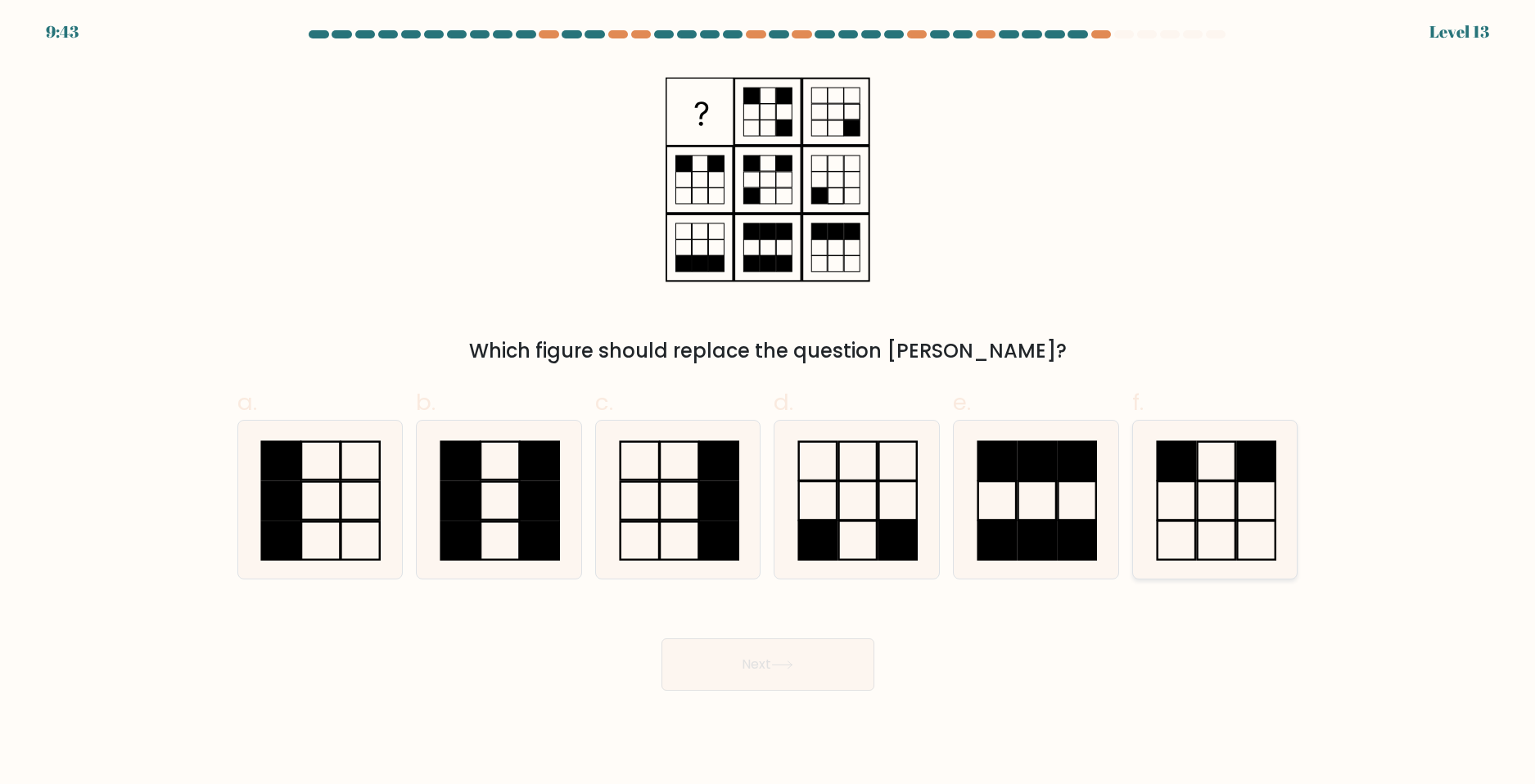
click at [1204, 521] on rect at bounding box center [1215, 539] width 38 height 39
click at [769, 403] on input "f." at bounding box center [768, 397] width 1 height 10
radio input "true"
click at [794, 661] on icon at bounding box center [781, 665] width 22 height 9
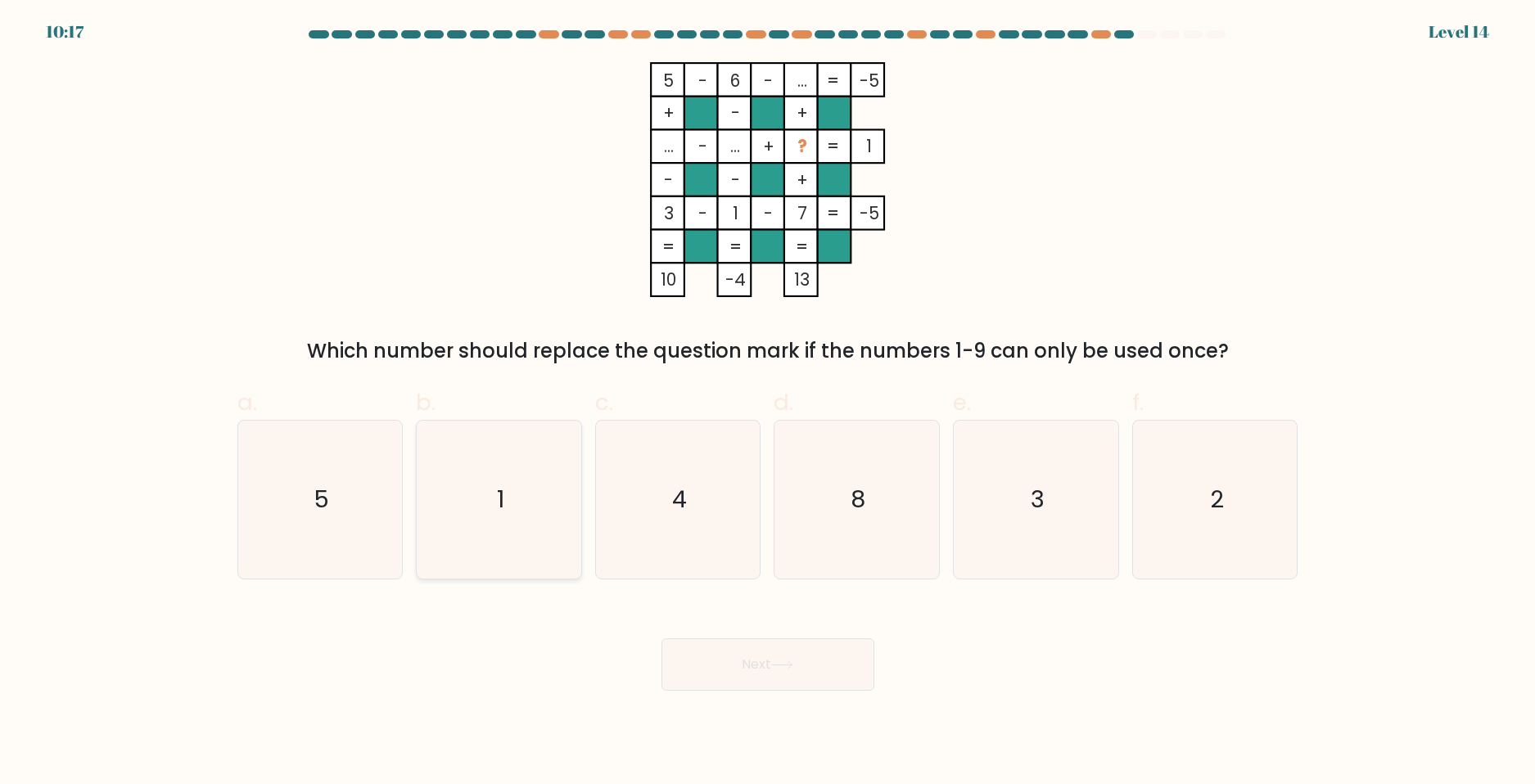
click at [419, 508] on div "1" at bounding box center [499, 500] width 166 height 159
click at [768, 403] on input "b. 1" at bounding box center [768, 397] width 1 height 10
radio input "true"
click at [686, 656] on button "Next" at bounding box center [768, 664] width 212 height 52
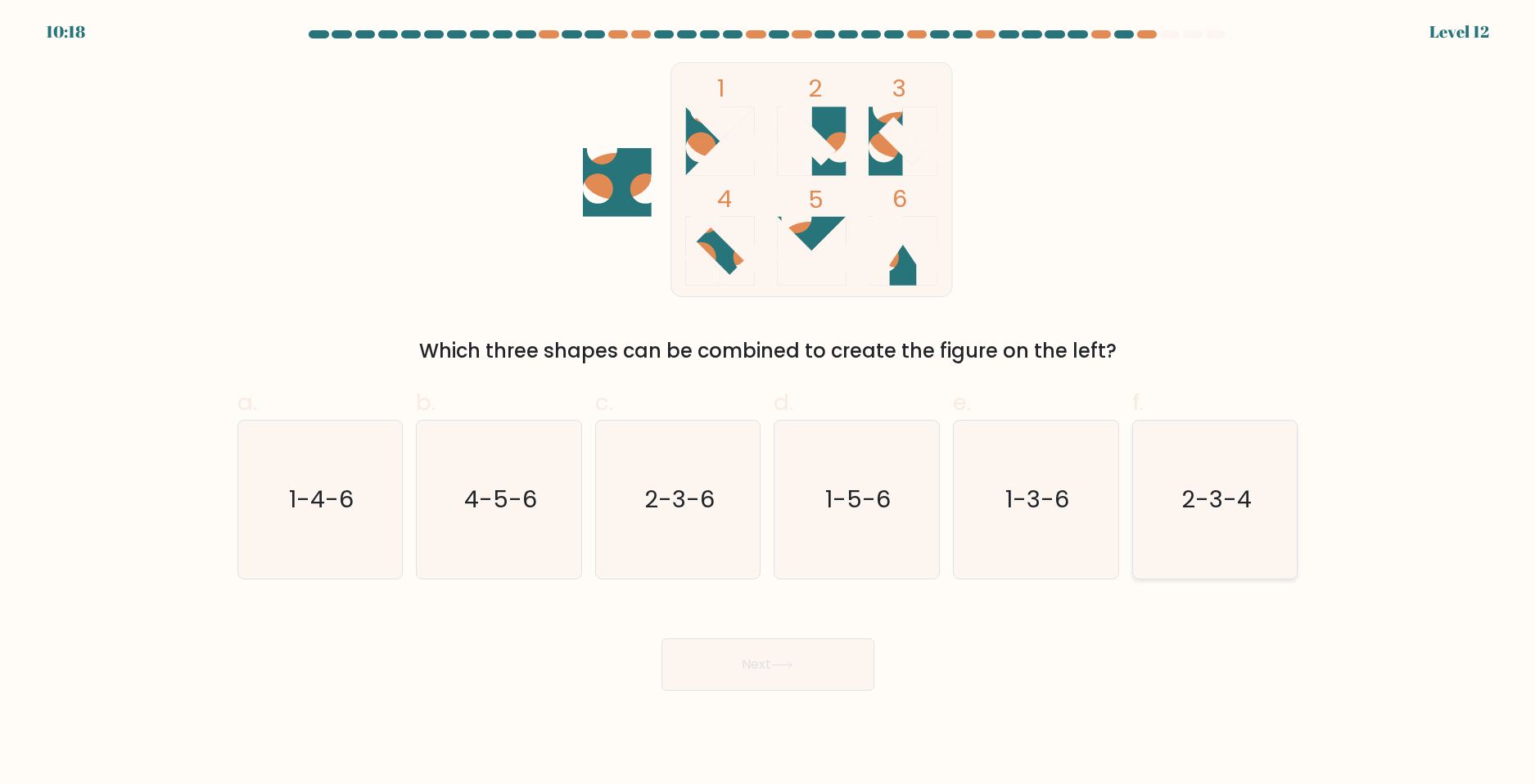
click at [1238, 501] on text "2-3-4" at bounding box center [1216, 499] width 70 height 33
click at [769, 403] on input "f. 2-3-4" at bounding box center [768, 397] width 1 height 10
radio input "true"
click at [813, 663] on button "Next" at bounding box center [768, 664] width 212 height 52
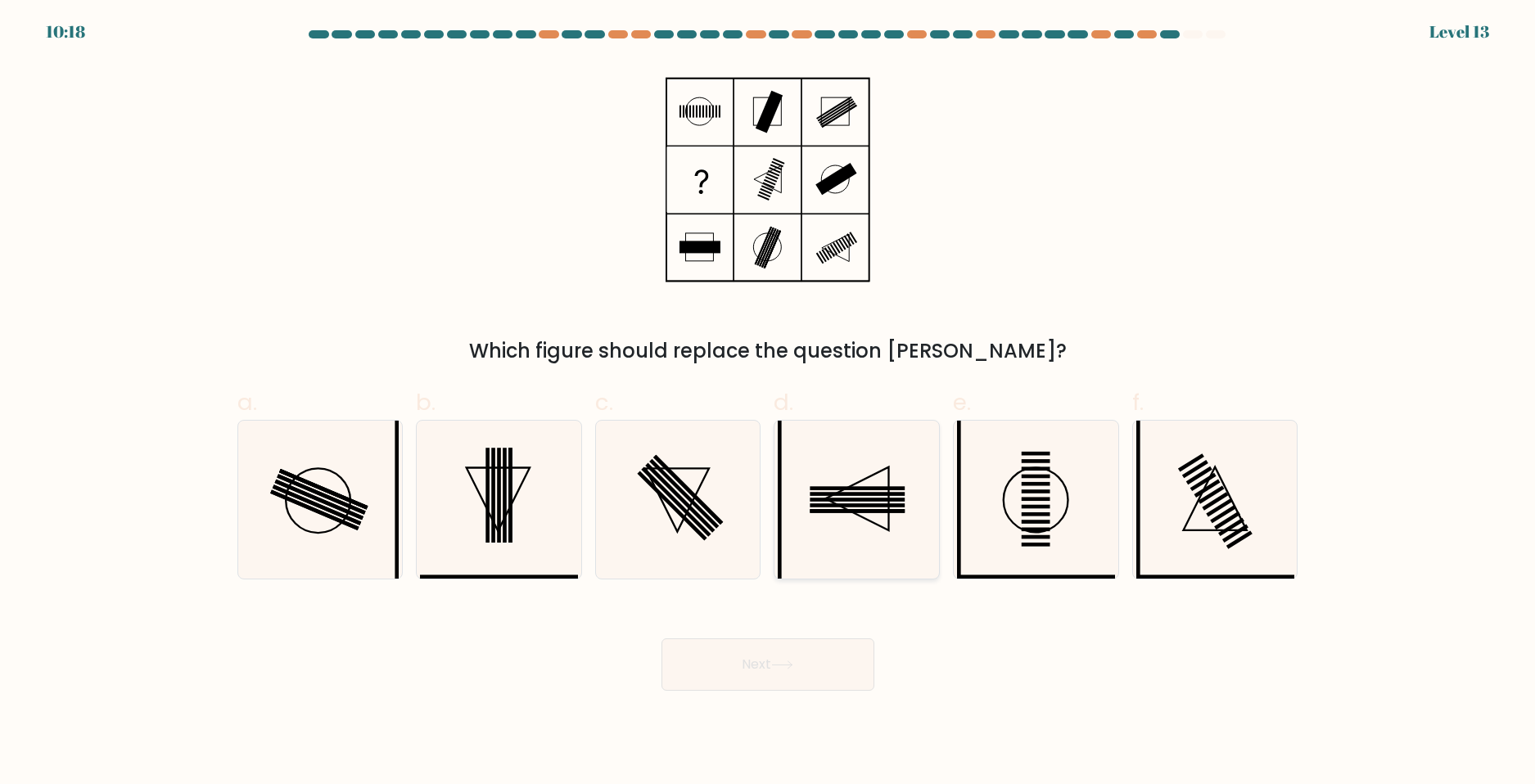
click at [841, 506] on icon at bounding box center [856, 500] width 158 height 158
click at [769, 403] on input "d." at bounding box center [768, 397] width 1 height 10
radio input "true"
click at [754, 681] on button "Next" at bounding box center [768, 664] width 212 height 52
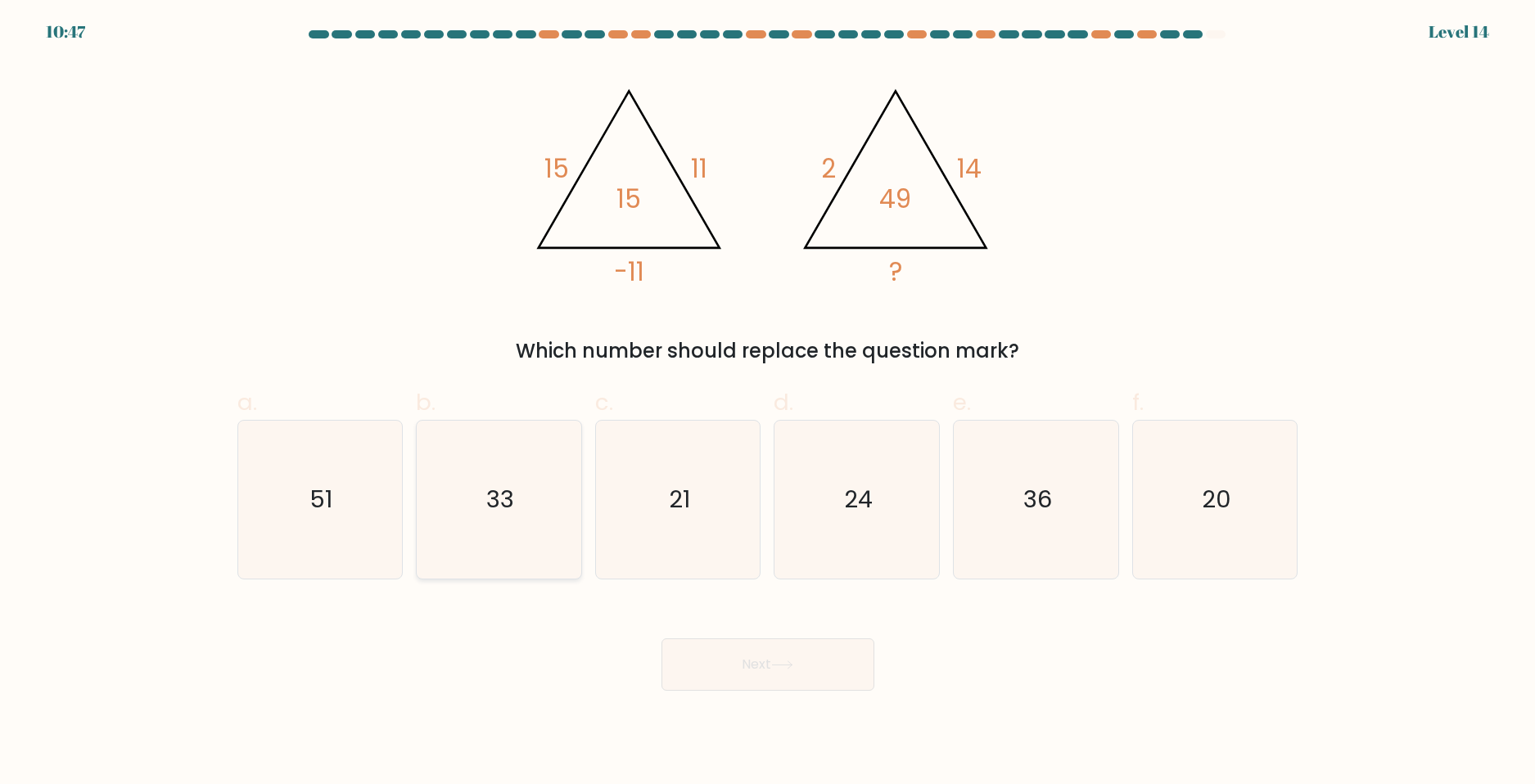
click at [452, 479] on icon "33" at bounding box center [499, 500] width 158 height 158
click at [768, 403] on input "b. 33" at bounding box center [768, 397] width 1 height 10
radio input "true"
click at [685, 652] on button "Next" at bounding box center [768, 664] width 212 height 52
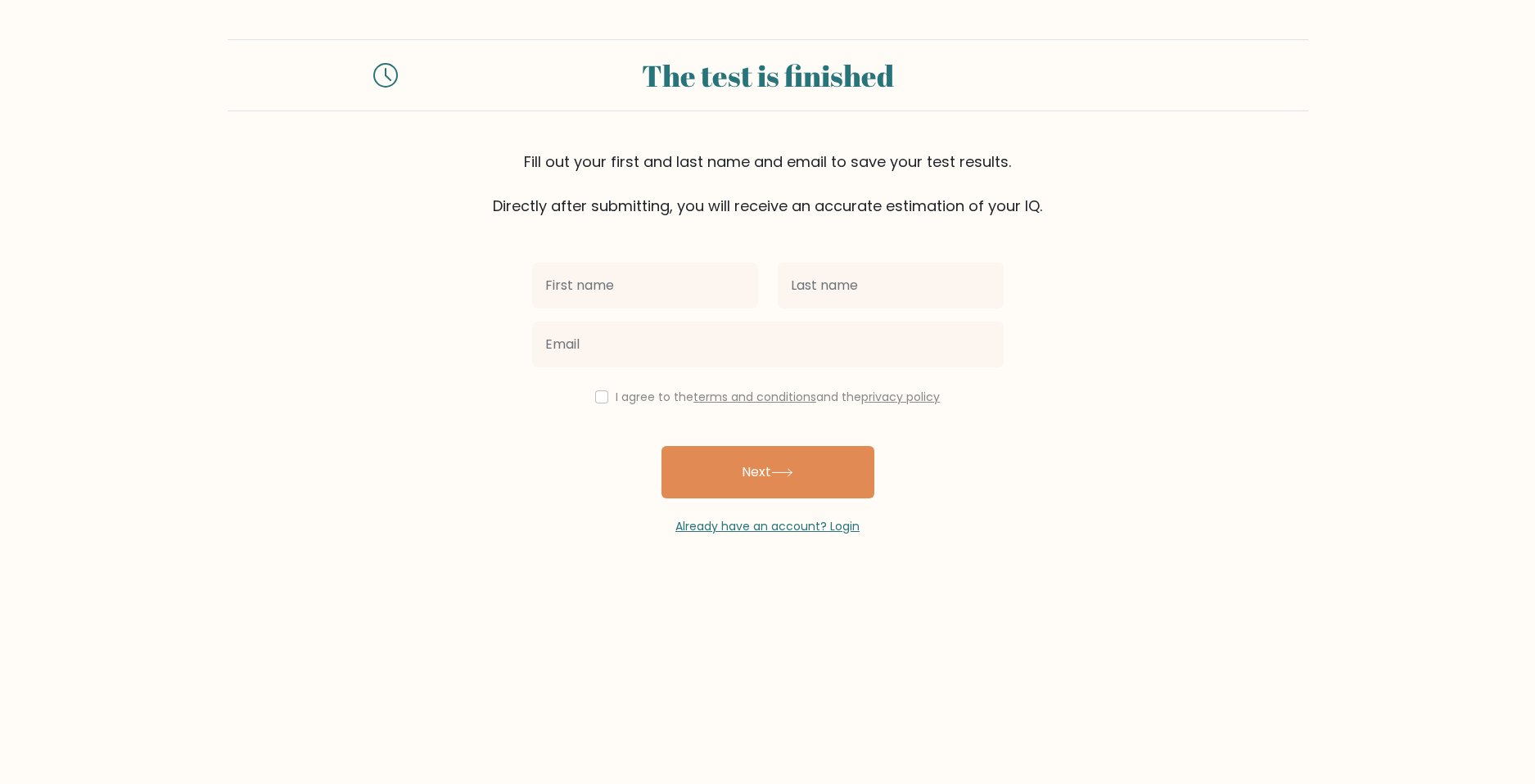
click at [632, 405] on label "I agree to the terms and conditions and the privacy policy" at bounding box center [777, 396] width 324 height 16
click at [606, 402] on div "I agree to the terms and conditions and the privacy policy" at bounding box center [768, 396] width 491 height 20
click at [596, 396] on input "checkbox" at bounding box center [602, 397] width 13 height 13
checkbox input "true"
click at [609, 287] on input "text" at bounding box center [645, 285] width 226 height 46
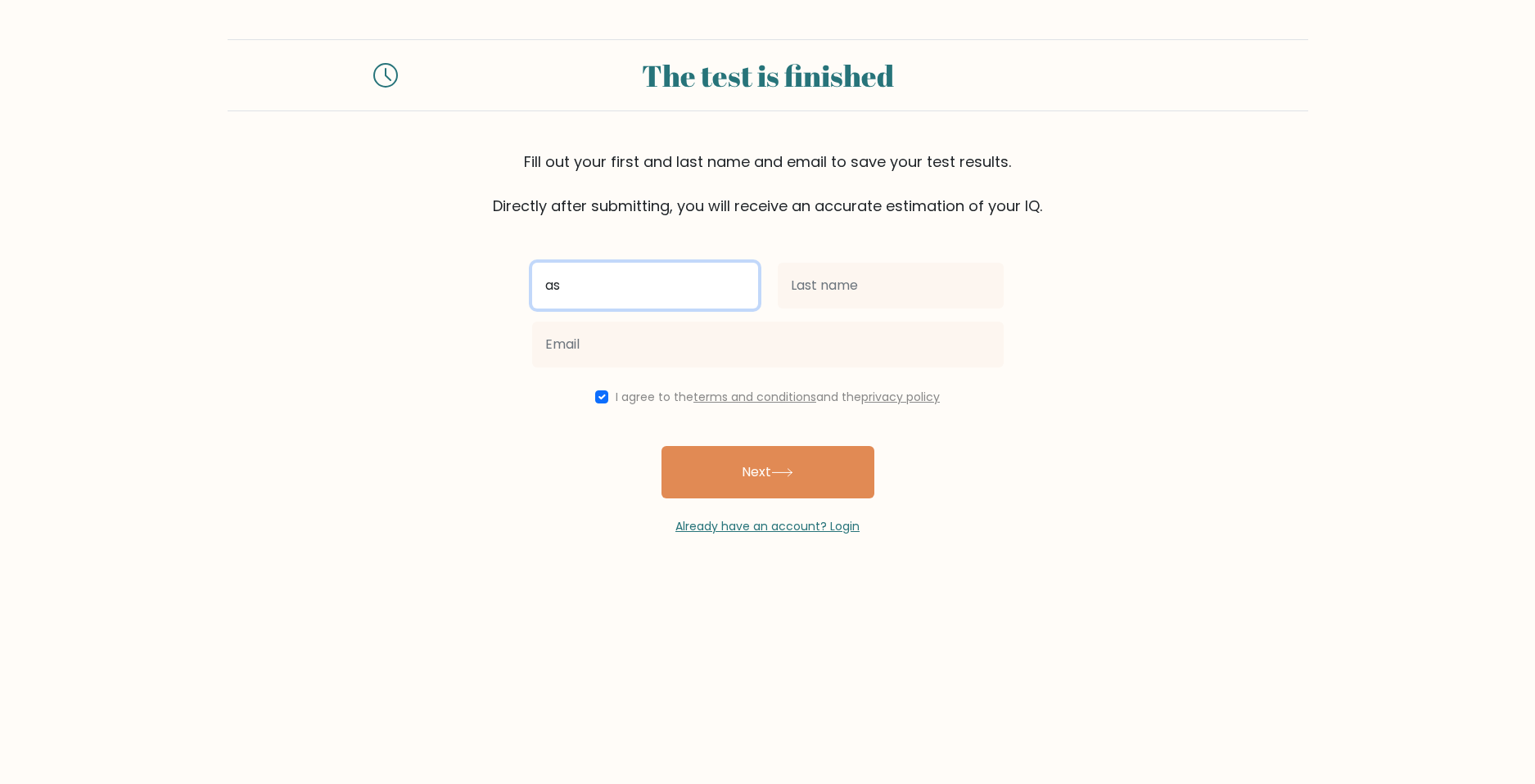
type input "a"
type input "ali"
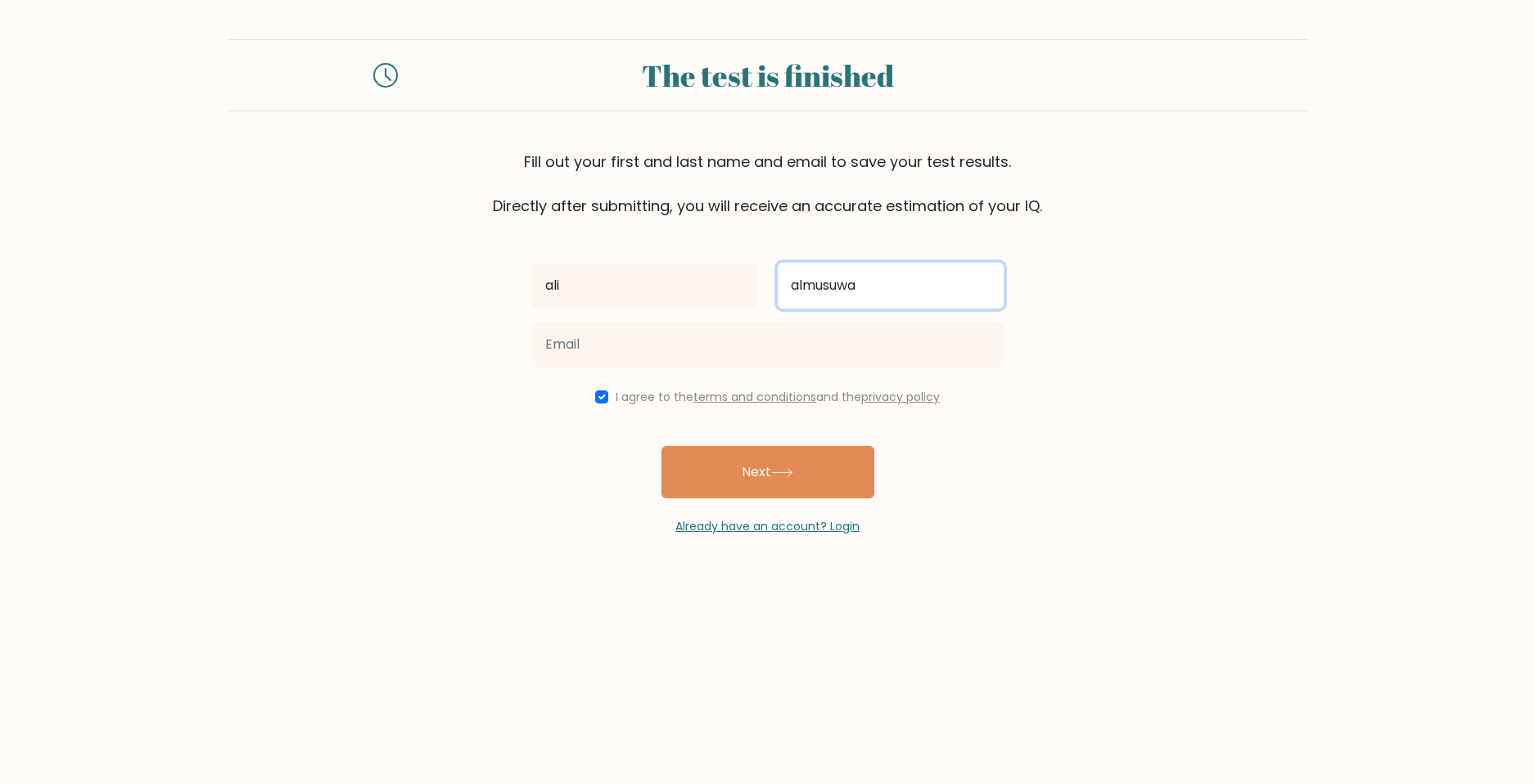
type input "almusuwa"
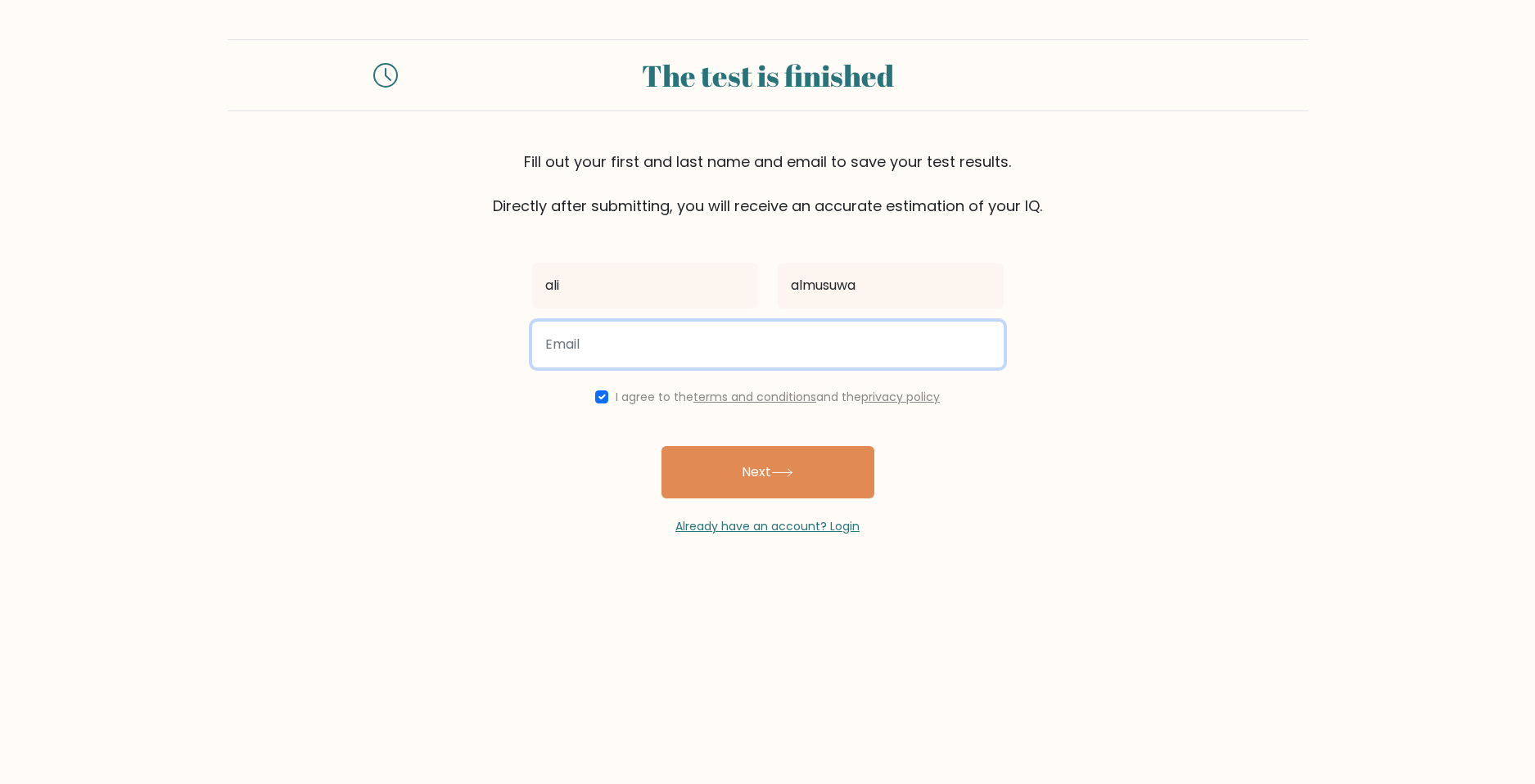
type input "a"
type input "[EMAIL_ADDRESS][DOMAIN_NAME]"
click at [662, 447] on button "Next" at bounding box center [768, 472] width 212 height 52
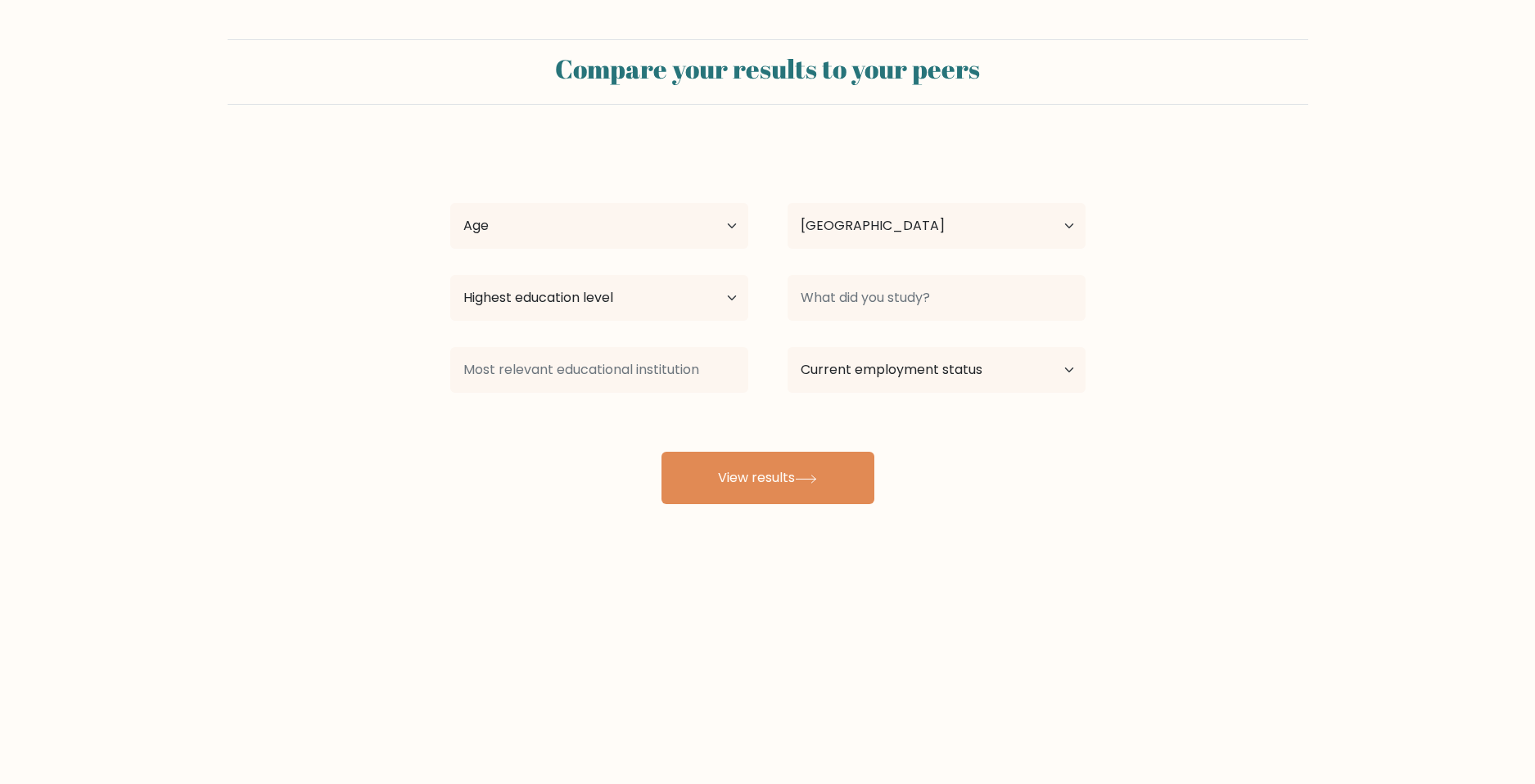
select select "SA"
click at [554, 237] on select "Age Under 18 years old 18-24 years old 25-34 years old 35-44 years old 45-54 ye…" at bounding box center [599, 226] width 298 height 46
select select "18_24"
click at [450, 203] on select "Age Under 18 years old 18-24 years old 25-34 years old 35-44 years old 45-54 ye…" at bounding box center [599, 226] width 298 height 46
click at [850, 237] on select "Country Afghanistan Albania Algeria American Samoa Andorra Angola Anguilla Anta…" at bounding box center [937, 226] width 298 height 46
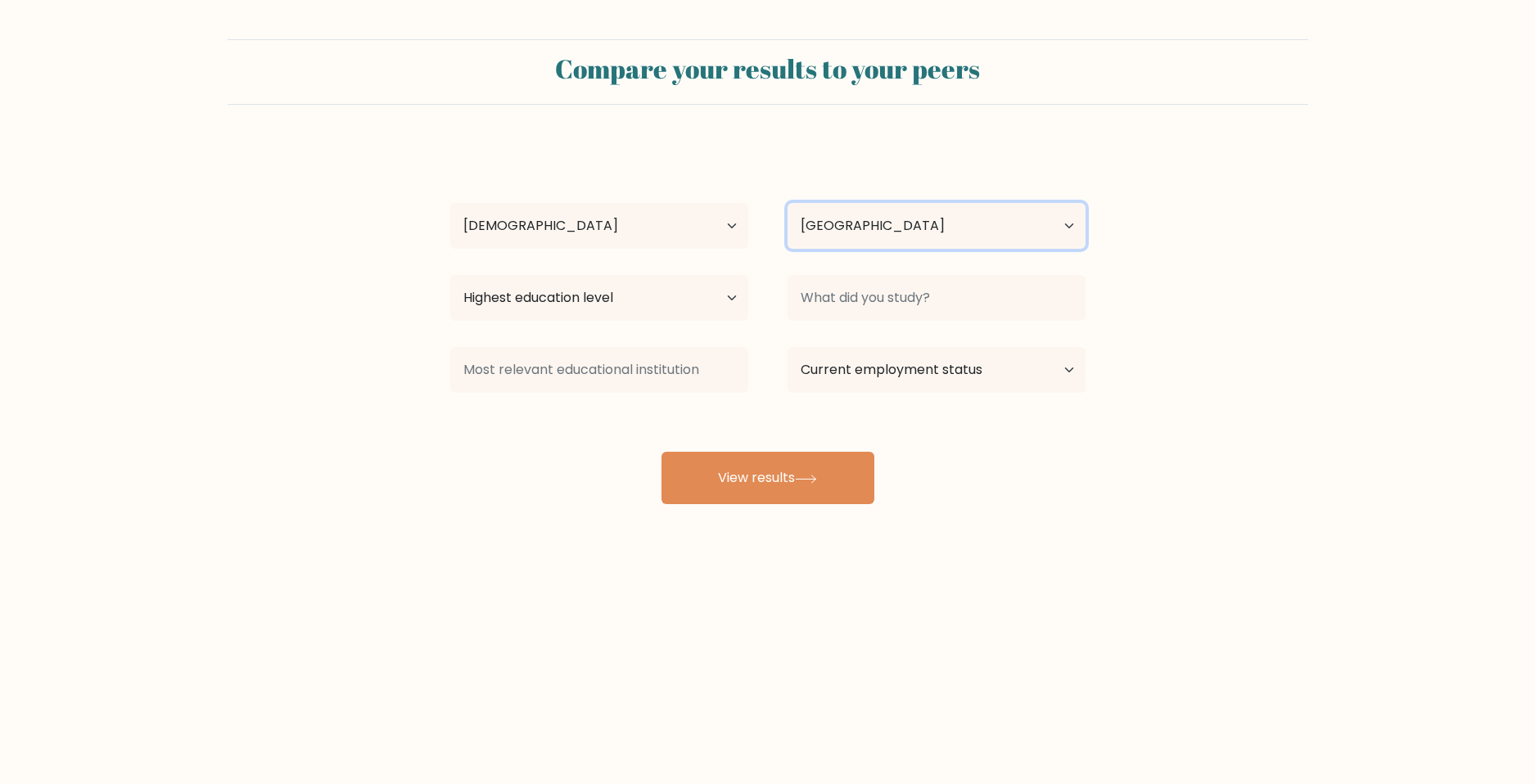
click at [839, 233] on select "Country Afghanistan Albania Algeria American Samoa Andorra Angola Anguilla Anta…" at bounding box center [937, 226] width 298 height 46
click at [679, 296] on select "Highest education level No schooling Primary Lower Secondary Upper Secondary Oc…" at bounding box center [599, 298] width 298 height 46
click at [679, 295] on select "Highest education level No schooling Primary Lower Secondary Upper Secondary Oc…" at bounding box center [599, 298] width 298 height 46
select select "upper_secondary"
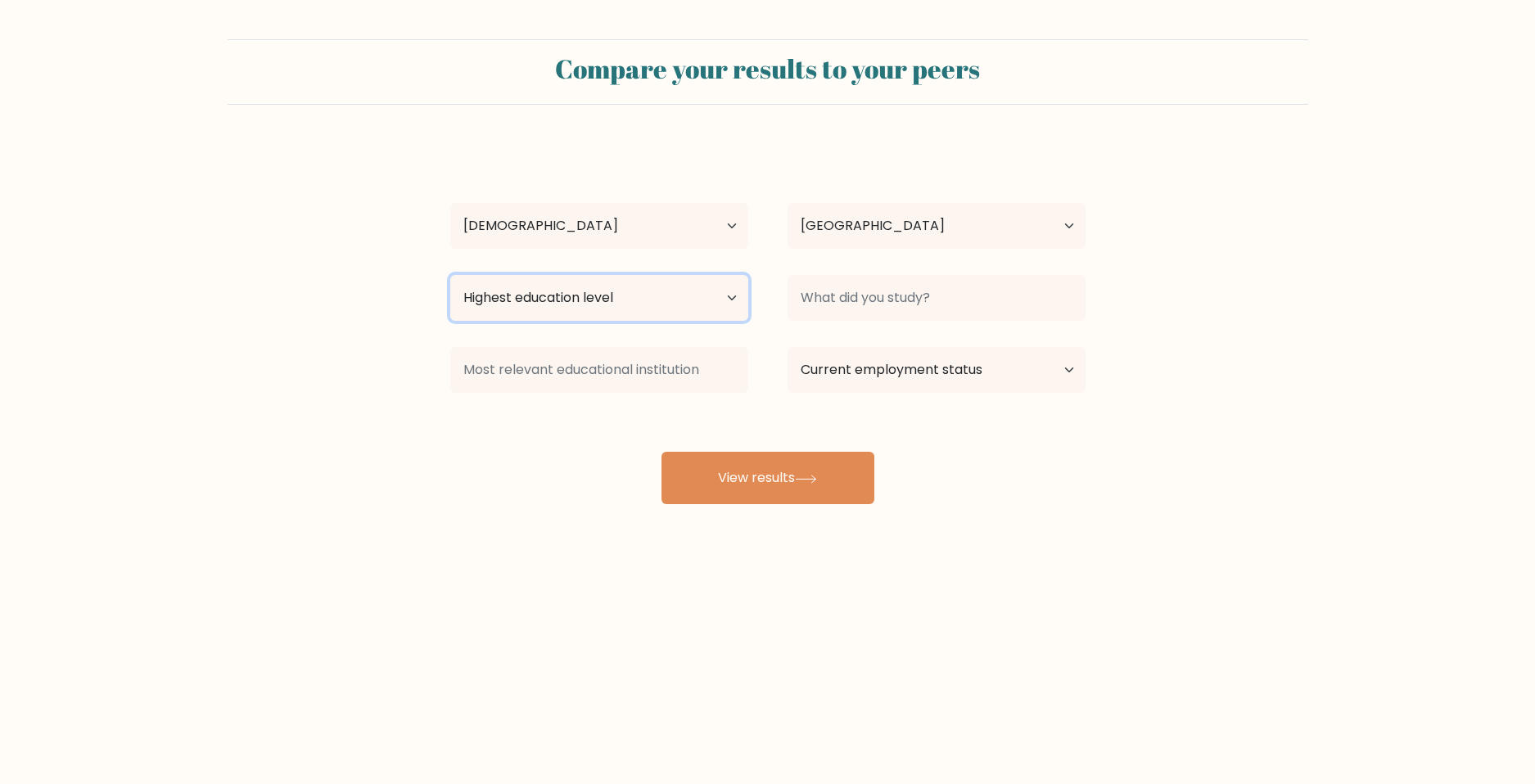
click at [450, 275] on select "Highest education level No schooling Primary Lower Secondary Upper Secondary Oc…" at bounding box center [599, 298] width 298 height 46
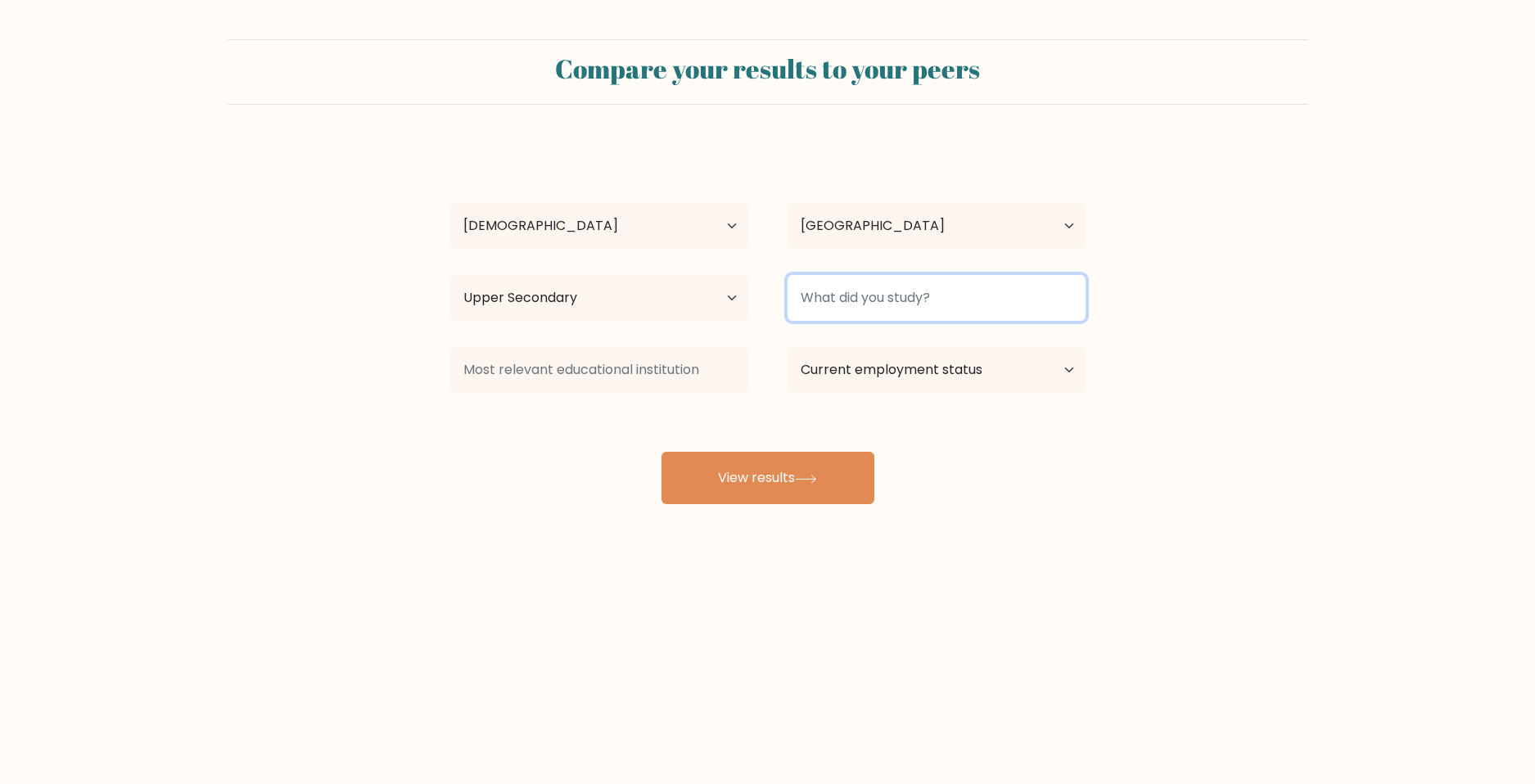
click at [830, 305] on input at bounding box center [937, 298] width 298 height 46
type input "everything"
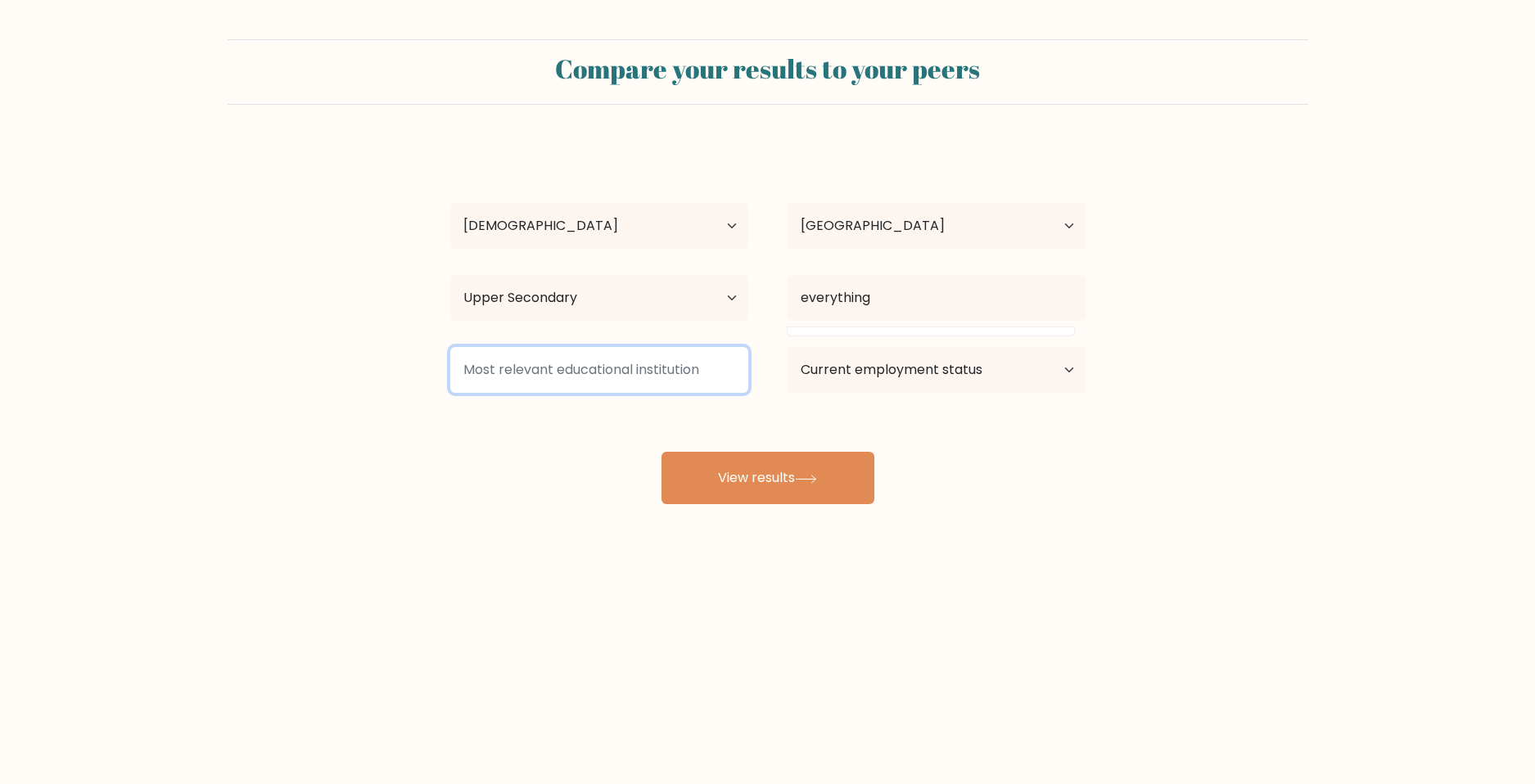
drag, startPoint x: 649, startPoint y: 360, endPoint x: 643, endPoint y: 368, distance: 10.0
click at [649, 360] on input at bounding box center [599, 370] width 298 height 46
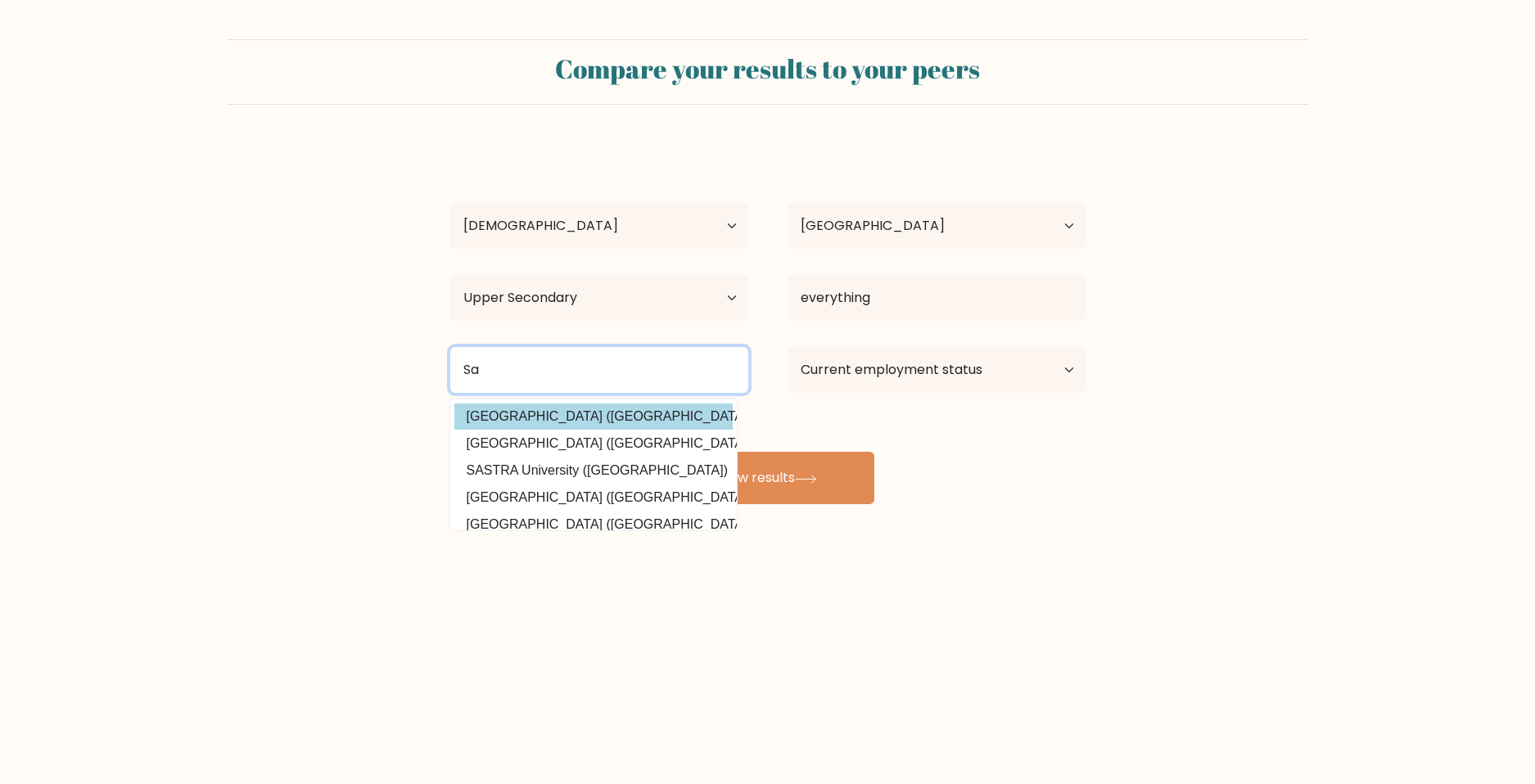
type input "S"
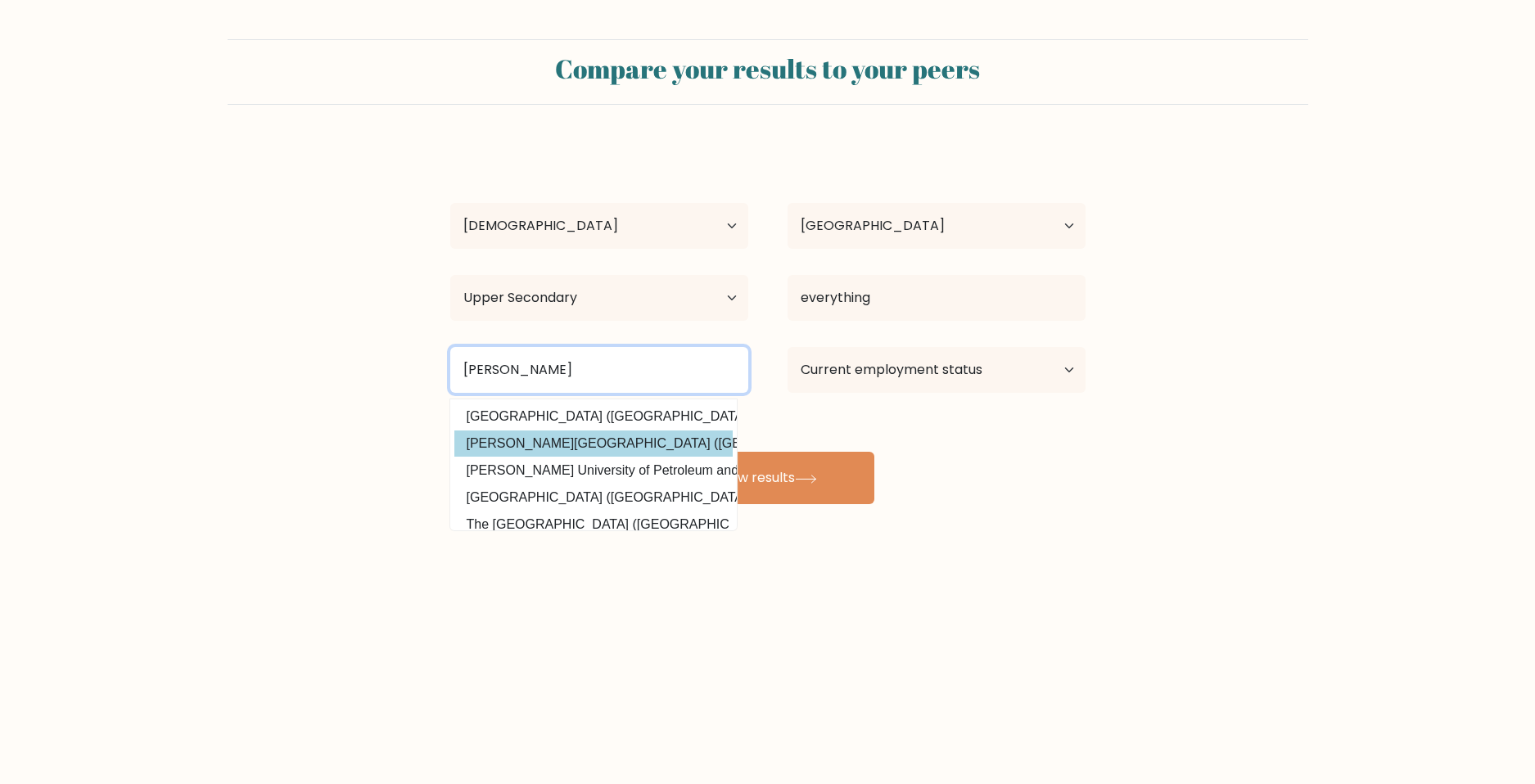
type input "King fa"
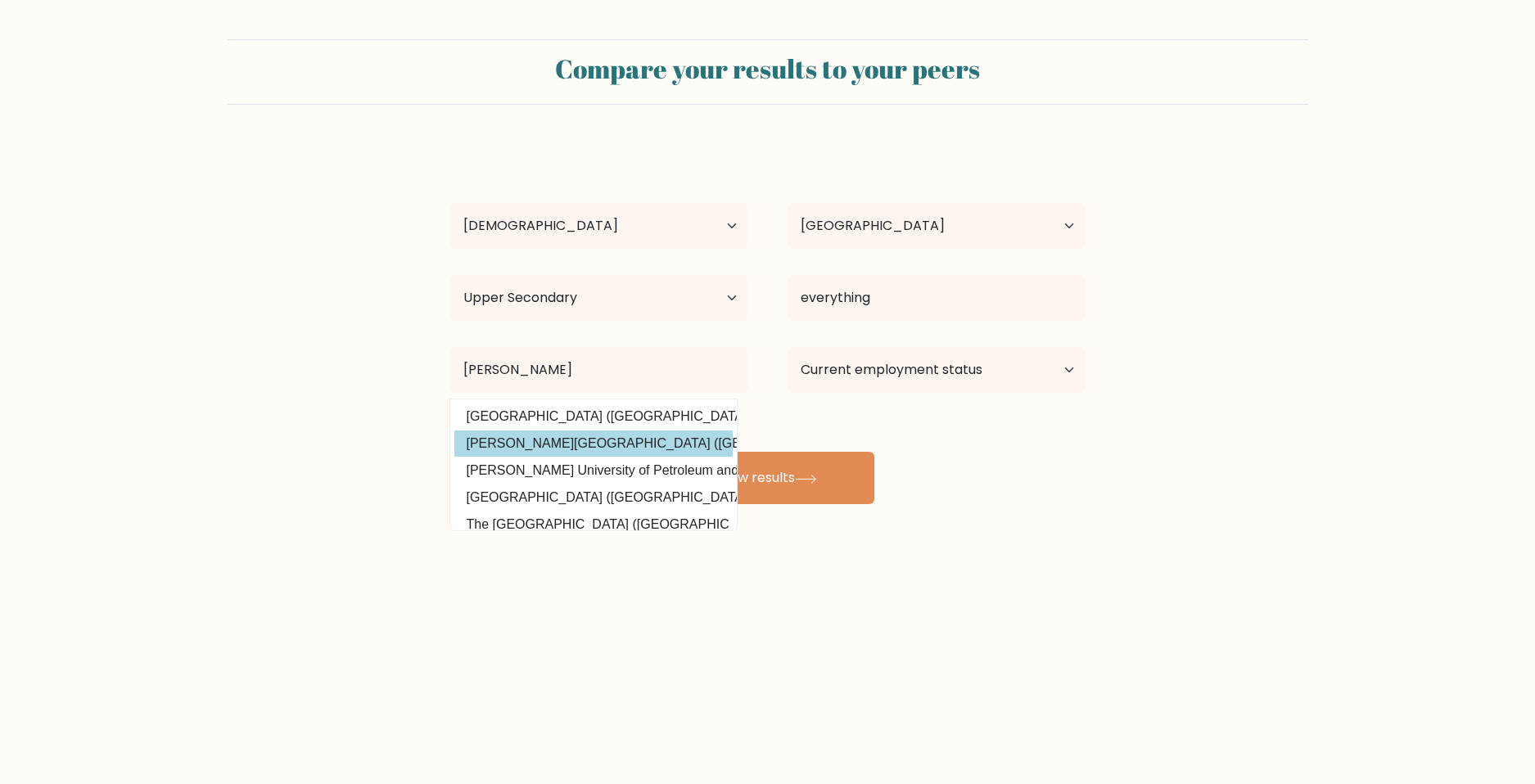
click at [591, 443] on div "ali almusuwa Age Under 18 years old 18-24 years old 25-34 years old 35-44 years…" at bounding box center [768, 324] width 655 height 360
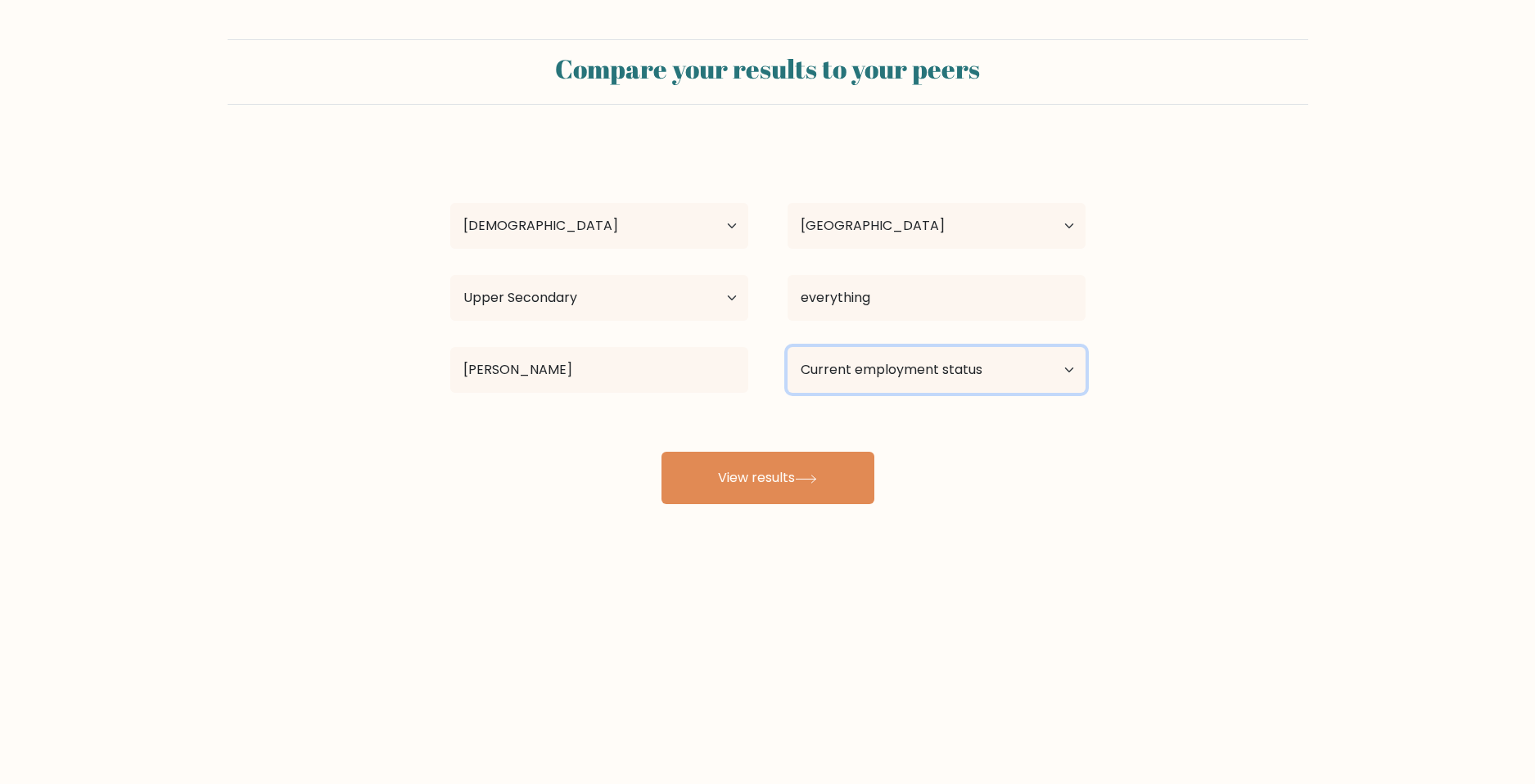
click at [858, 365] on select "Current employment status Employed Student Retired Other / prefer not to answer" at bounding box center [937, 370] width 298 height 46
select select "employed"
click at [788, 347] on select "Current employment status Employed Student Retired Other / prefer not to answer" at bounding box center [937, 370] width 298 height 46
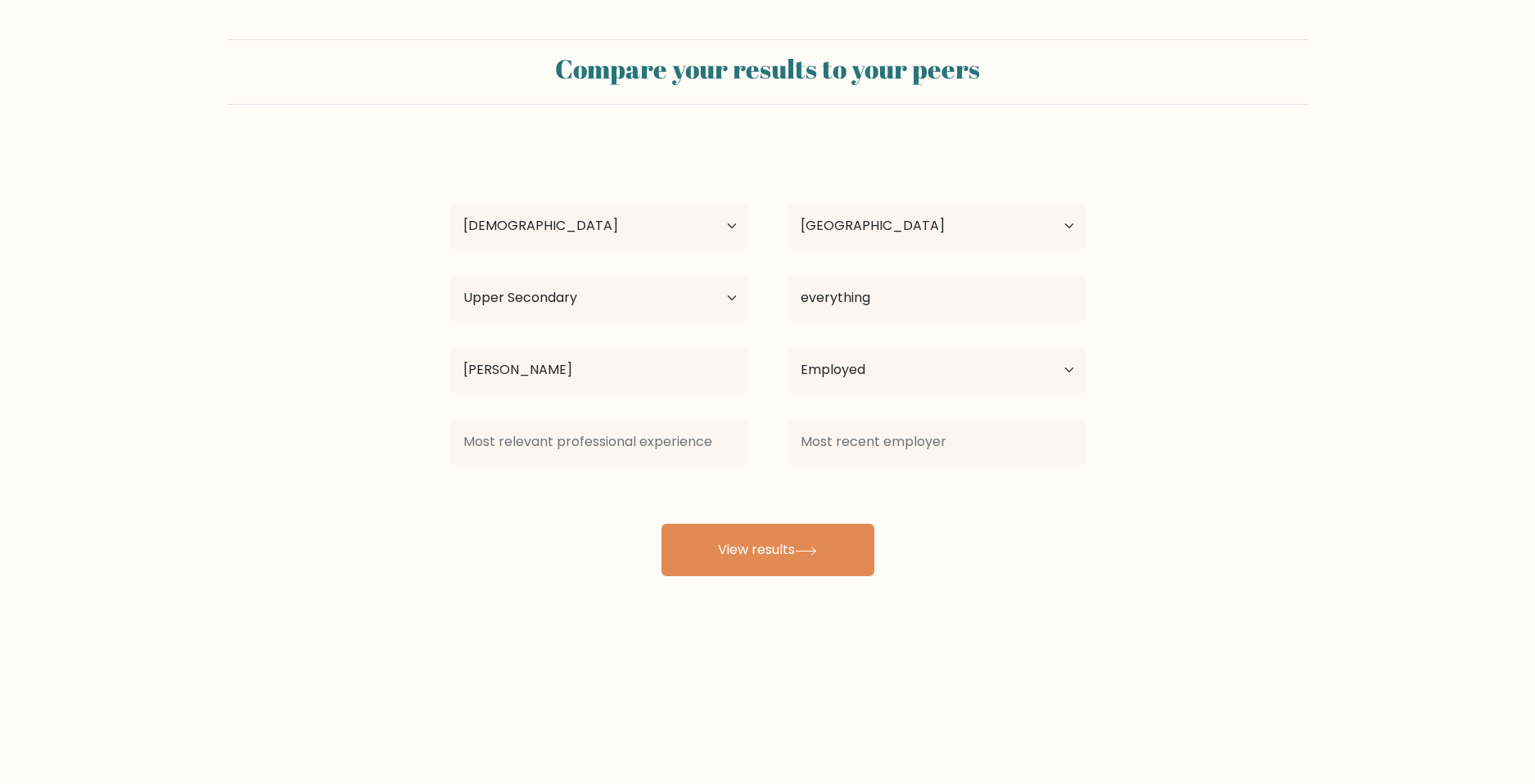
click at [806, 469] on div at bounding box center [937, 442] width 338 height 59
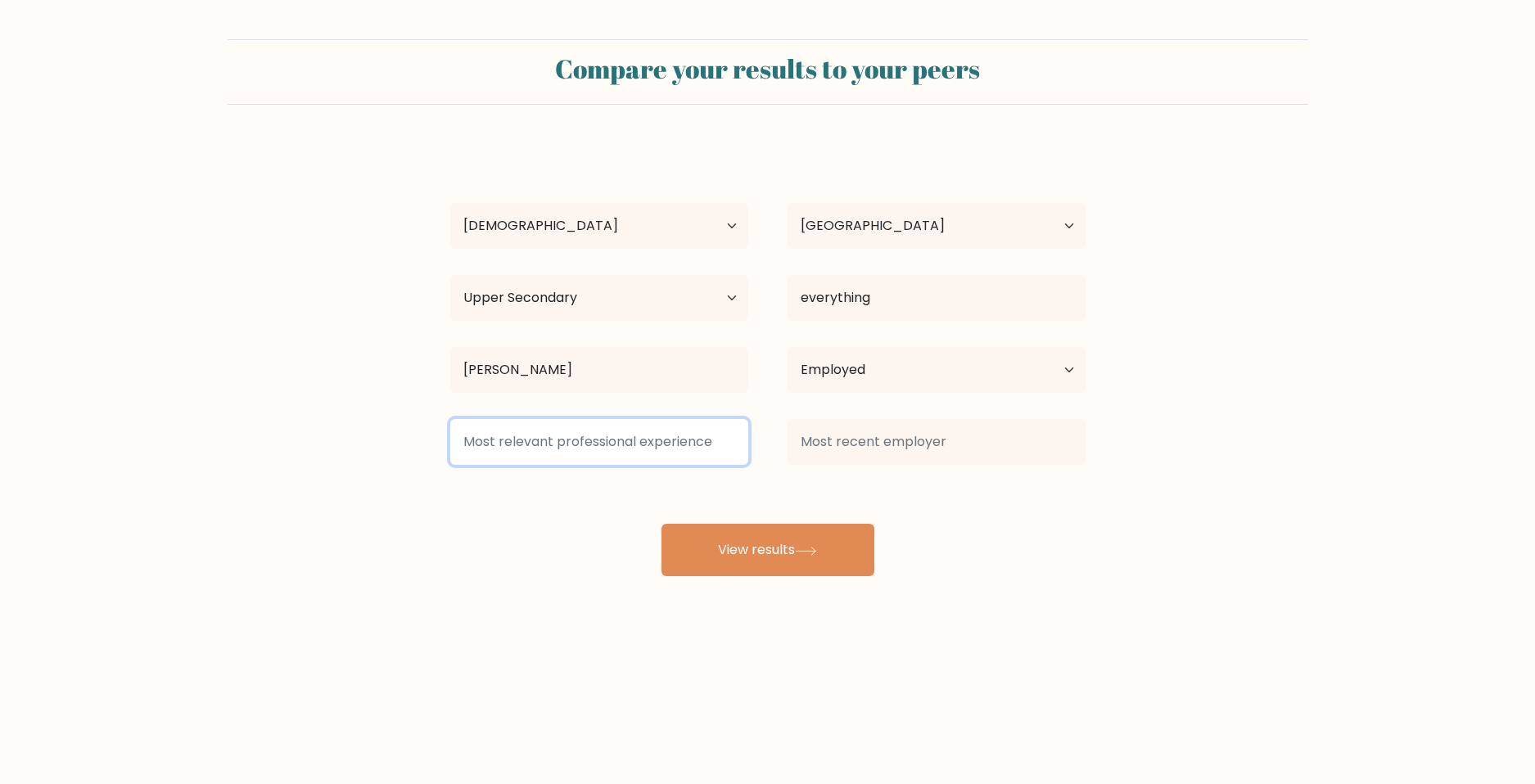
click at [578, 450] on input at bounding box center [599, 442] width 298 height 46
type input "1"
type input "2 months"
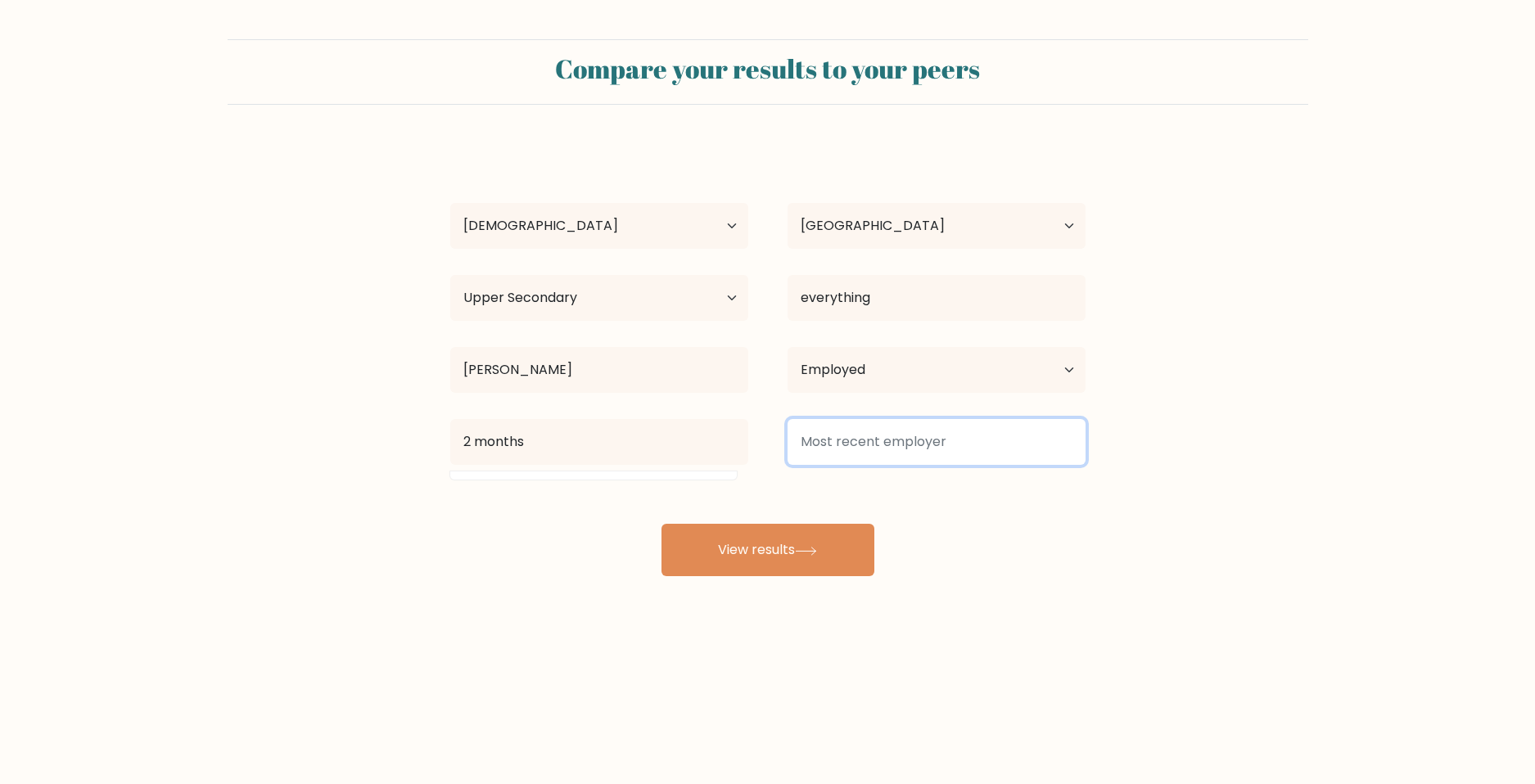
click at [858, 426] on input at bounding box center [937, 442] width 298 height 46
type input "A"
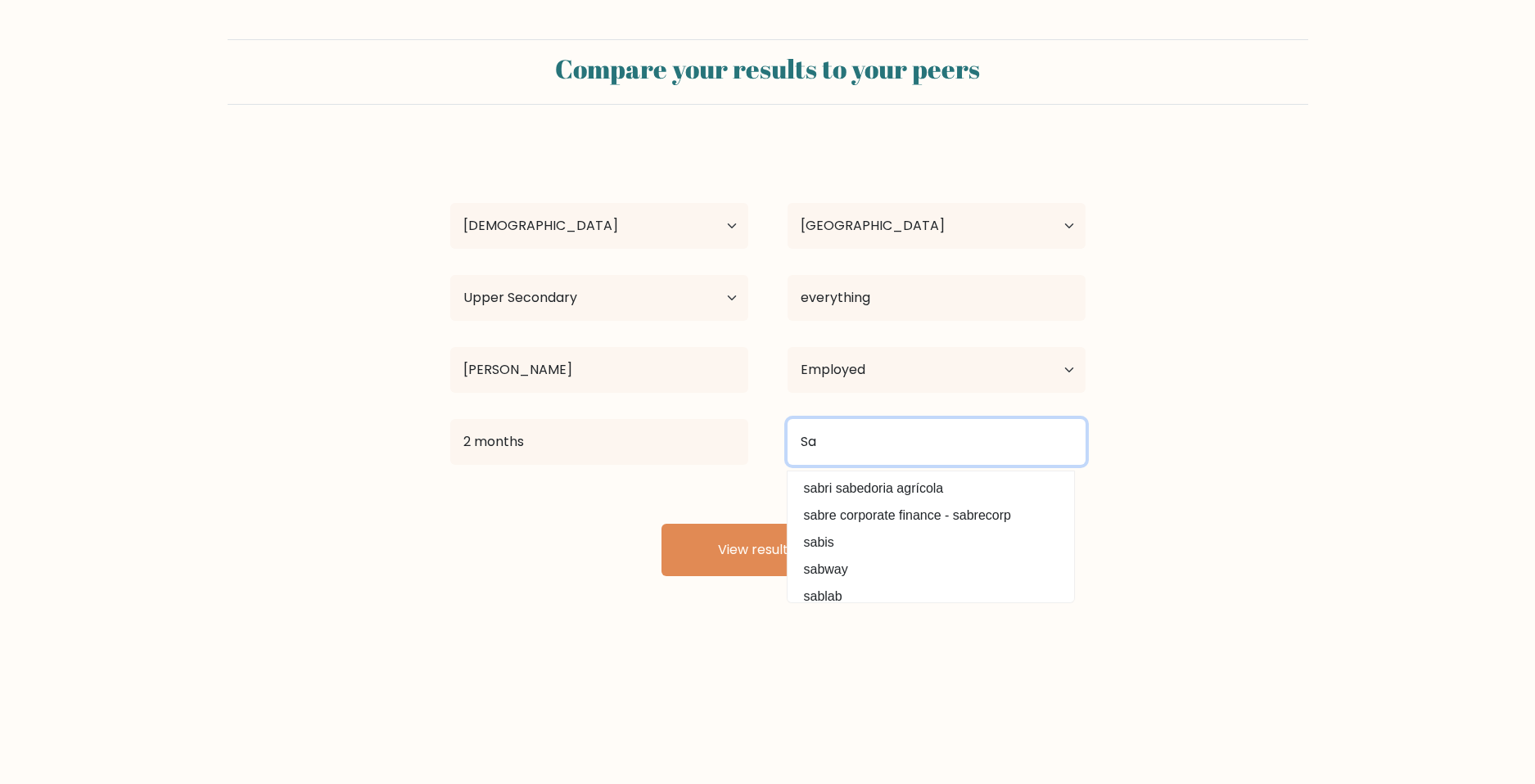
type input "S"
type input "A"
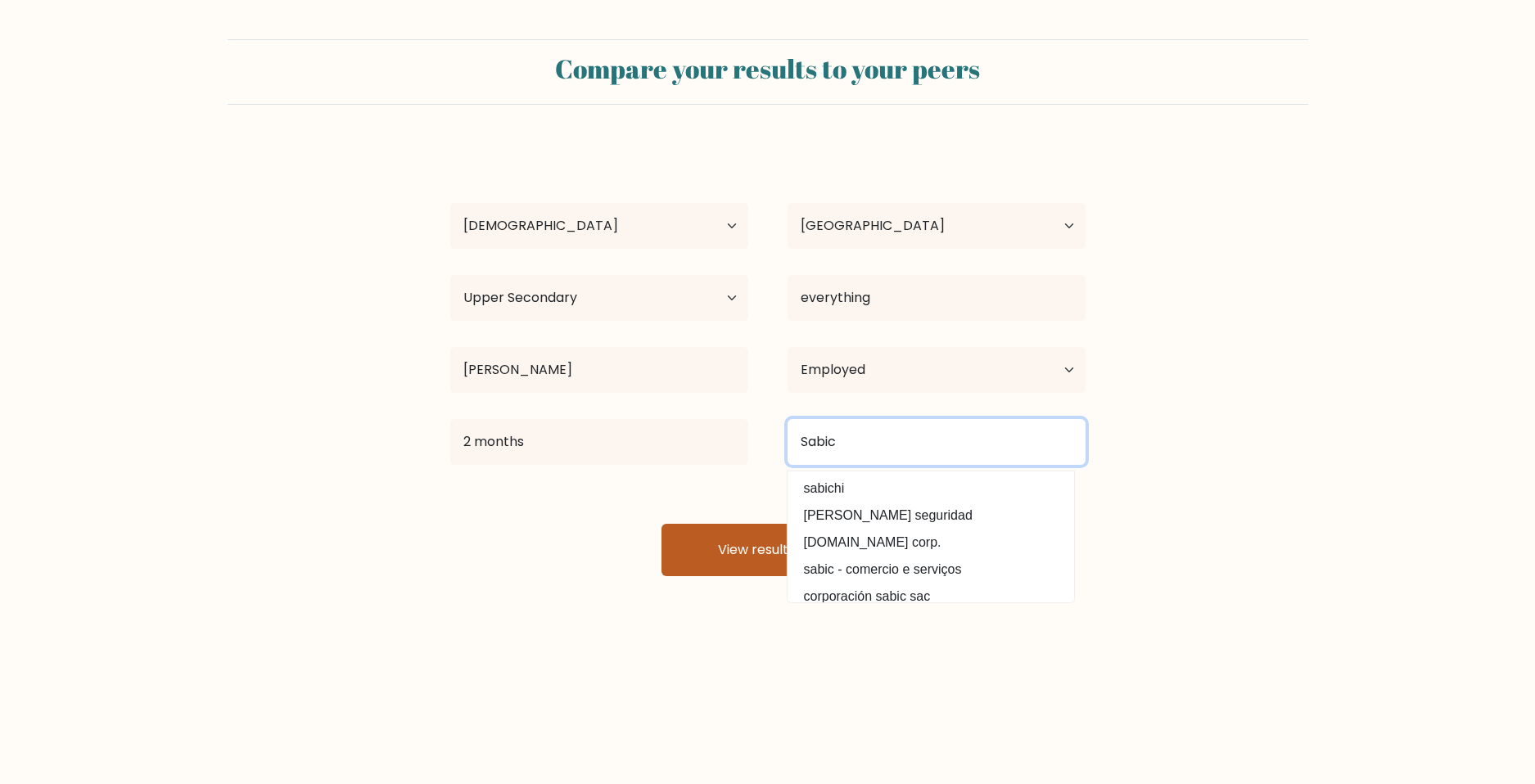
type input "Sabic"
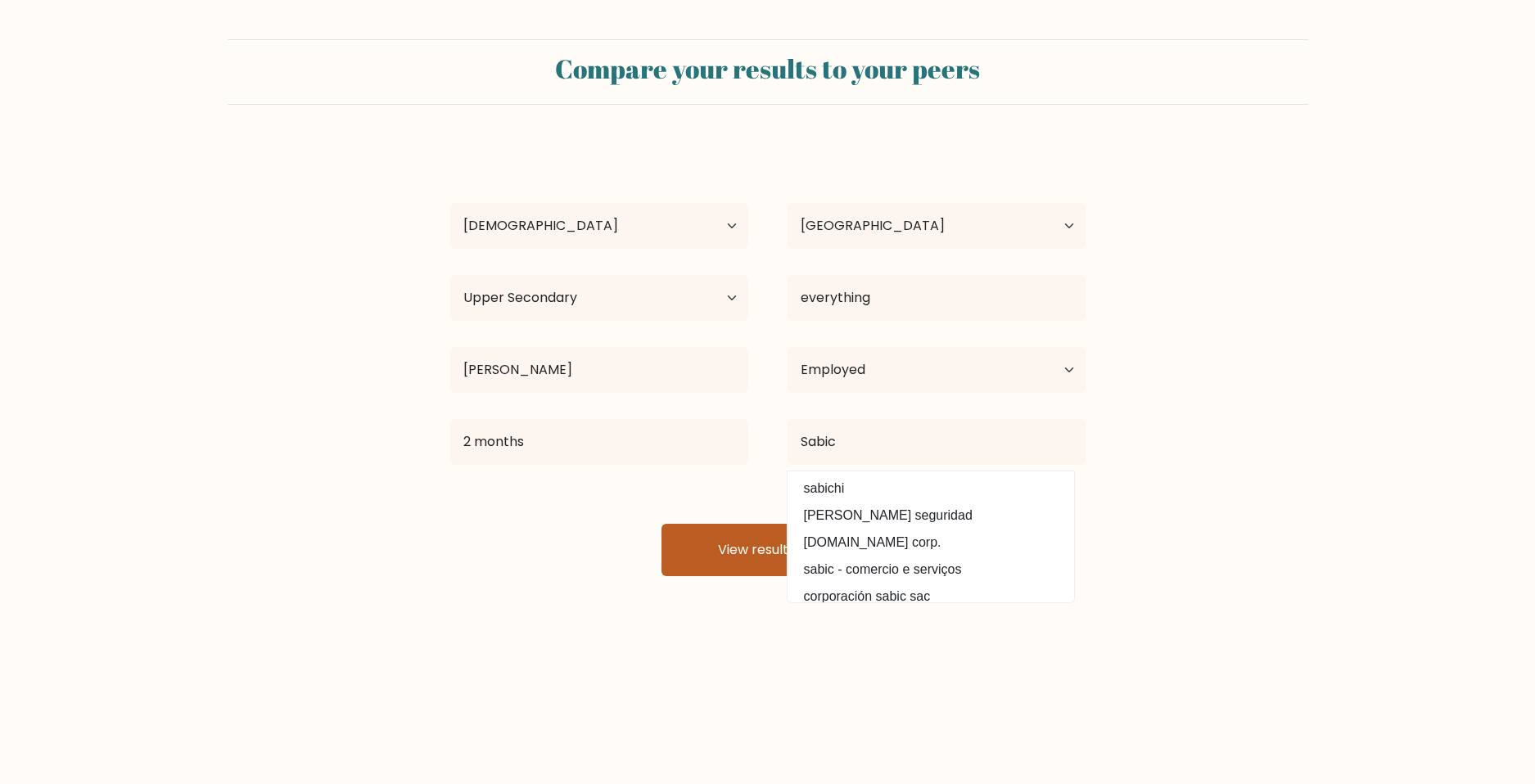
click at [662, 550] on button "View results" at bounding box center [768, 550] width 212 height 52
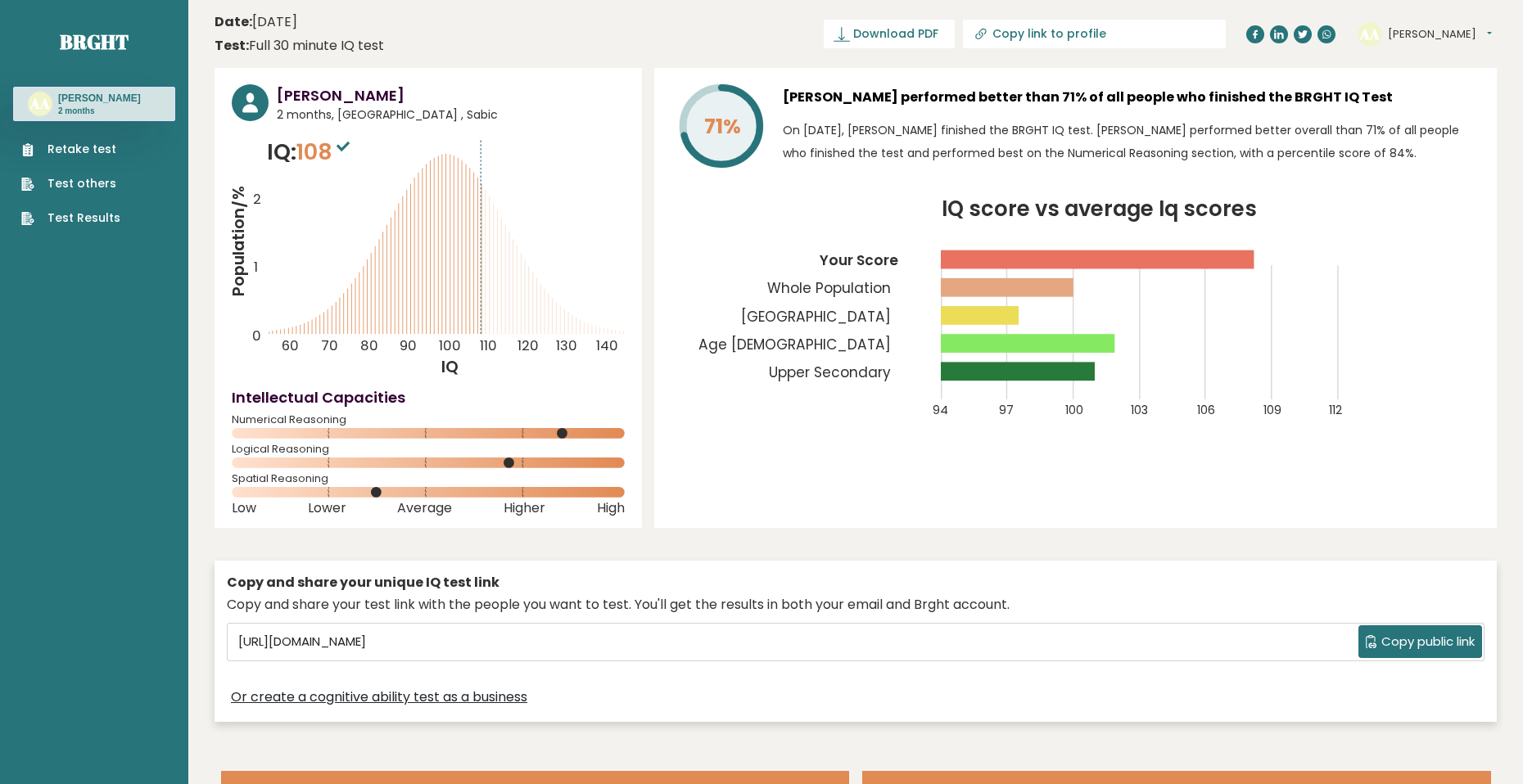
click at [968, 342] on rect at bounding box center [1027, 343] width 174 height 19
drag, startPoint x: 1007, startPoint y: 289, endPoint x: 1000, endPoint y: 284, distance: 8.6
click at [1000, 284] on rect at bounding box center [1007, 288] width 133 height 19
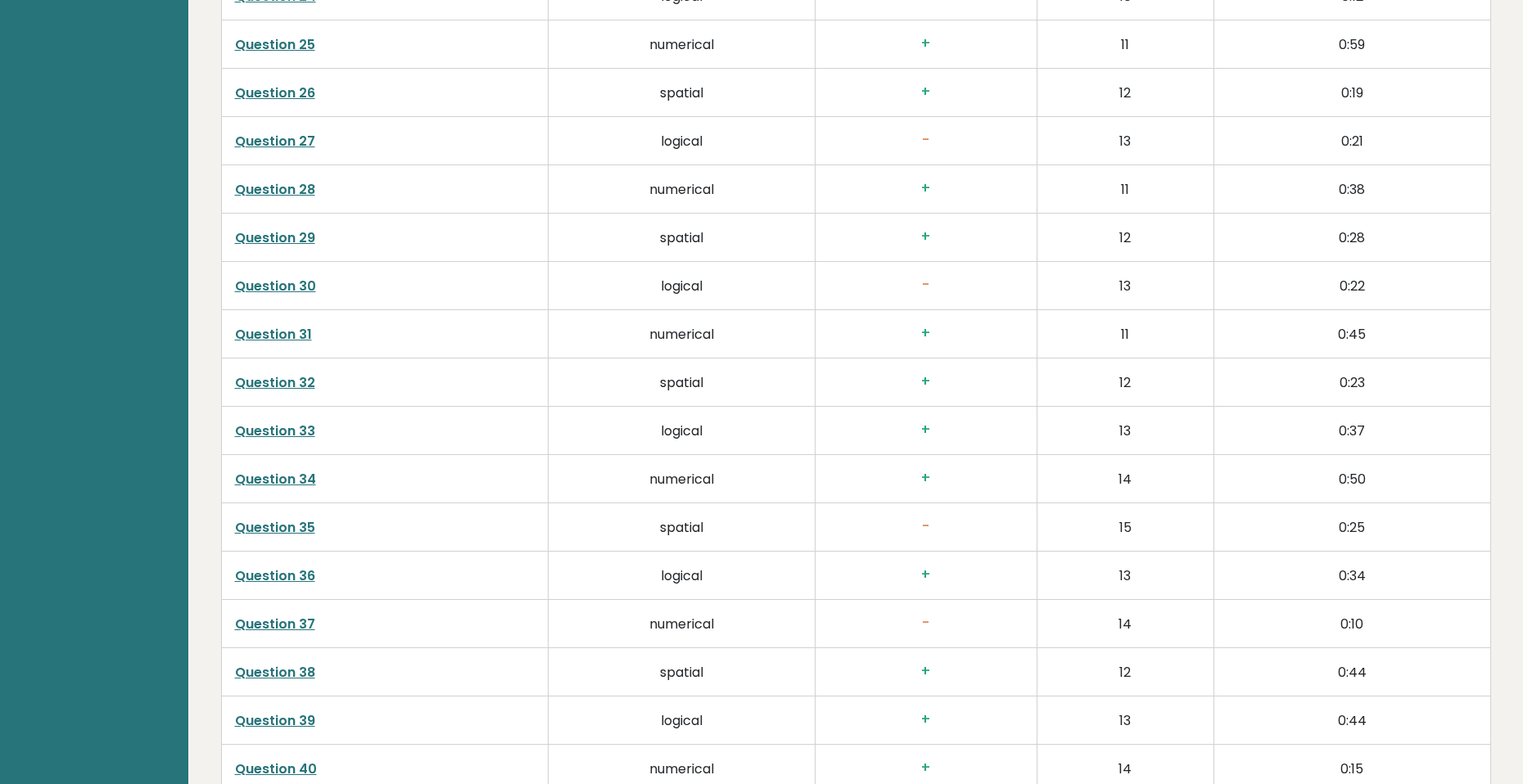
scroll to position [4118, 0]
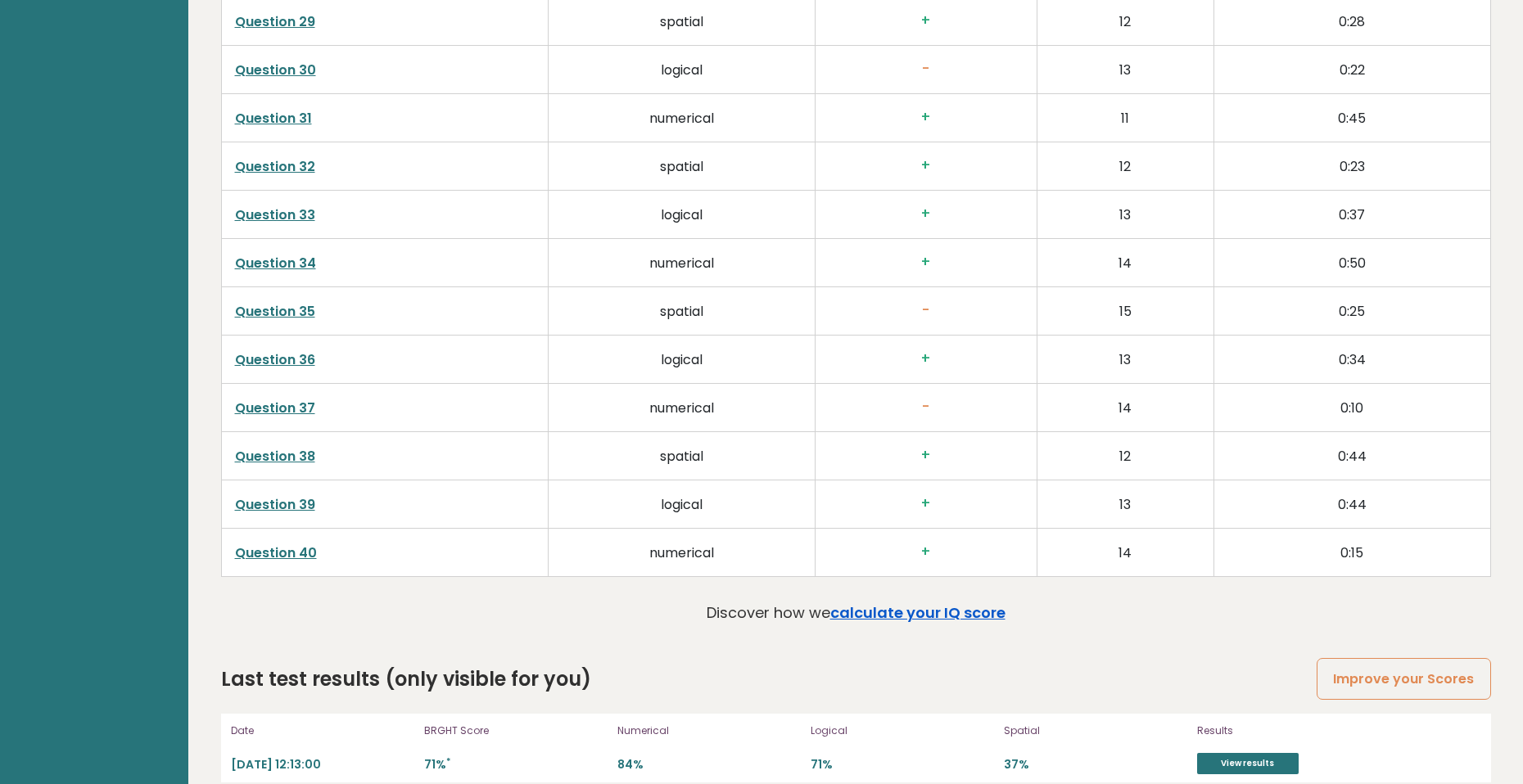
click at [887, 602] on link "calculate your IQ score" at bounding box center [918, 612] width 175 height 21
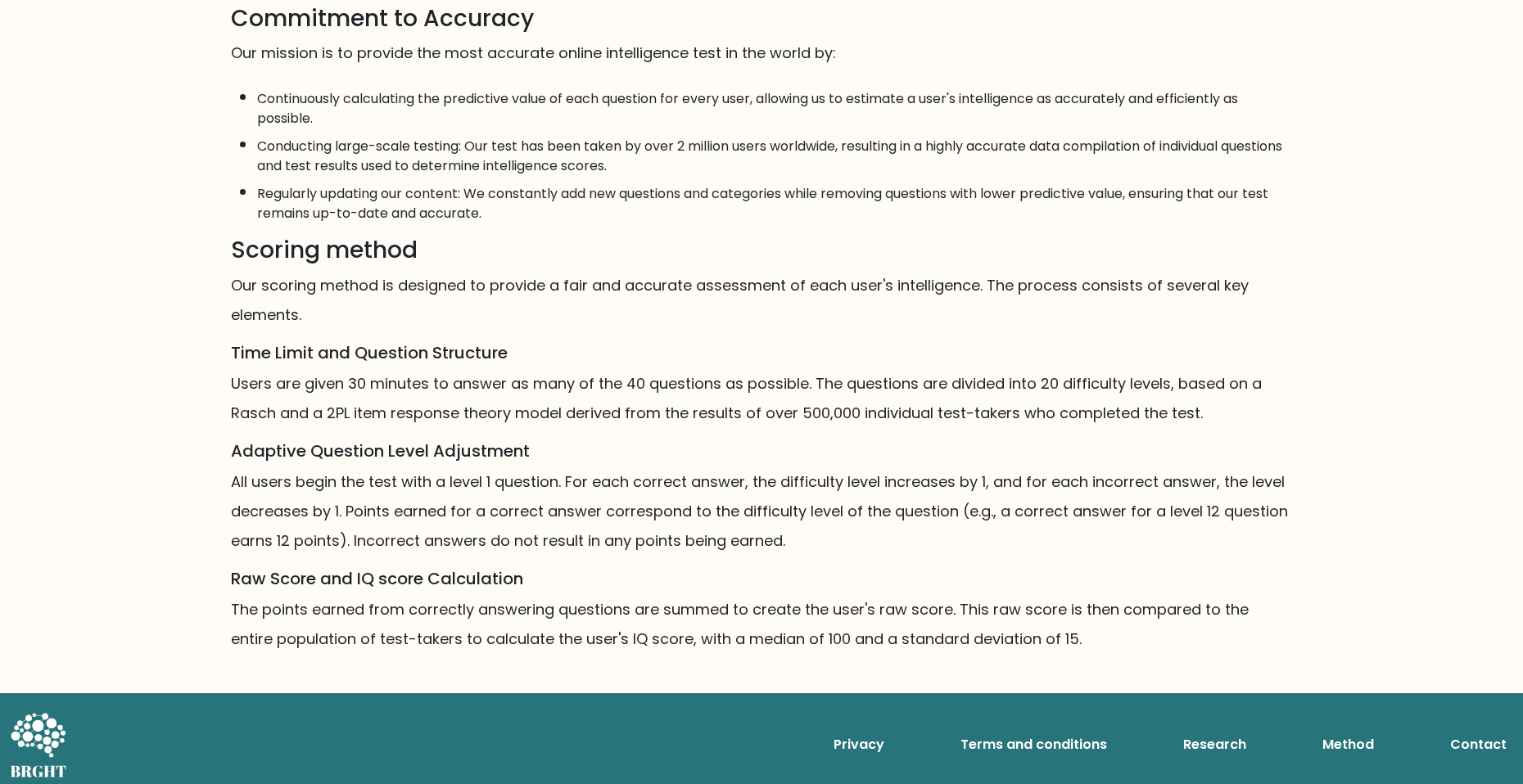
scroll to position [791, 0]
